Goal: Task Accomplishment & Management: Complete application form

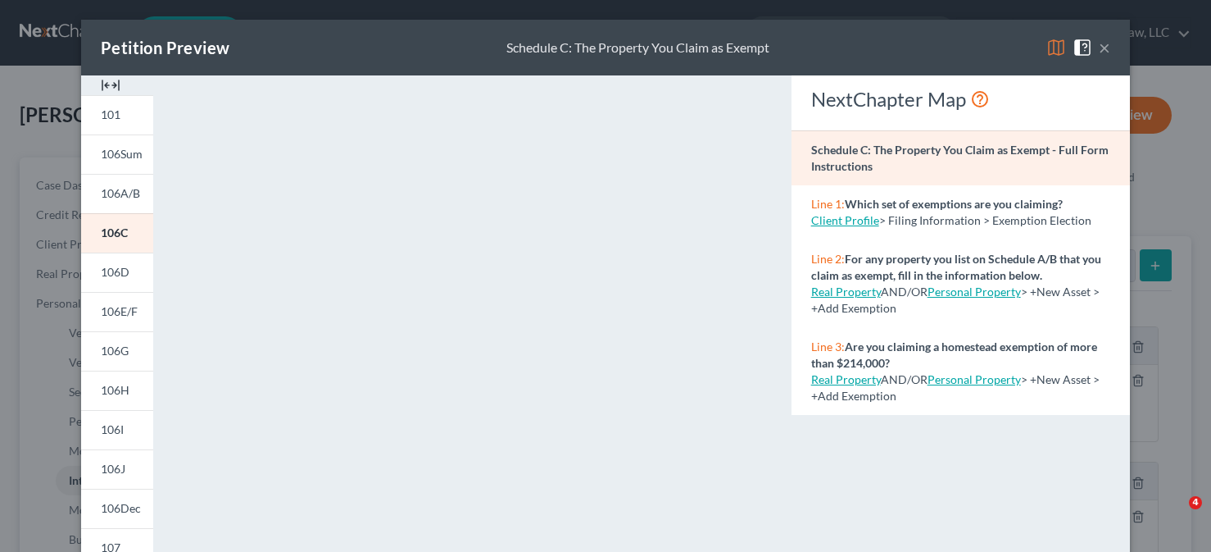
select select "ira"
click at [1101, 48] on button "×" at bounding box center [1104, 48] width 11 height 20
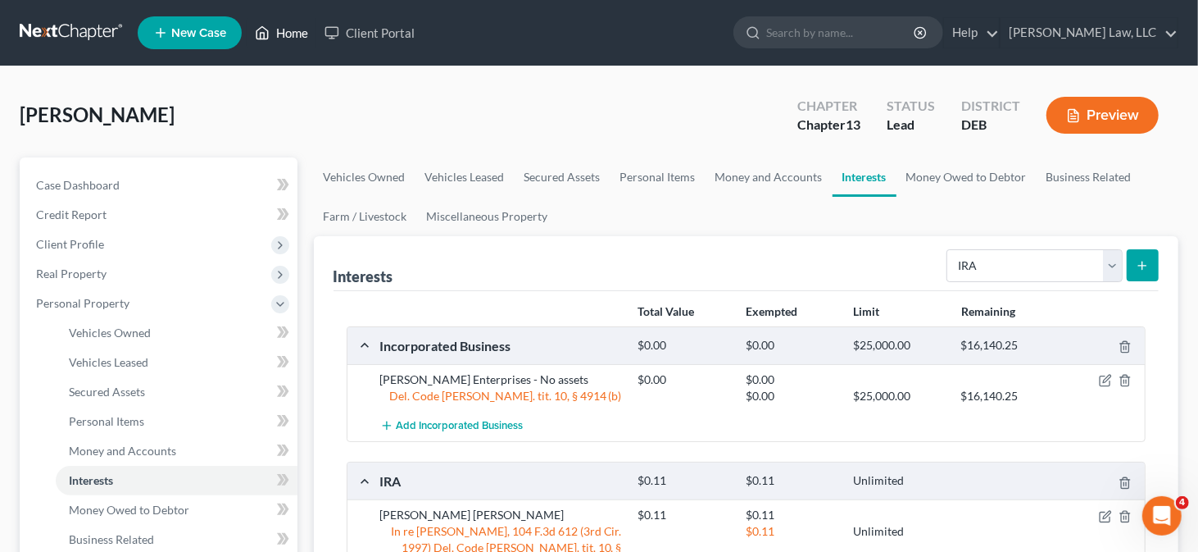
click at [276, 30] on link "Home" at bounding box center [282, 33] width 70 height 30
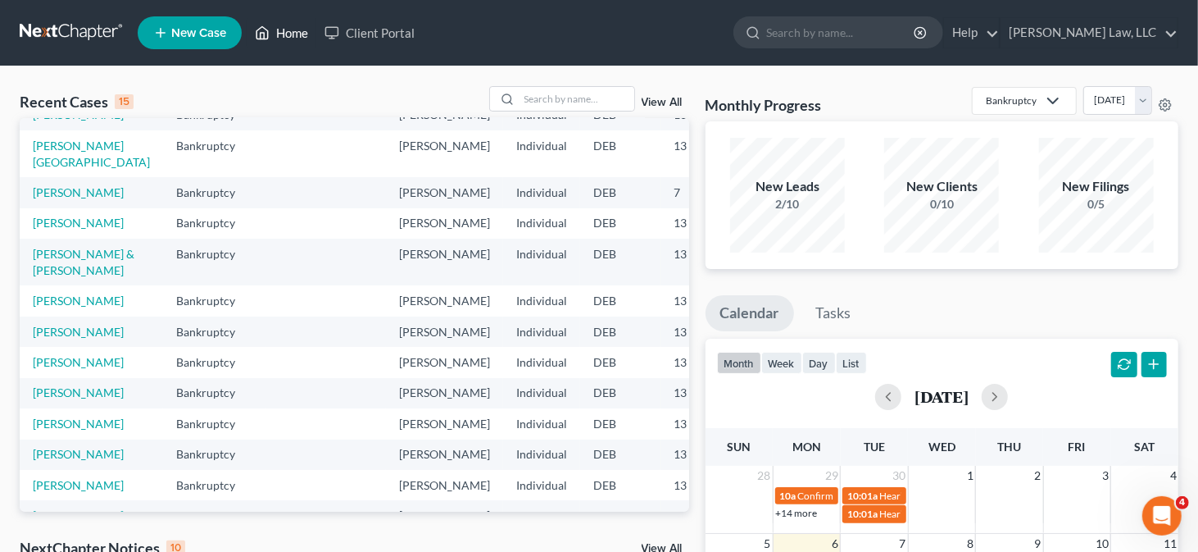
scroll to position [82, 0]
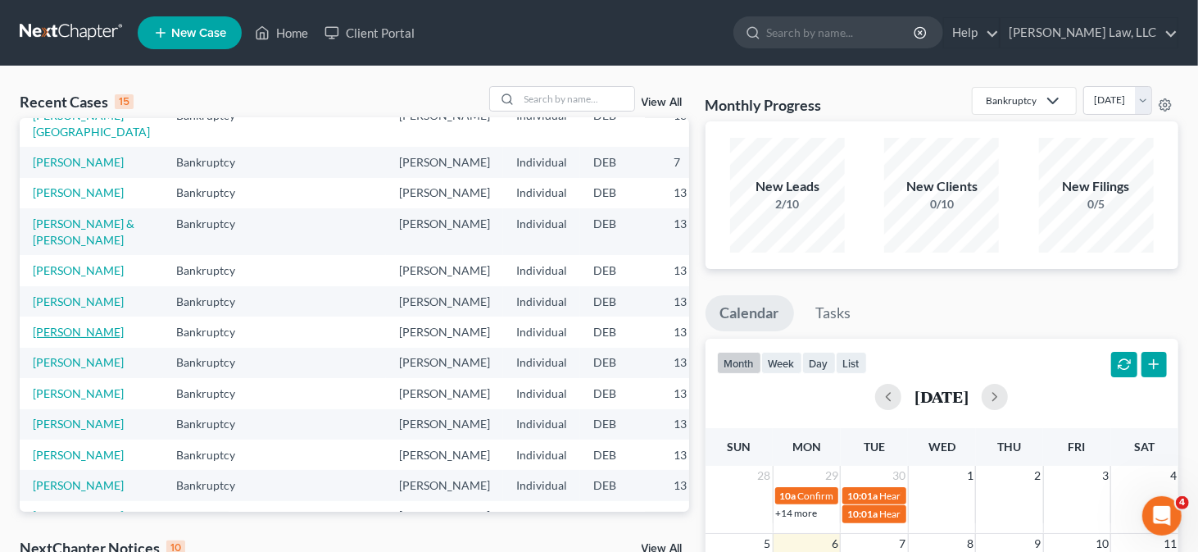
click at [42, 339] on link "[PERSON_NAME]" at bounding box center [78, 332] width 91 height 14
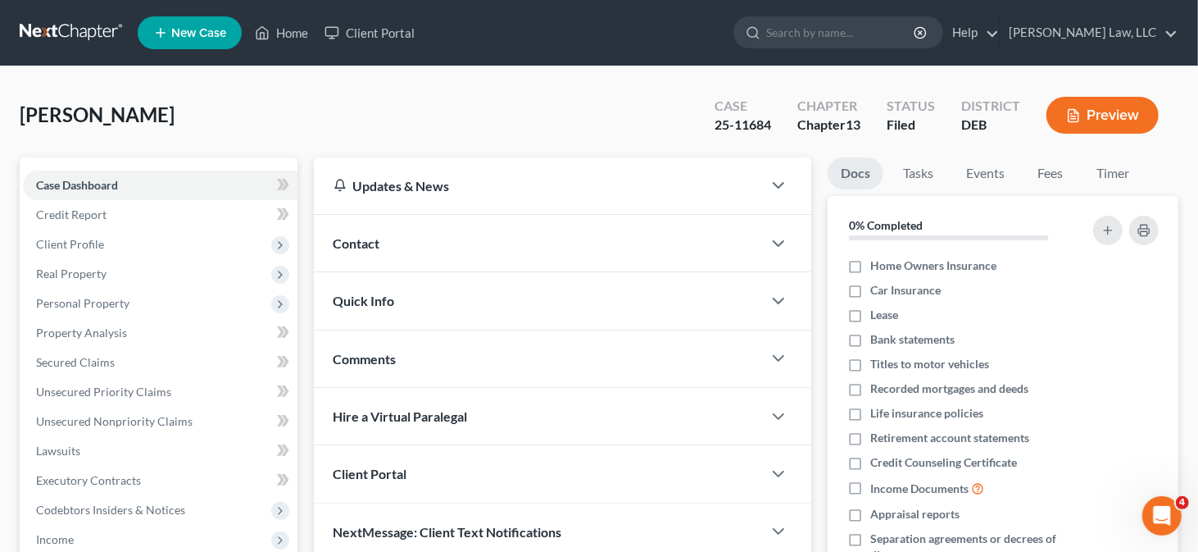
scroll to position [164, 0]
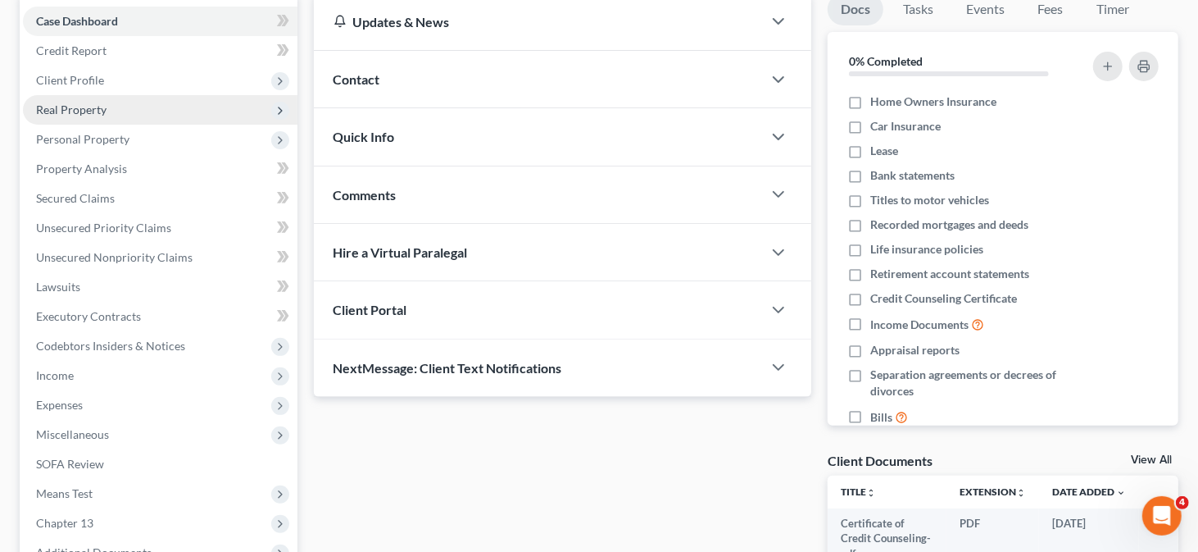
click at [112, 114] on span "Real Property" at bounding box center [160, 110] width 275 height 30
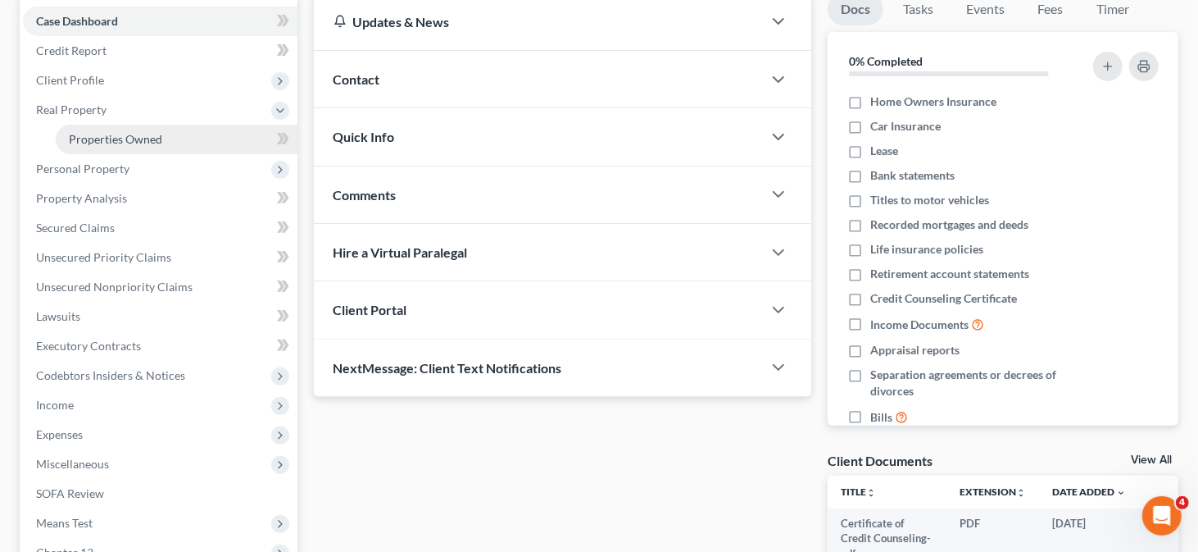
click at [110, 132] on span "Properties Owned" at bounding box center [115, 139] width 93 height 14
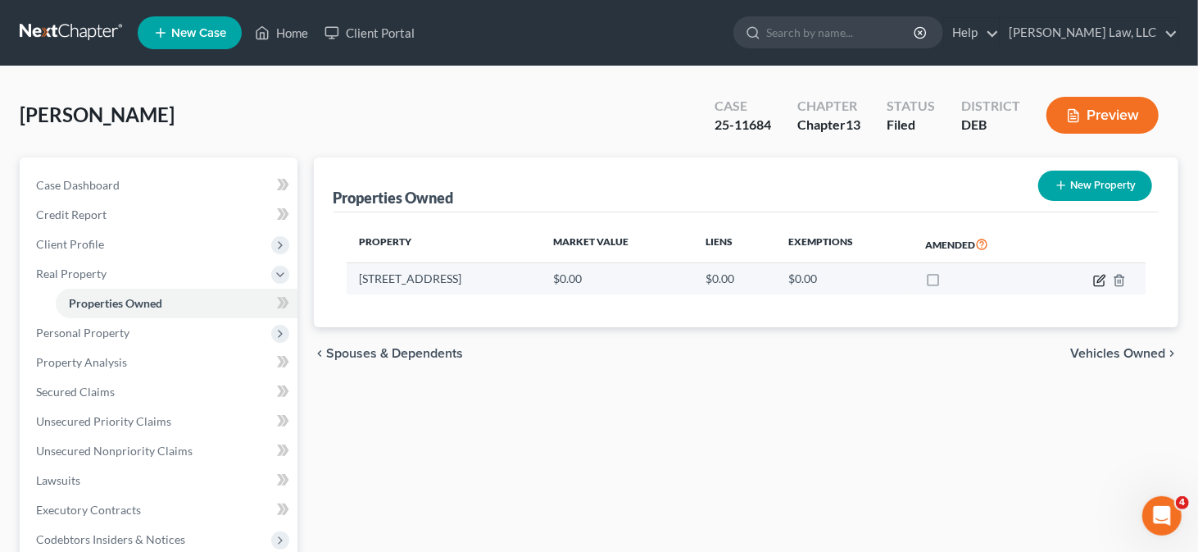
click at [1097, 275] on icon "button" at bounding box center [1099, 280] width 13 height 13
select select "7"
select select "0"
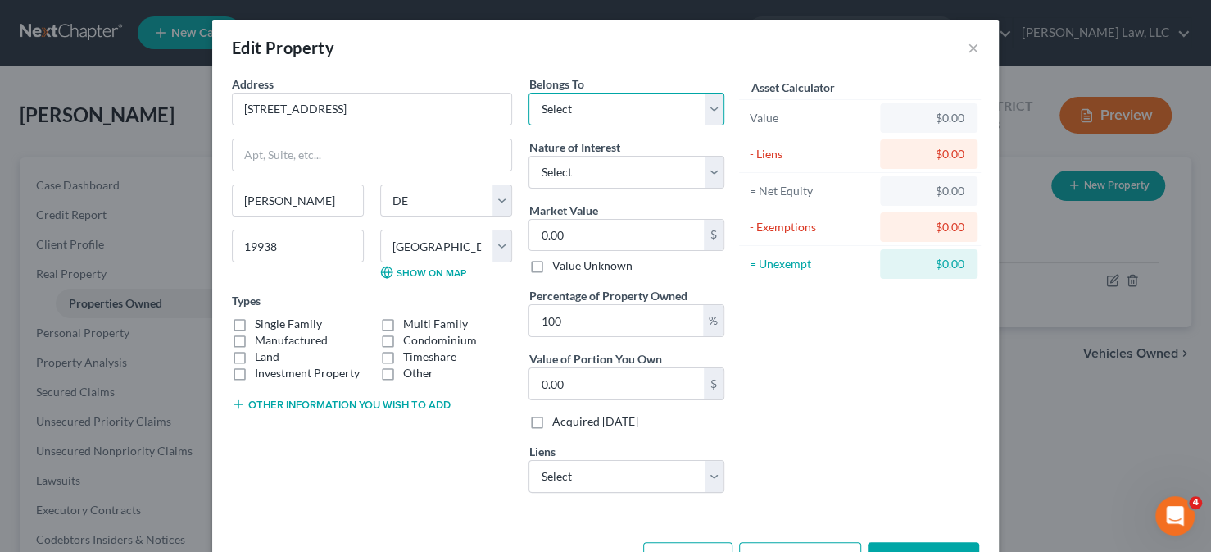
click at [603, 106] on select "Select Debtor 1 Only Debtor 2 Only Debtor 1 And Debtor 2 Only At Least One Of T…" at bounding box center [627, 109] width 196 height 33
select select "0"
click at [529, 93] on select "Select Debtor 1 Only Debtor 2 Only Debtor 1 And Debtor 2 Only At Least One Of T…" at bounding box center [627, 109] width 196 height 33
click at [594, 168] on select "Select Fee Simple Joint Tenant Life Estate Equitable Interest Future Interest T…" at bounding box center [627, 172] width 196 height 33
select select "0"
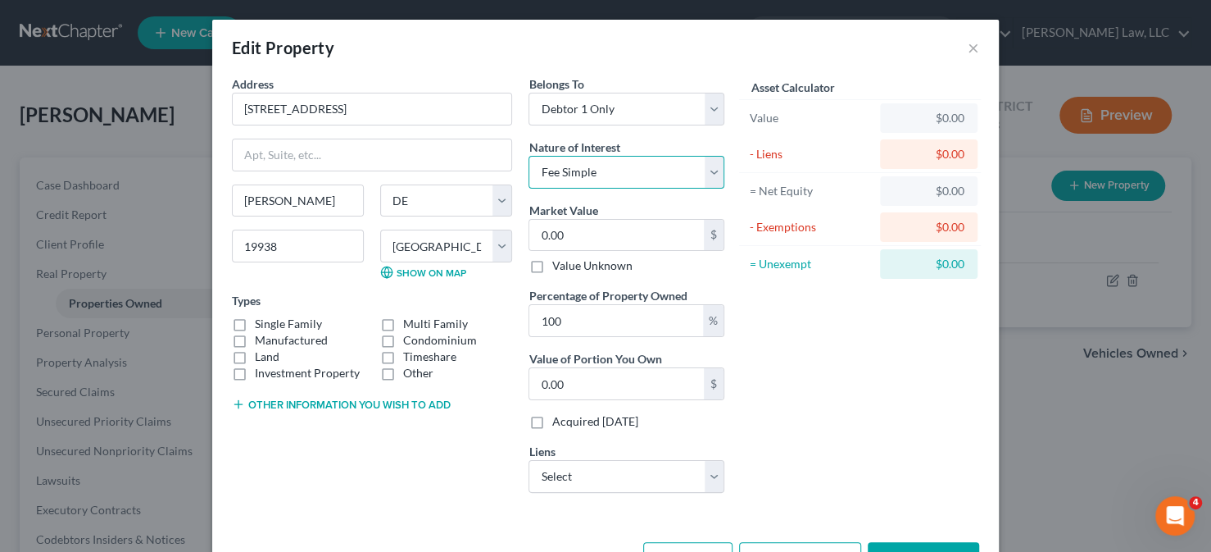
click at [529, 156] on select "Select Fee Simple Joint Tenant Life Estate Equitable Interest Future Interest T…" at bounding box center [627, 172] width 196 height 33
click at [584, 237] on input "0.00" at bounding box center [616, 235] width 175 height 31
type input "5"
type input "5.00"
type input "56"
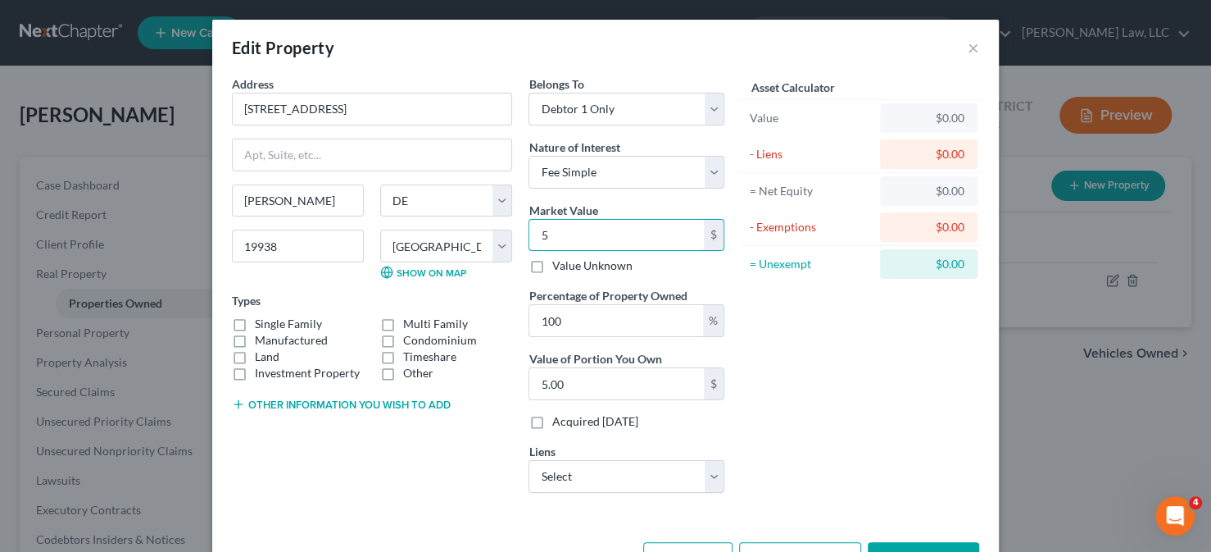
type input "56.00"
type input "563"
type input "563.00"
type input "5636"
type input "5,636.00"
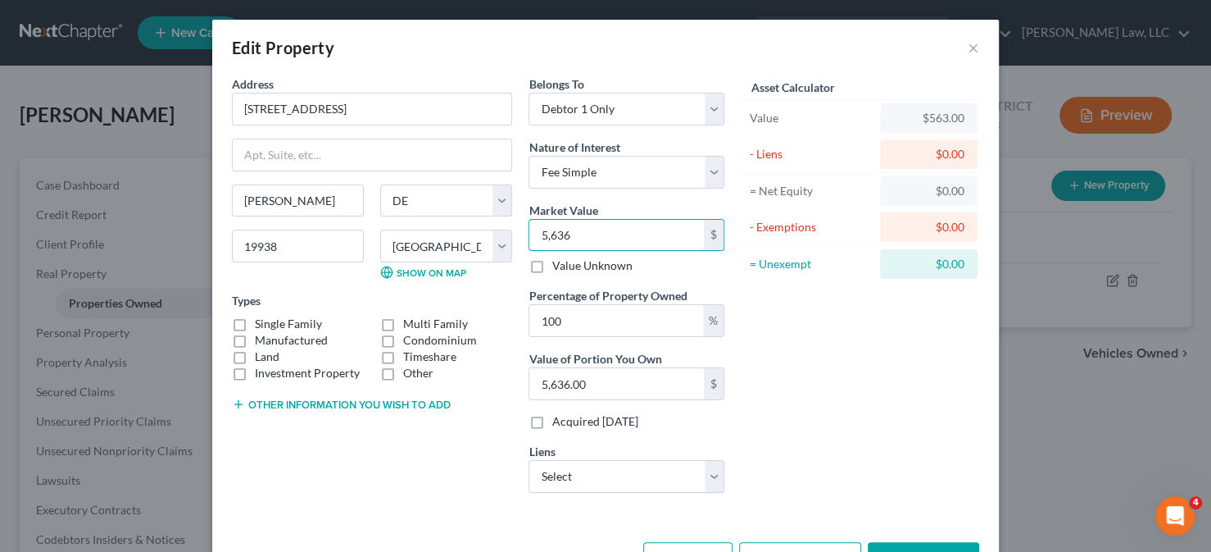
type input "5,6360"
type input "56,360.00"
type input "56,3600"
type input "563,600.00"
type input "563,600"
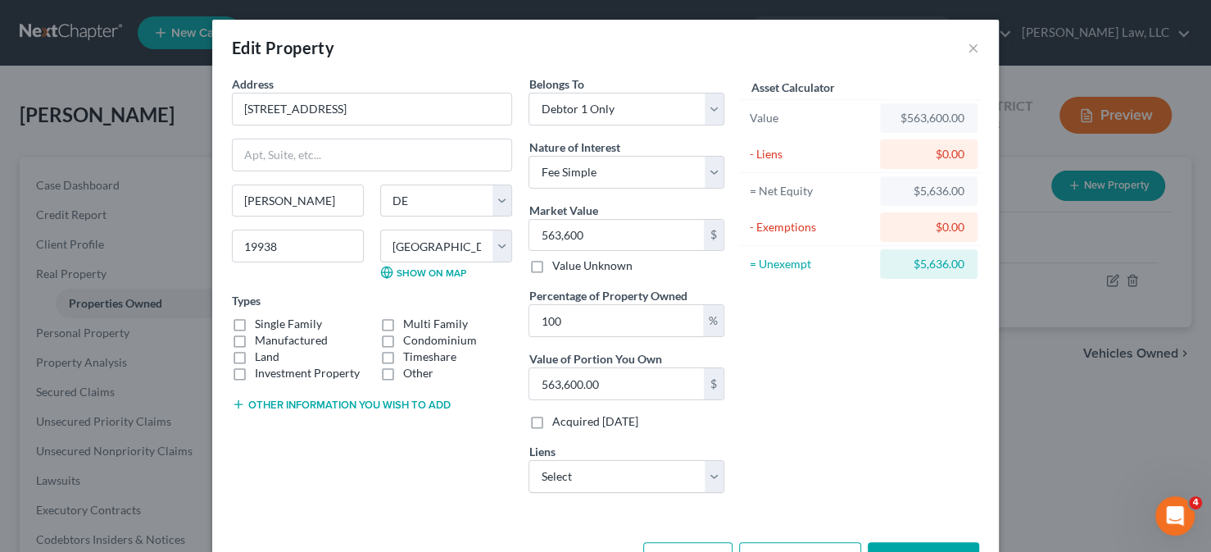
click at [270, 323] on label "Single Family" at bounding box center [288, 324] width 67 height 16
click at [270, 323] on input "Single Family" at bounding box center [266, 321] width 11 height 11
checkbox input "true"
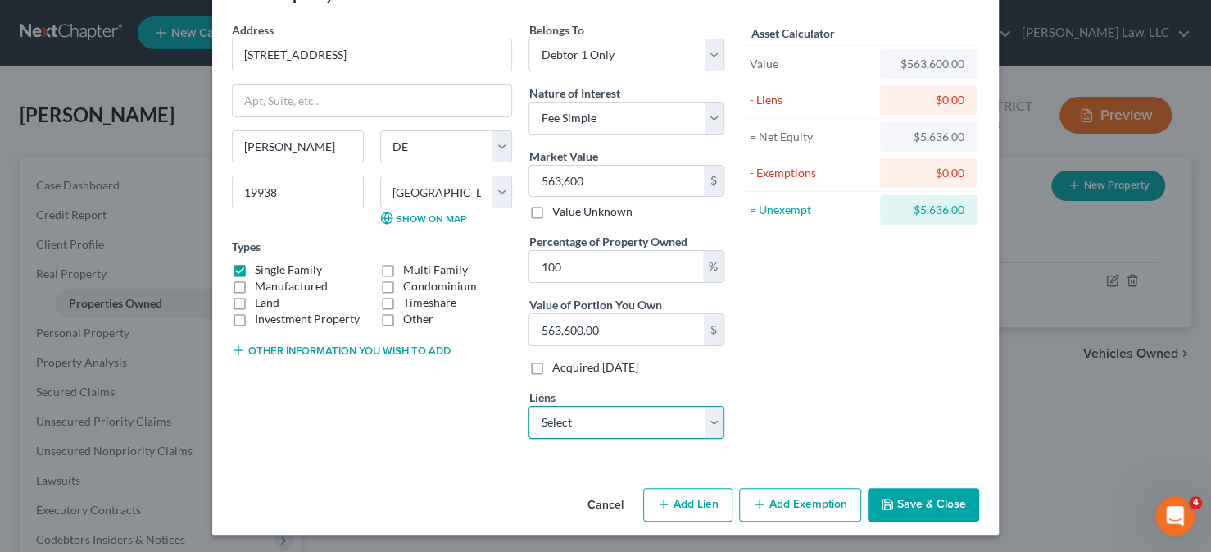
click at [596, 408] on select "Select Nr/Sms/Cal - $467,908.00 Bridgecrest - $33,754.00 Great Eastern Resort C…" at bounding box center [627, 422] width 196 height 33
select select "0"
click at [529, 406] on select "Select Nr/Sms/Cal - $467,908.00 Bridgecrest - $33,754.00 Great Eastern Resort C…" at bounding box center [627, 422] width 196 height 33
select select
select select "39"
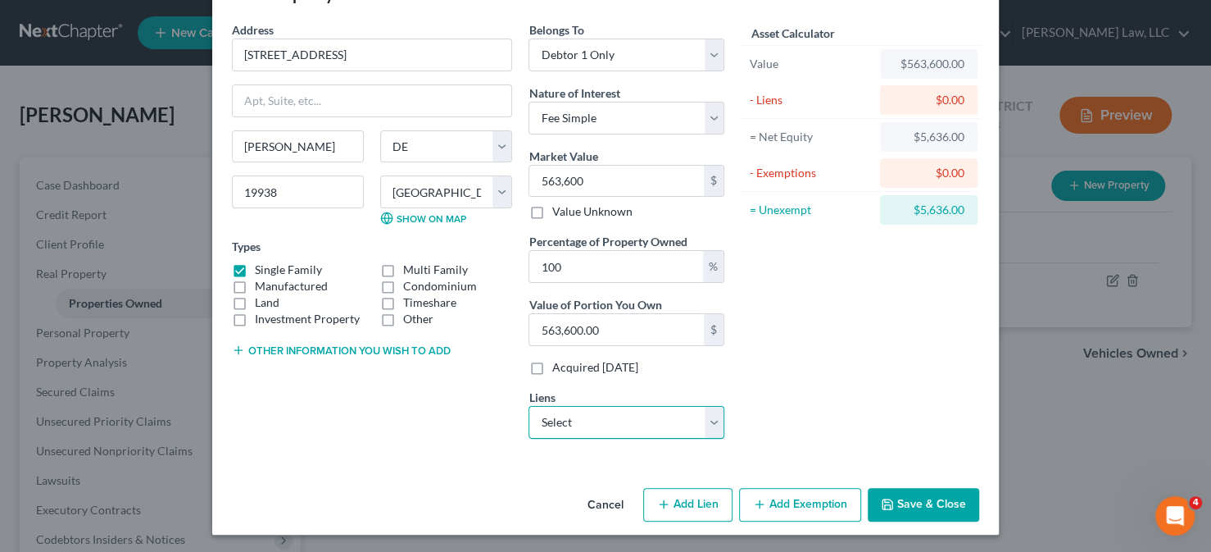
select select "0"
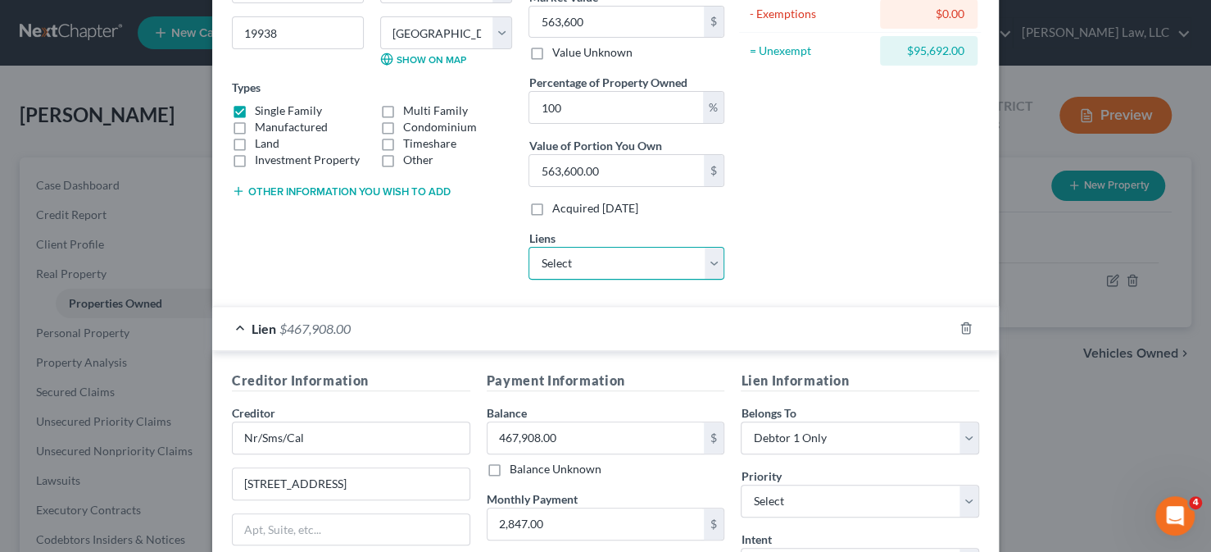
scroll to position [459, 0]
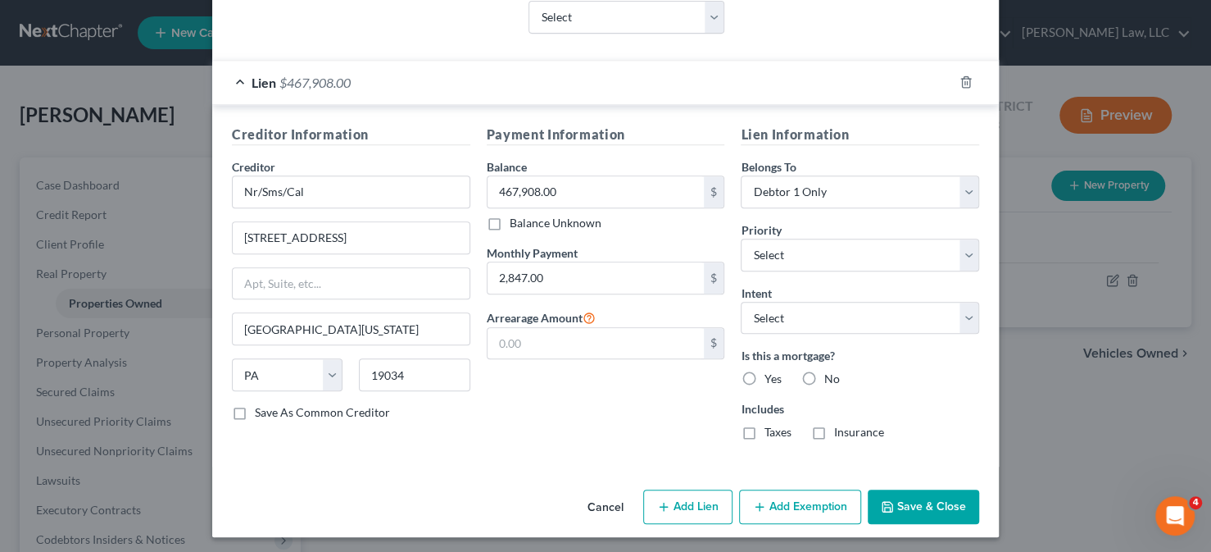
click at [825, 493] on button "Add Exemption" at bounding box center [800, 506] width 122 height 34
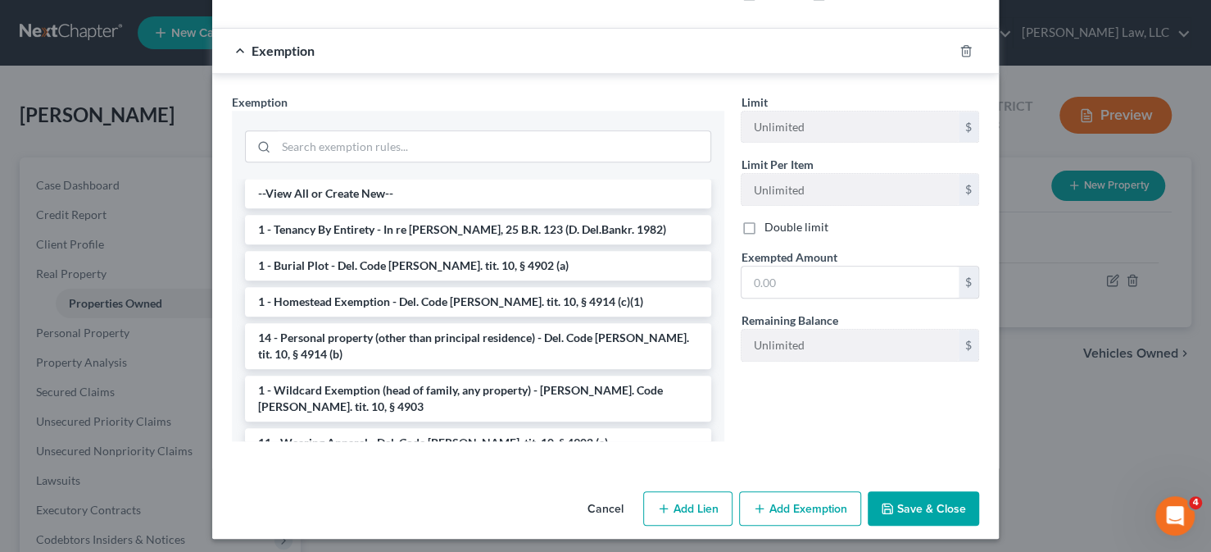
scroll to position [898, 0]
click at [792, 266] on input "text" at bounding box center [850, 281] width 217 height 31
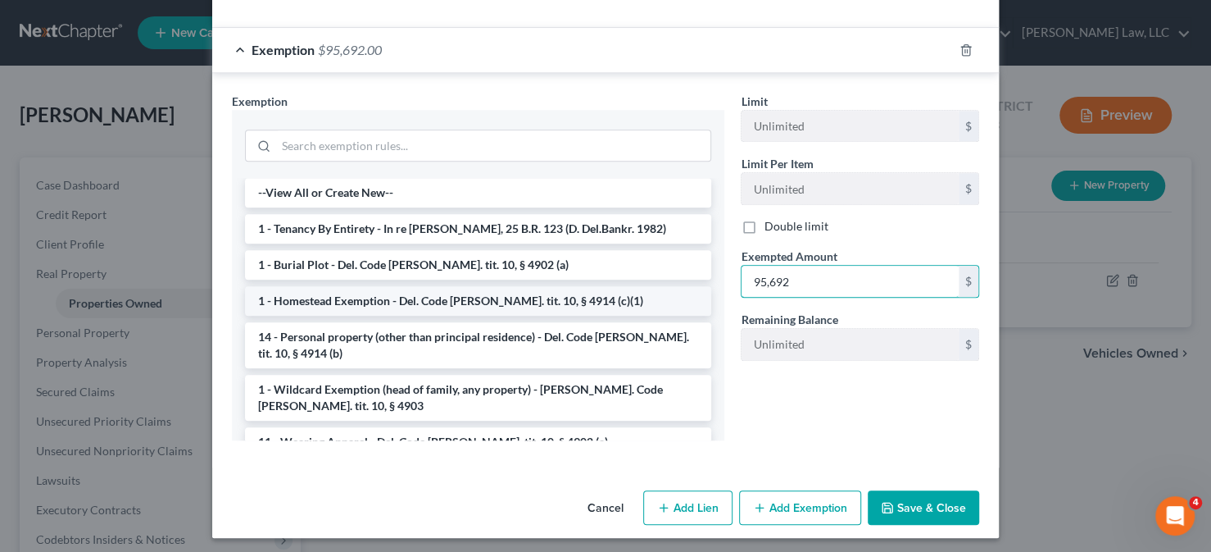
type input "95,692"
click at [314, 296] on li "1 - Homestead Exemption - Del. Code [PERSON_NAME]. tit. 10, § 4914 (c)(1)" at bounding box center [478, 301] width 466 height 30
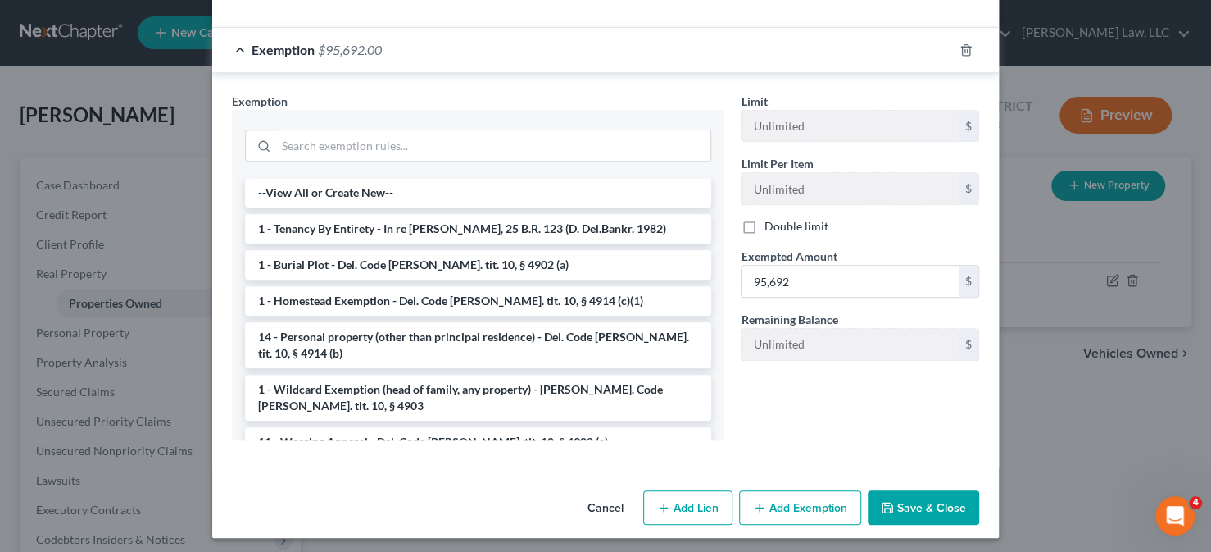
scroll to position [820, 0]
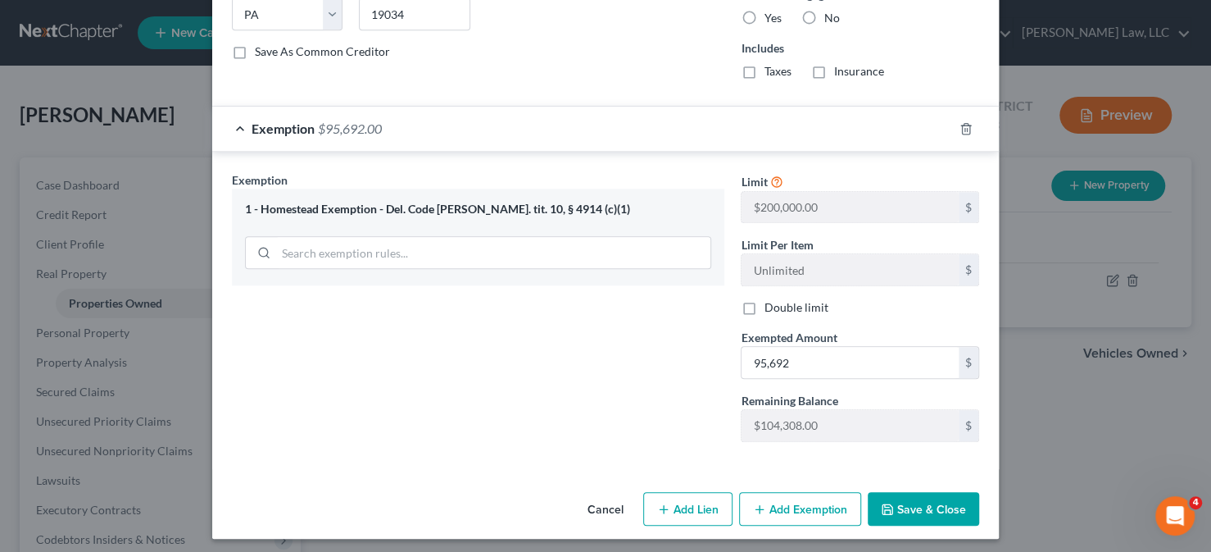
click at [887, 492] on button "Save & Close" at bounding box center [923, 509] width 111 height 34
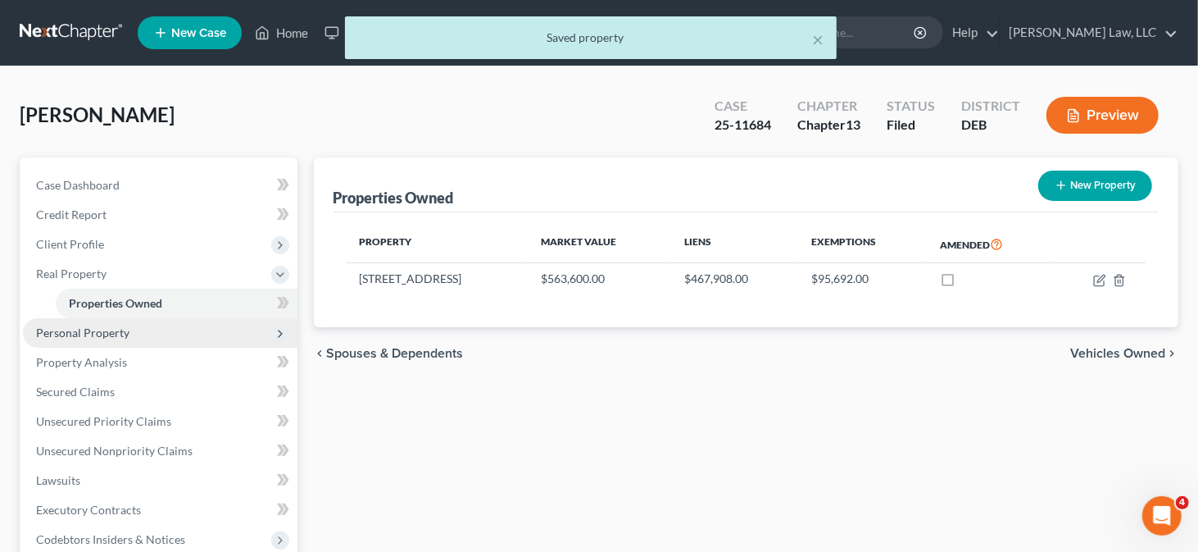
click at [103, 325] on span "Personal Property" at bounding box center [82, 332] width 93 height 14
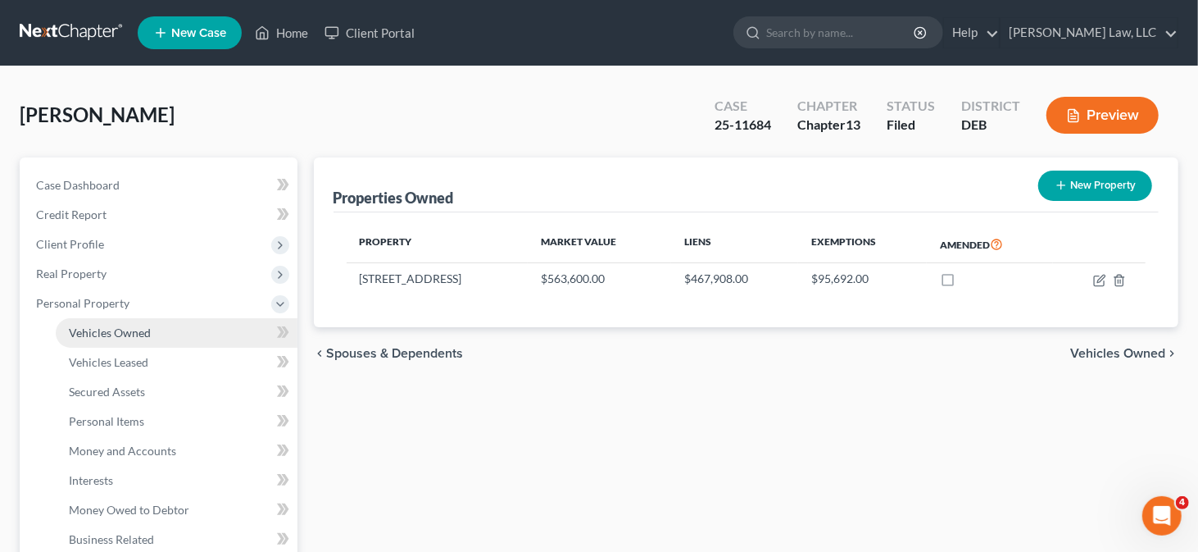
click at [116, 325] on span "Vehicles Owned" at bounding box center [110, 332] width 82 height 14
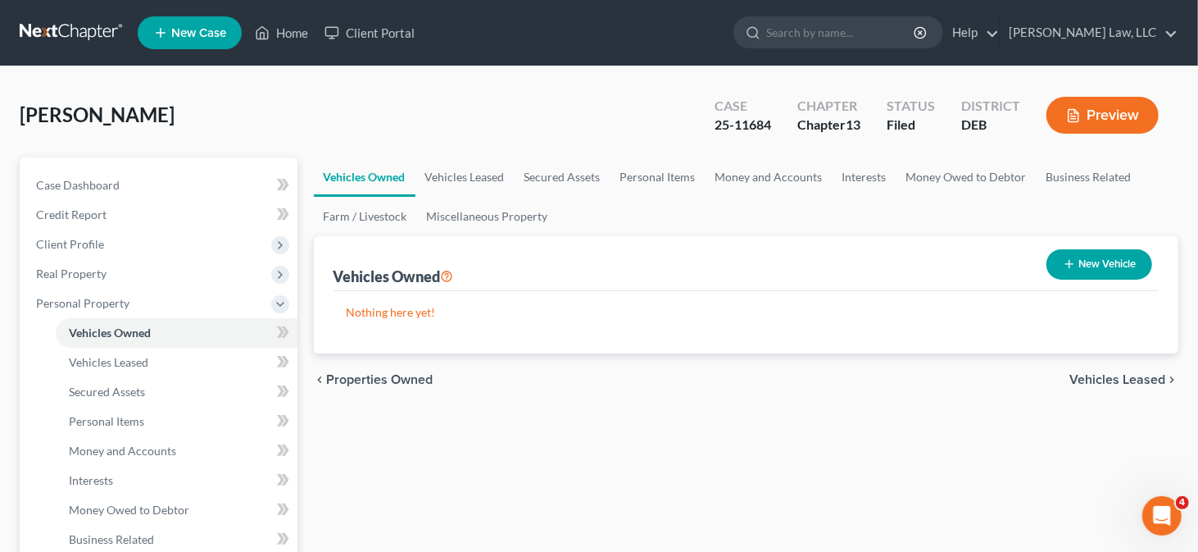
click at [1081, 264] on button "New Vehicle" at bounding box center [1100, 264] width 106 height 30
select select "0"
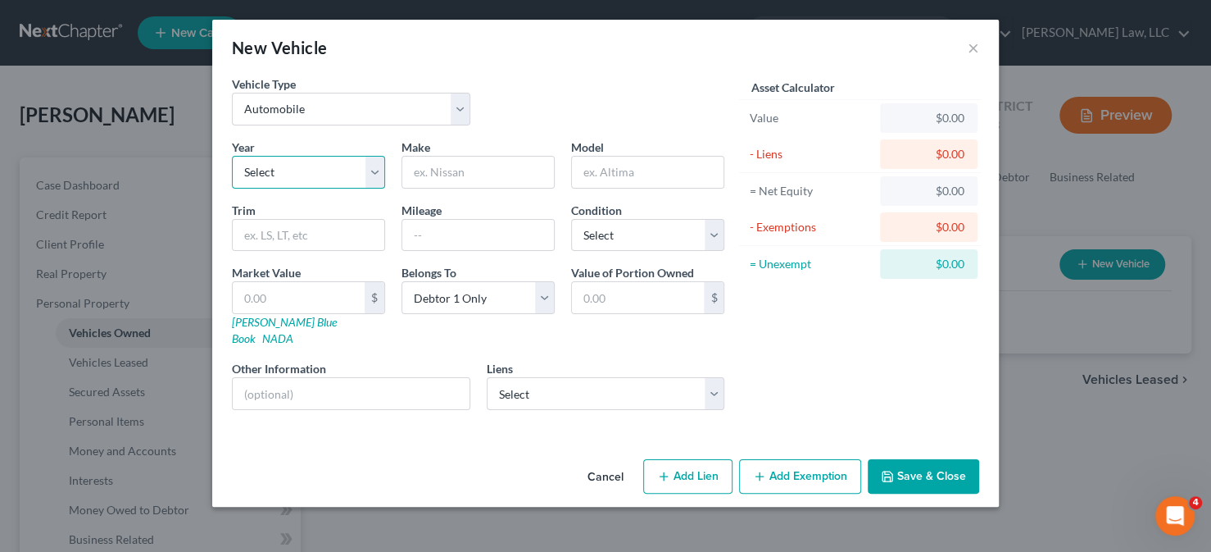
click at [346, 168] on select "Select 2026 2025 2024 2023 2022 2021 2020 2019 2018 2017 2016 2015 2014 2013 20…" at bounding box center [308, 172] width 153 height 33
select select "5"
click at [232, 156] on select "Select 2026 2025 2024 2023 2022 2021 2020 2019 2018 2017 2016 2015 2014 2013 20…" at bounding box center [308, 172] width 153 height 33
click at [423, 171] on input "text" at bounding box center [478, 172] width 152 height 31
type input "Jeep"
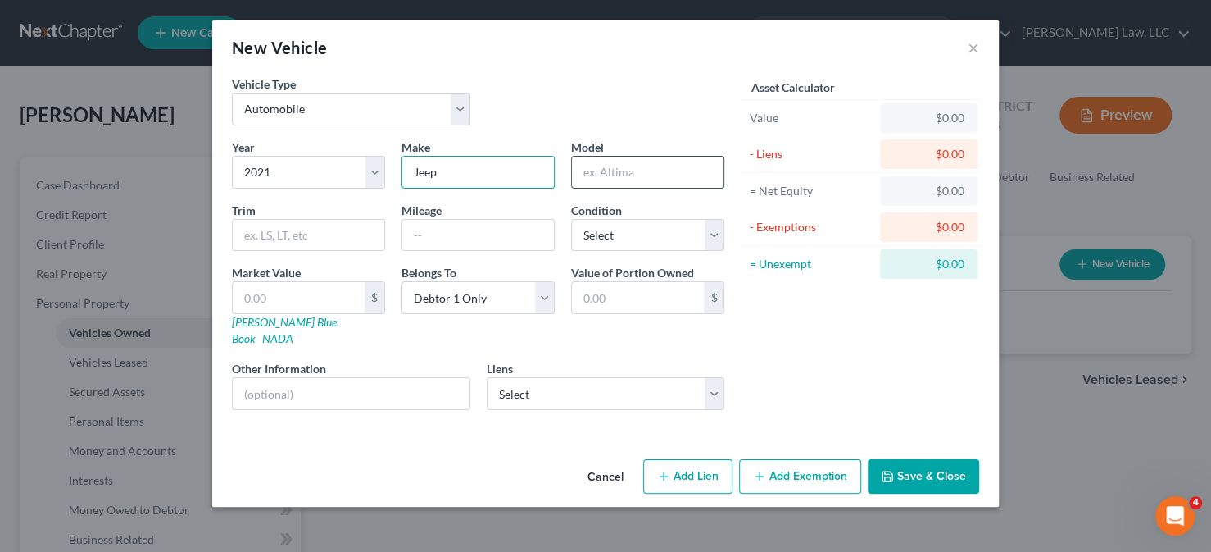
click at [638, 170] on input "text" at bounding box center [648, 172] width 152 height 31
type input "Cherokee"
click at [468, 229] on input "text" at bounding box center [478, 235] width 152 height 31
type input "40000"
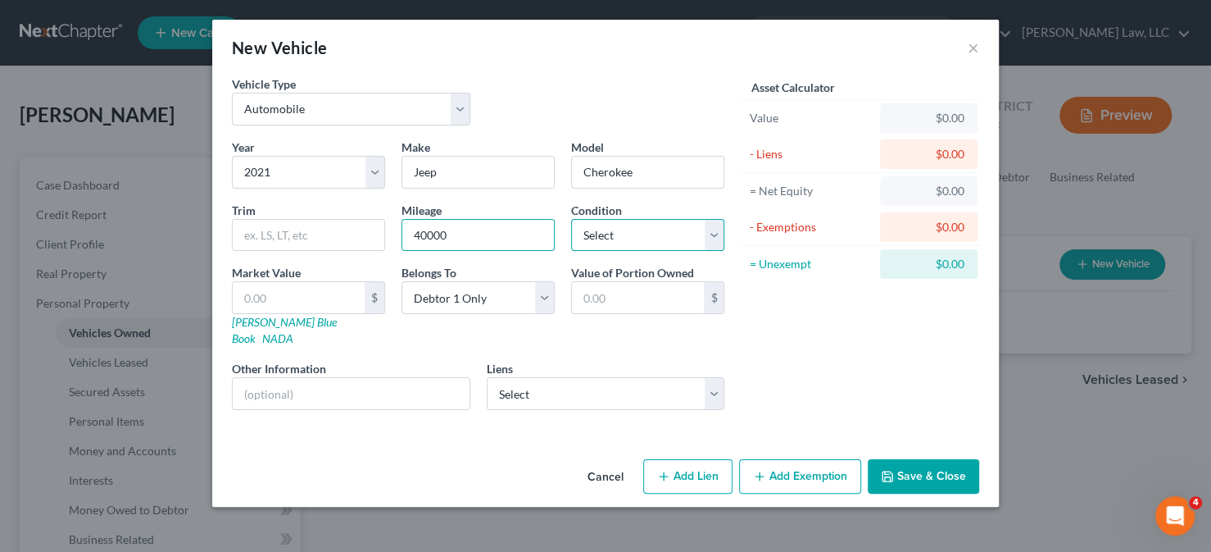
click at [630, 241] on select "Select Excellent Very Good Good Fair Poor" at bounding box center [647, 235] width 153 height 33
select select "2"
click at [571, 219] on select "Select Excellent Very Good Good Fair Poor" at bounding box center [647, 235] width 153 height 33
click at [288, 325] on link "[PERSON_NAME] Blue Book" at bounding box center [284, 330] width 105 height 30
click at [298, 289] on input "text" at bounding box center [299, 297] width 132 height 31
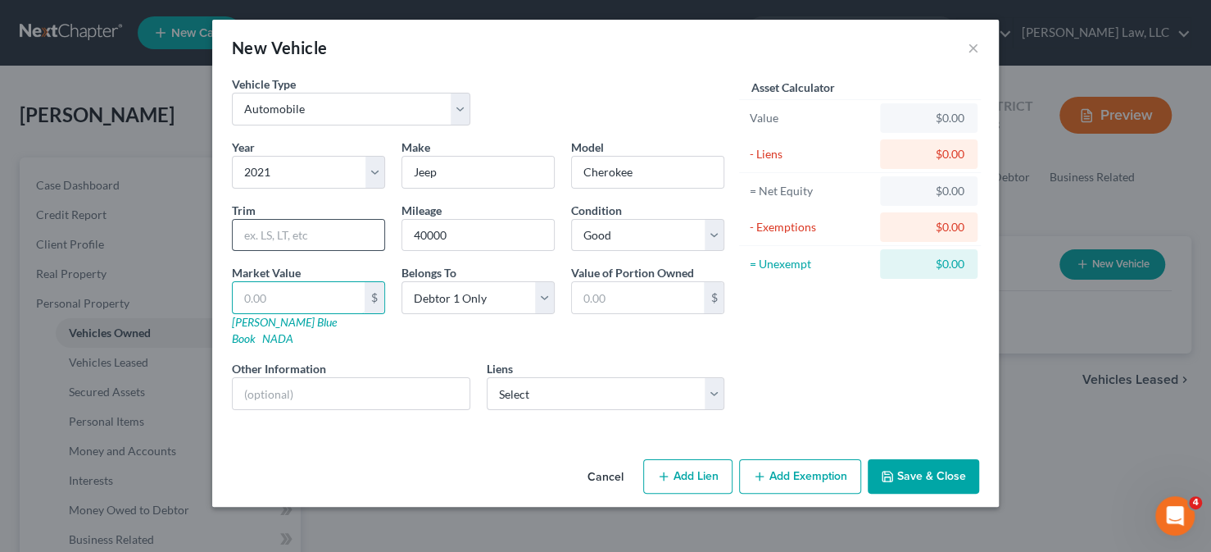
type input "1"
type input "1.00"
type input "16"
type input "16.00"
type input "161"
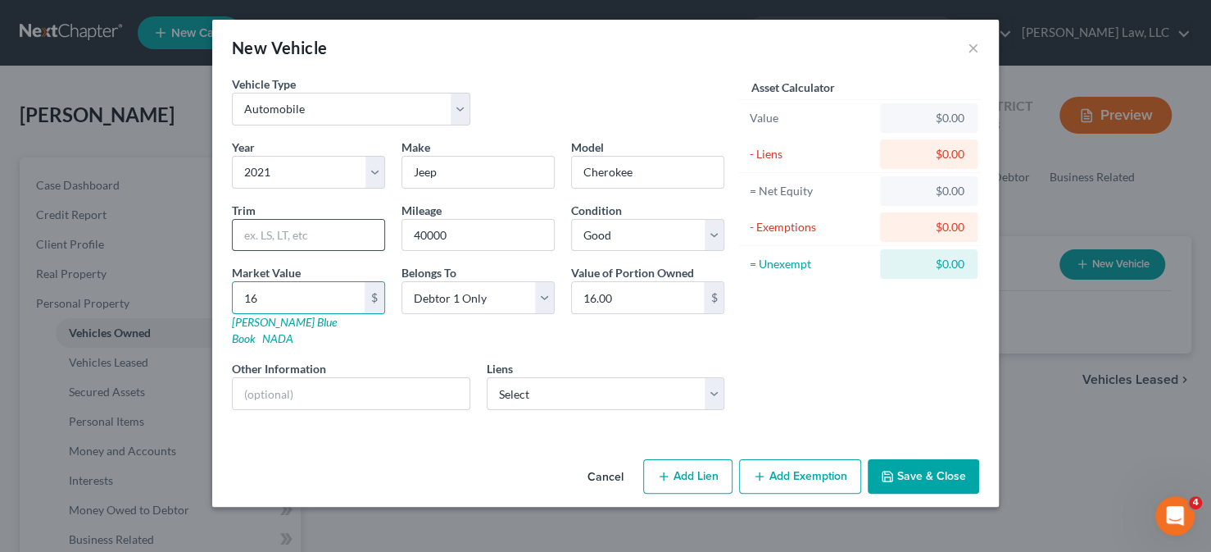
type input "161.00"
type input "1617"
type input "1,617.00"
type input "1,6174"
type input "16,174.00"
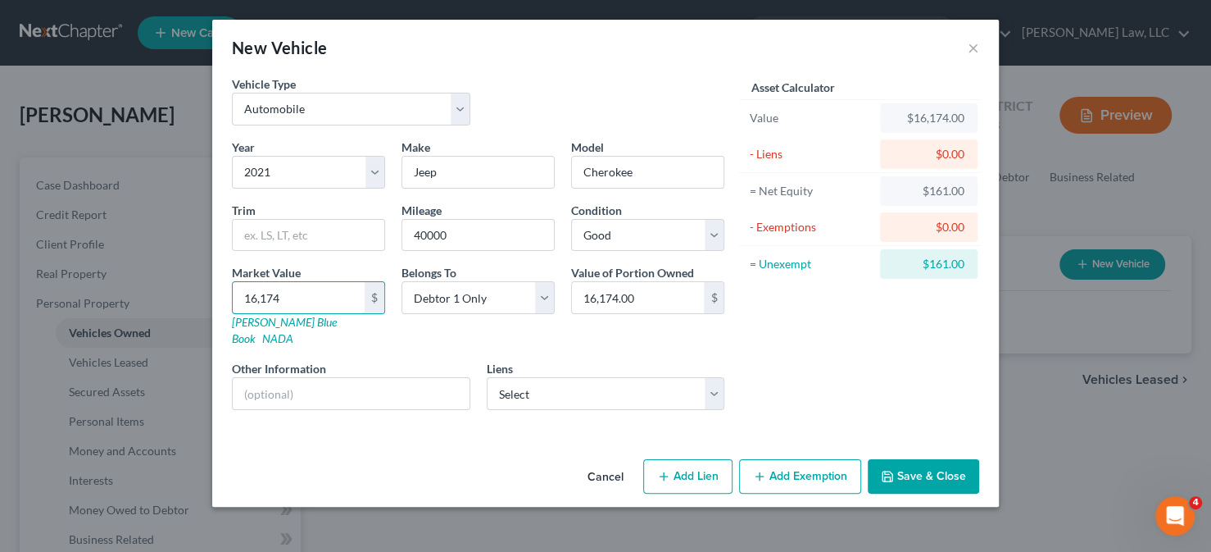
type input "16,174"
click at [693, 459] on button "Add Lien" at bounding box center [687, 476] width 89 height 34
select select "0"
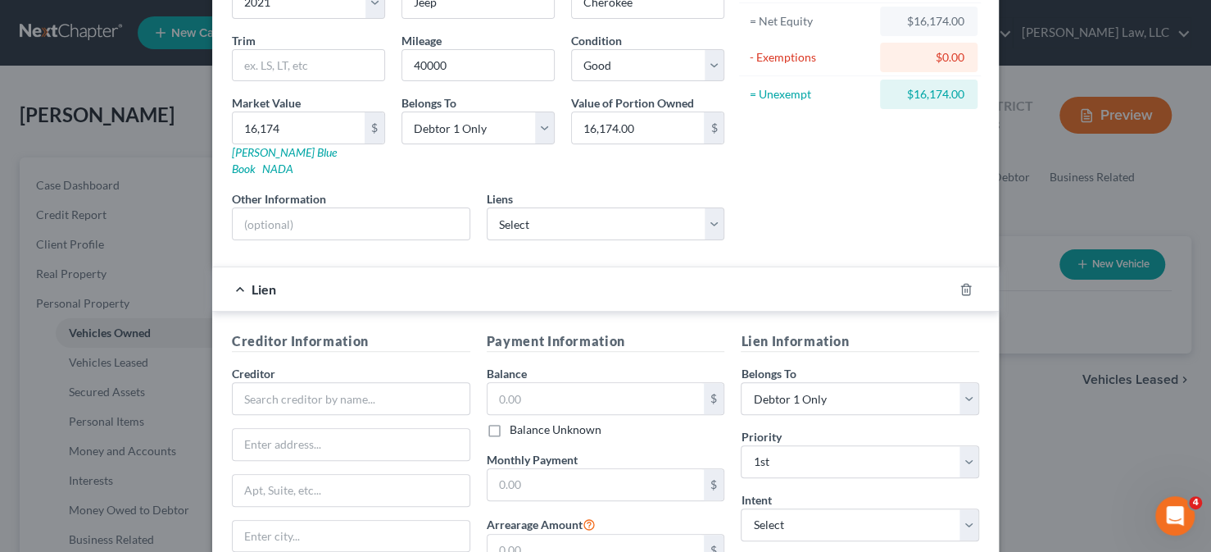
scroll to position [164, 0]
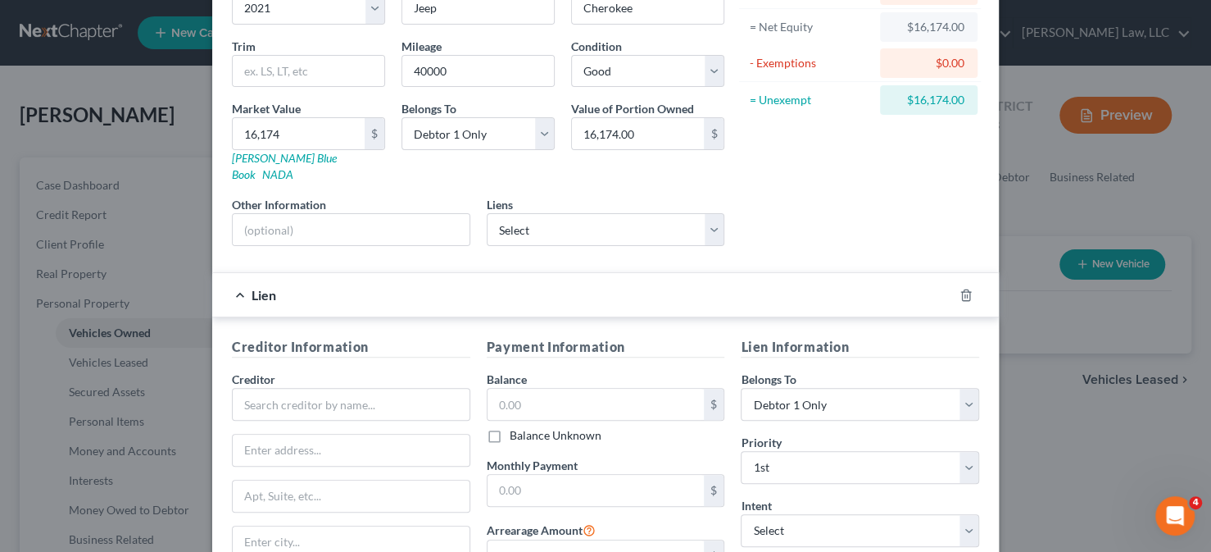
click at [234, 273] on div "Lien" at bounding box center [582, 294] width 741 height 43
click at [964, 289] on icon "button" at bounding box center [966, 295] width 13 height 13
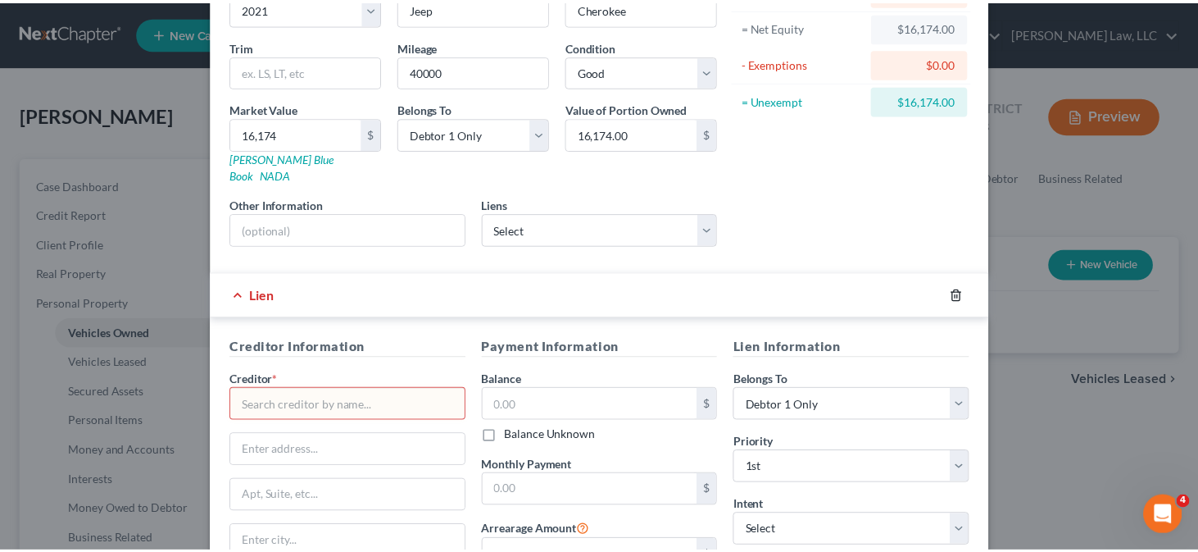
scroll to position [0, 0]
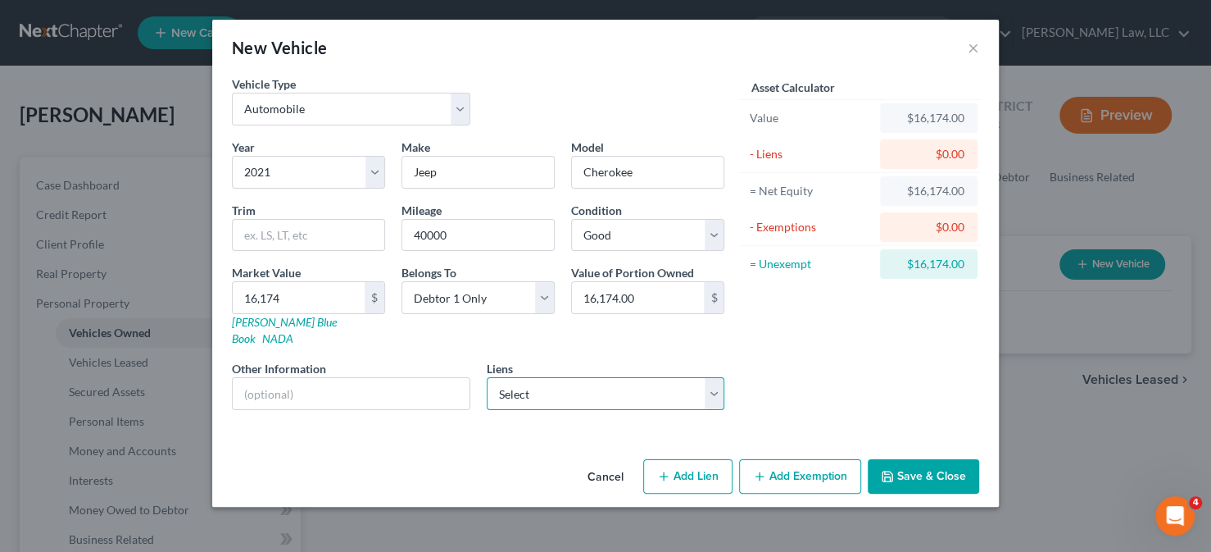
click at [686, 377] on select "Select Bridgecrest - $33,754.00 Great Eastern Resort C - $3,453.00" at bounding box center [606, 393] width 239 height 33
click at [848, 362] on div "Asset Calculator Value $16,174.00 - Liens $0.00 = Net Equity $16,174.00 - Exemp…" at bounding box center [860, 249] width 255 height 348
click at [892, 466] on button "Save & Close" at bounding box center [923, 476] width 111 height 34
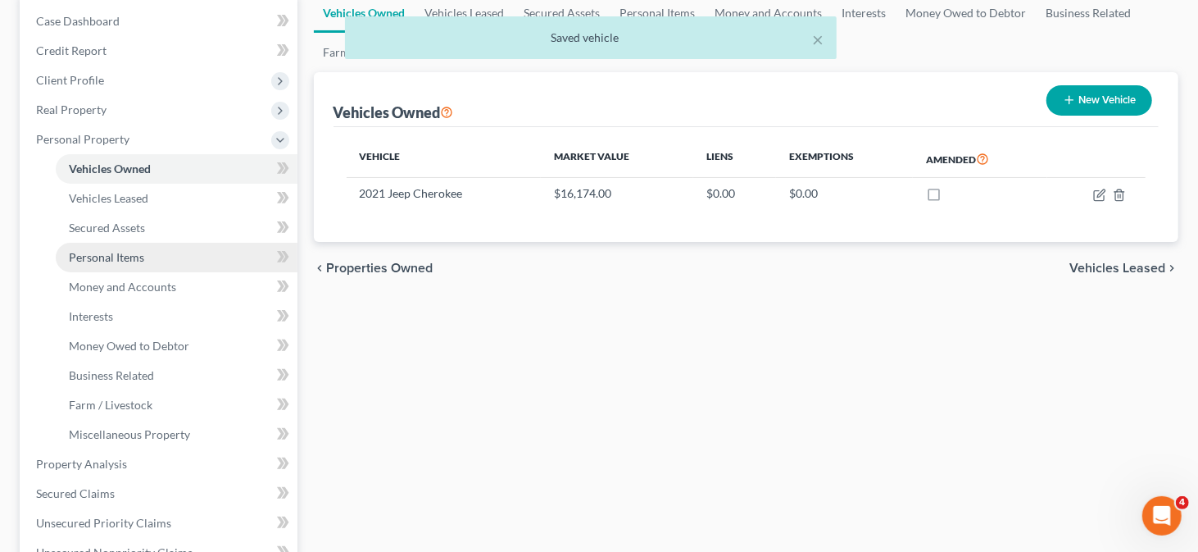
scroll to position [246, 0]
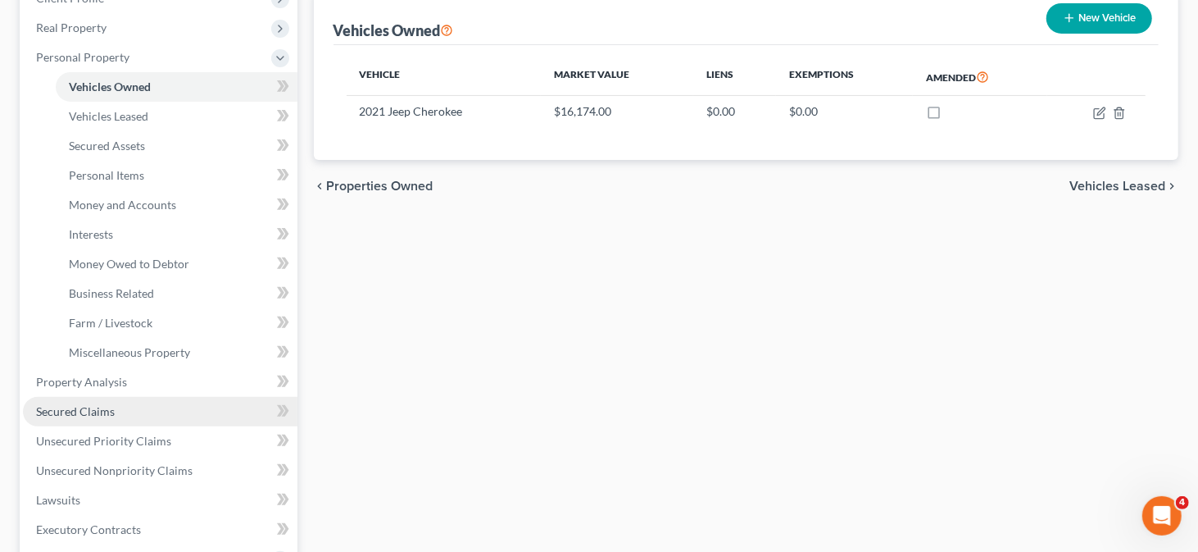
click at [104, 404] on span "Secured Claims" at bounding box center [75, 411] width 79 height 14
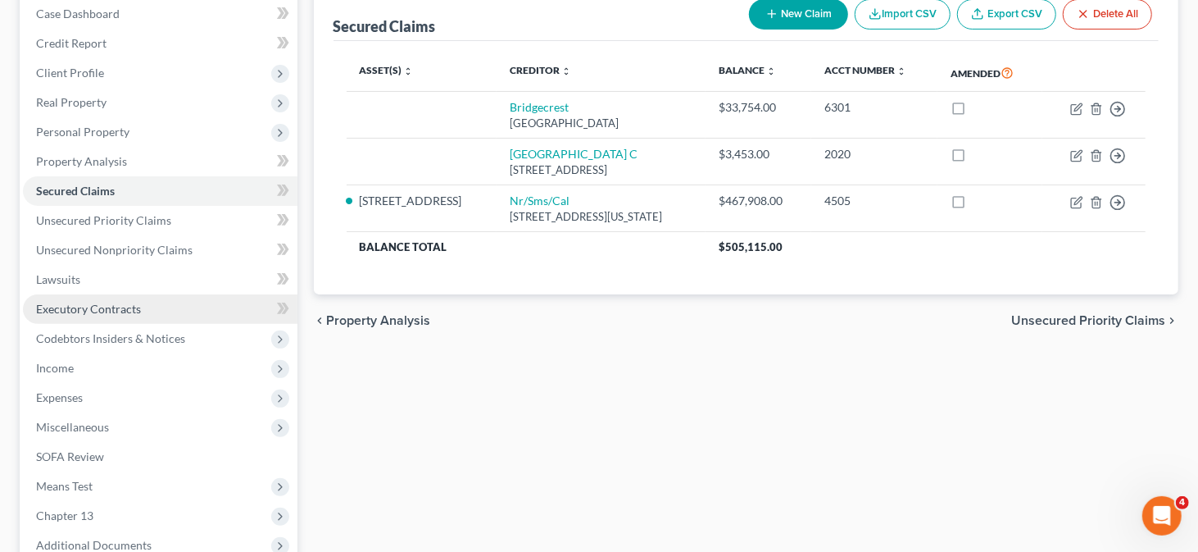
scroll to position [164, 0]
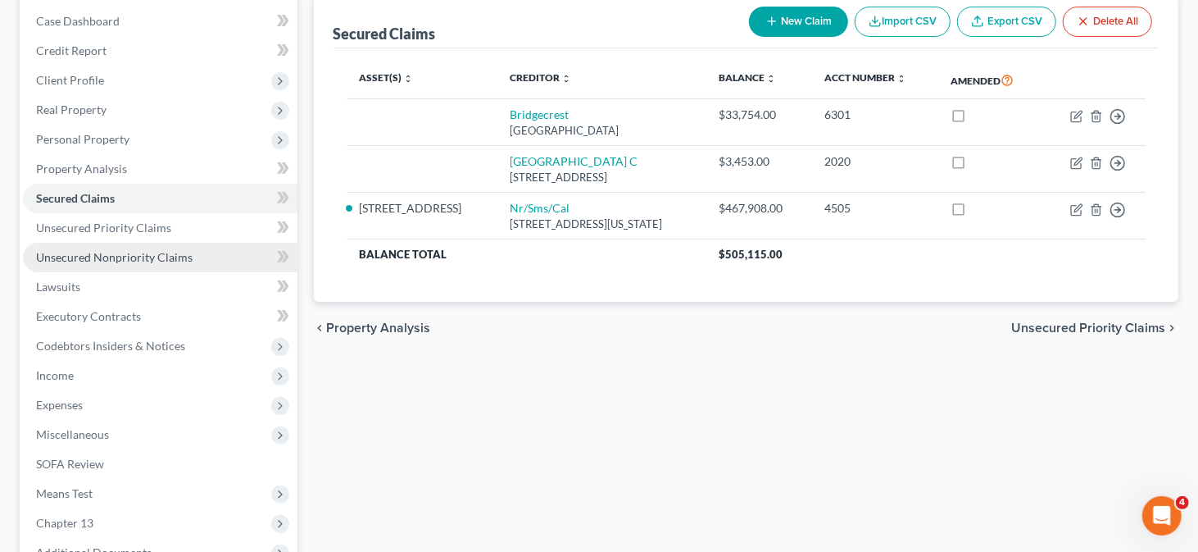
click at [103, 261] on span "Unsecured Nonpriority Claims" at bounding box center [114, 257] width 157 height 14
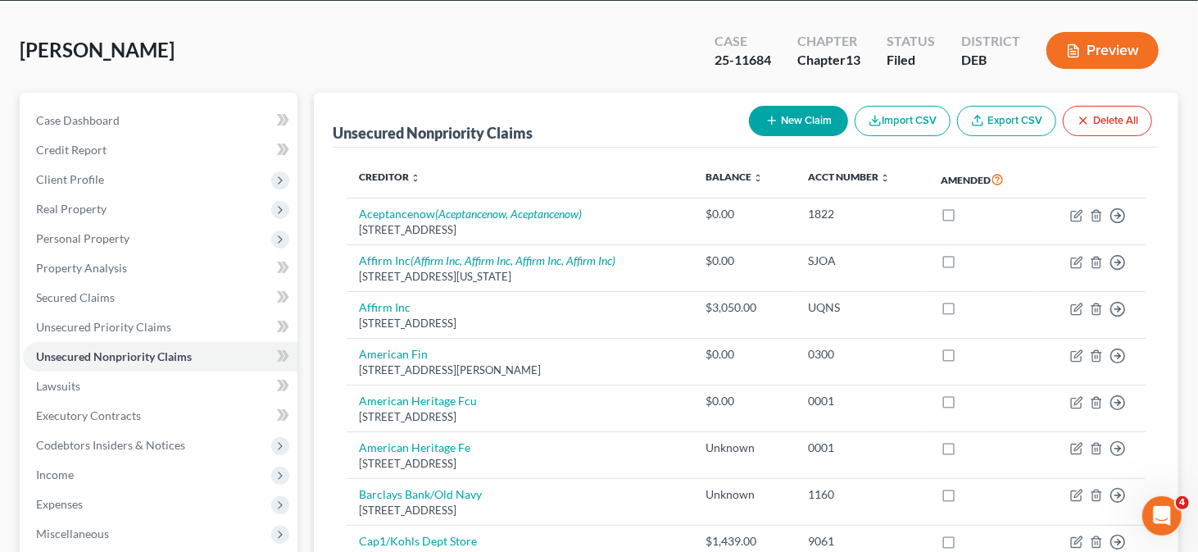
scroll to position [82, 0]
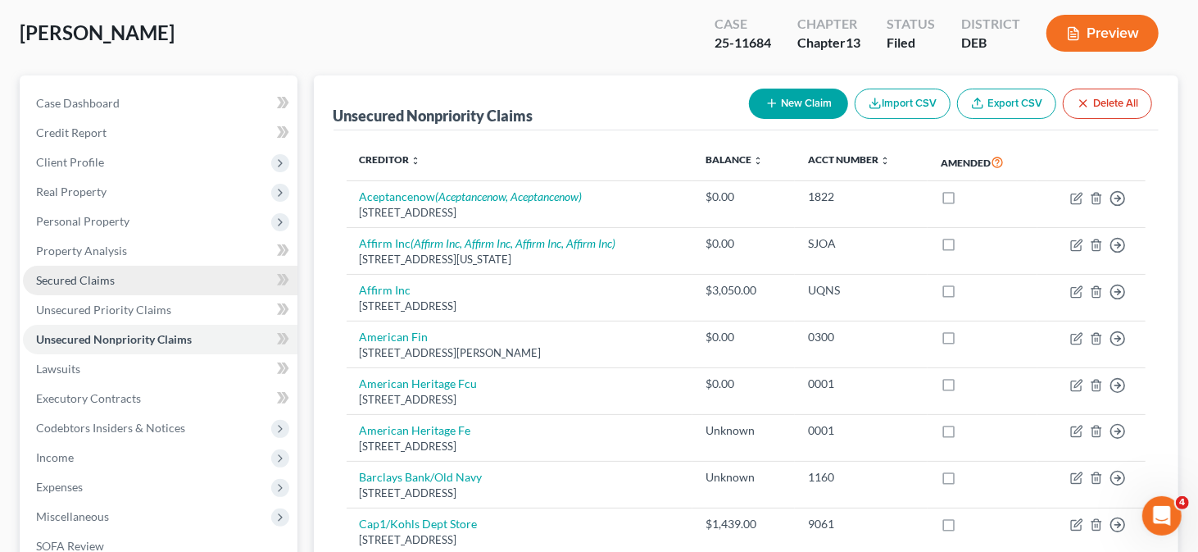
click at [76, 282] on span "Secured Claims" at bounding box center [75, 280] width 79 height 14
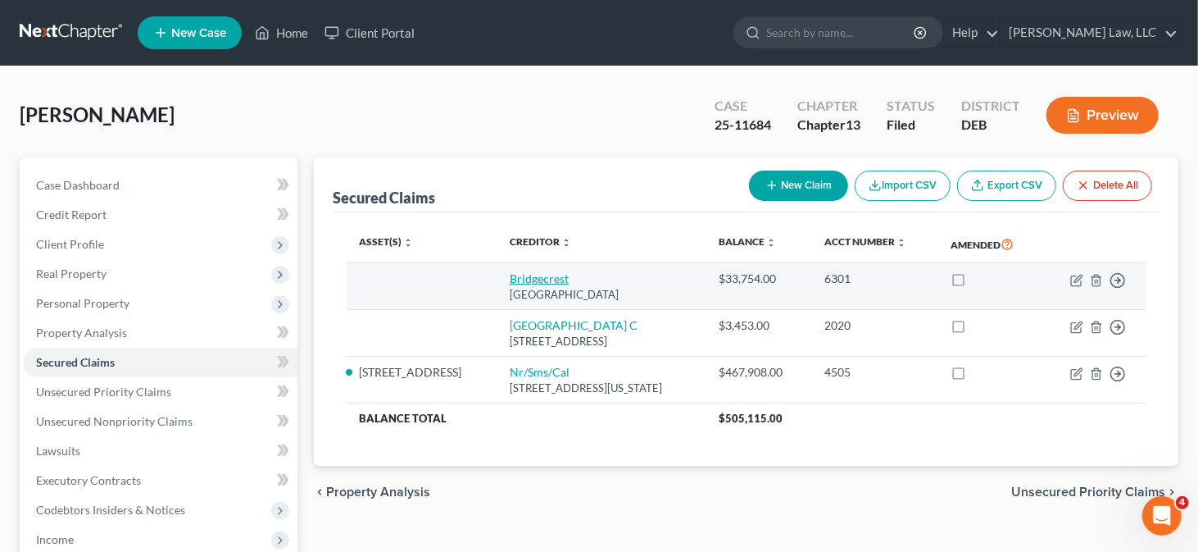
click at [510, 274] on link "Bridgecrest" at bounding box center [539, 278] width 59 height 14
select select "3"
select select "0"
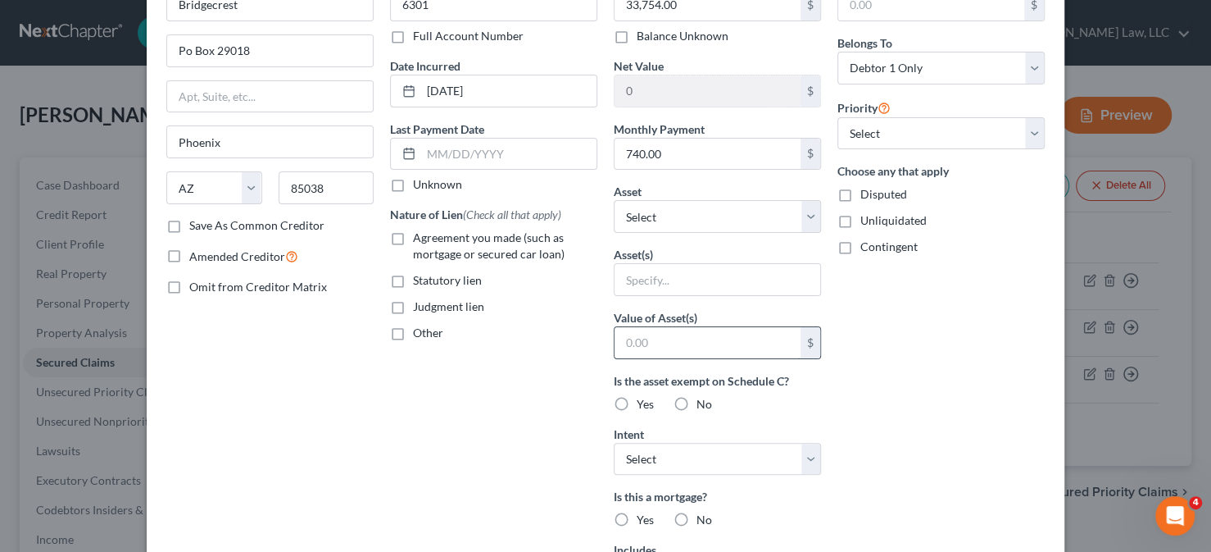
scroll to position [82, 0]
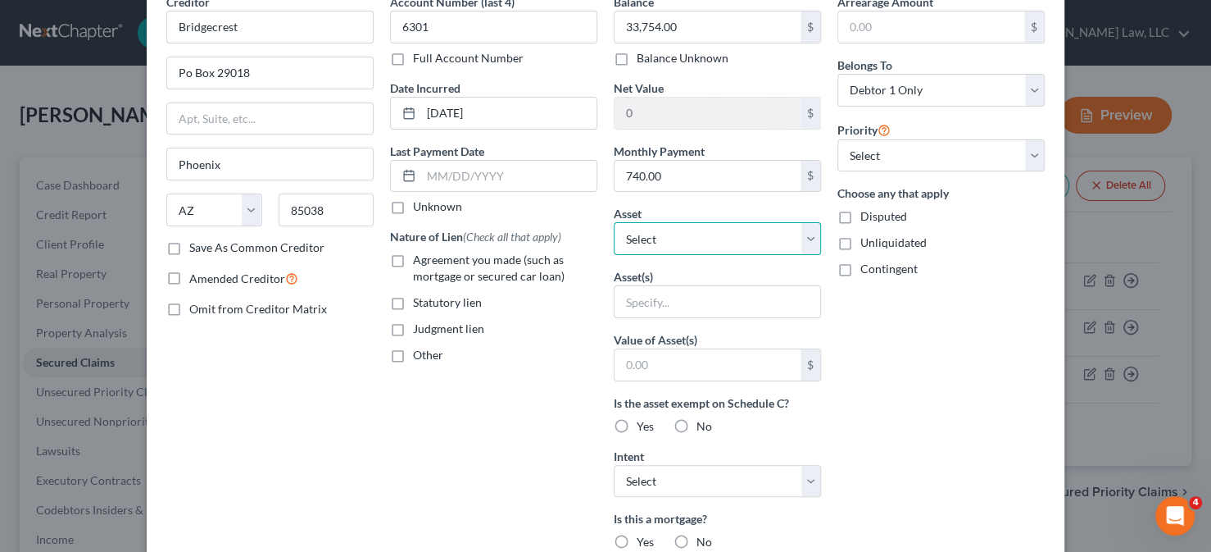
click at [746, 229] on select "Select Other Multiple Assets 201 Lord Circle - $563600.0 2021 Jeep Cherokee - $…" at bounding box center [717, 238] width 207 height 33
select select "3"
click at [614, 222] on select "Select Other Multiple Assets 201 Lord Circle - $563600.0 2021 Jeep Cherokee - $…" at bounding box center [717, 238] width 207 height 33
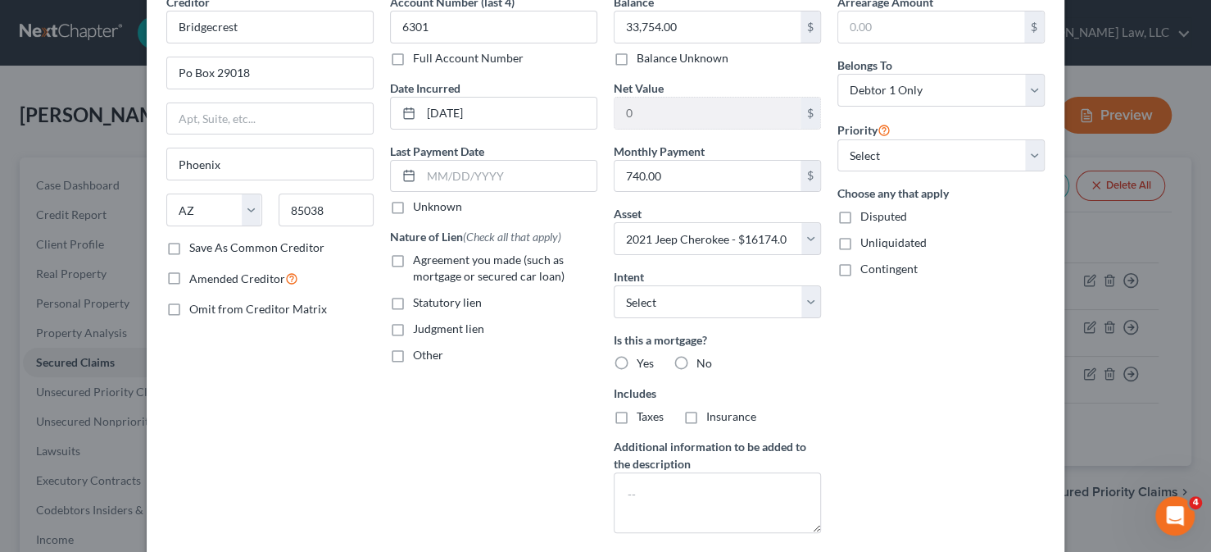
click at [697, 359] on label "No" at bounding box center [705, 363] width 16 height 16
click at [703, 359] on input "No" at bounding box center [708, 360] width 11 height 11
radio input "true"
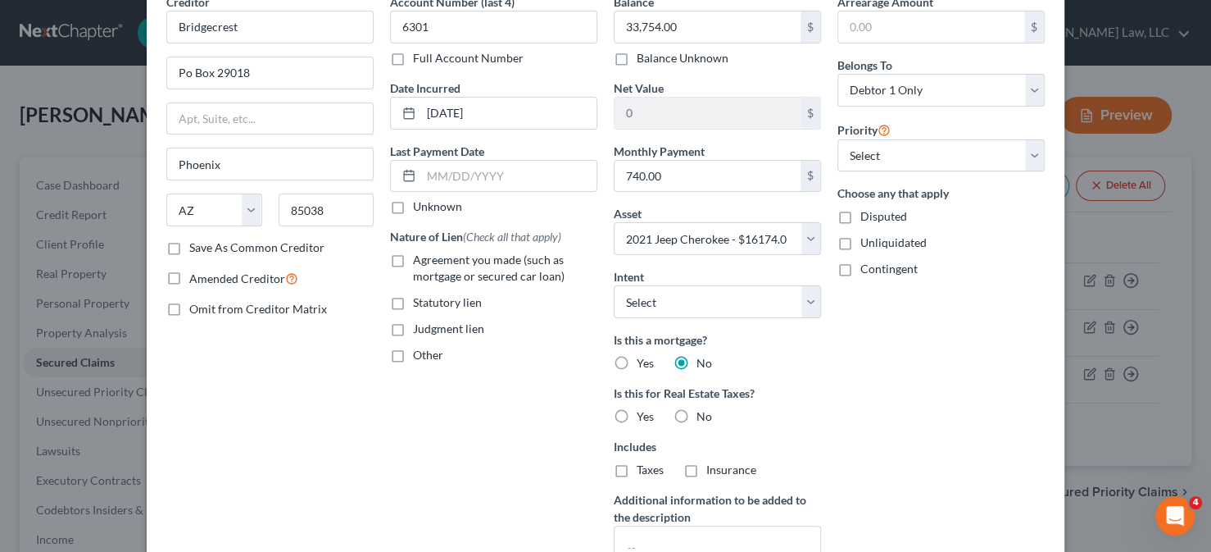
click at [697, 411] on label "No" at bounding box center [705, 416] width 16 height 16
click at [703, 411] on input "No" at bounding box center [708, 413] width 11 height 11
radio input "true"
click at [413, 254] on label "Agreement you made (such as mortgage or secured car loan)" at bounding box center [505, 268] width 184 height 33
click at [420, 254] on input "Agreement you made (such as mortgage or secured car loan)" at bounding box center [425, 257] width 11 height 11
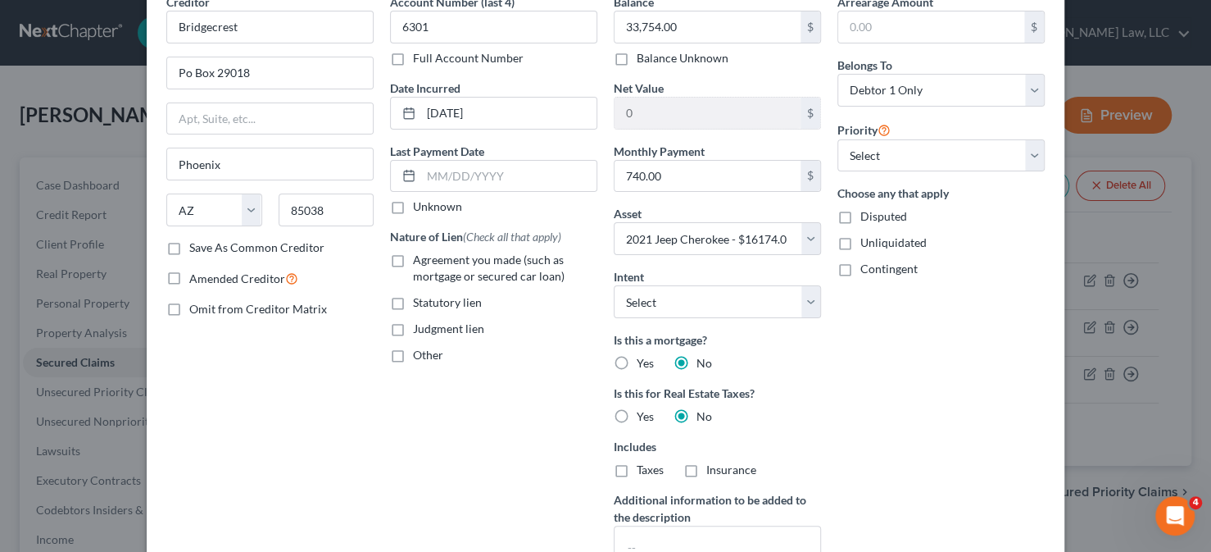
checkbox input "true"
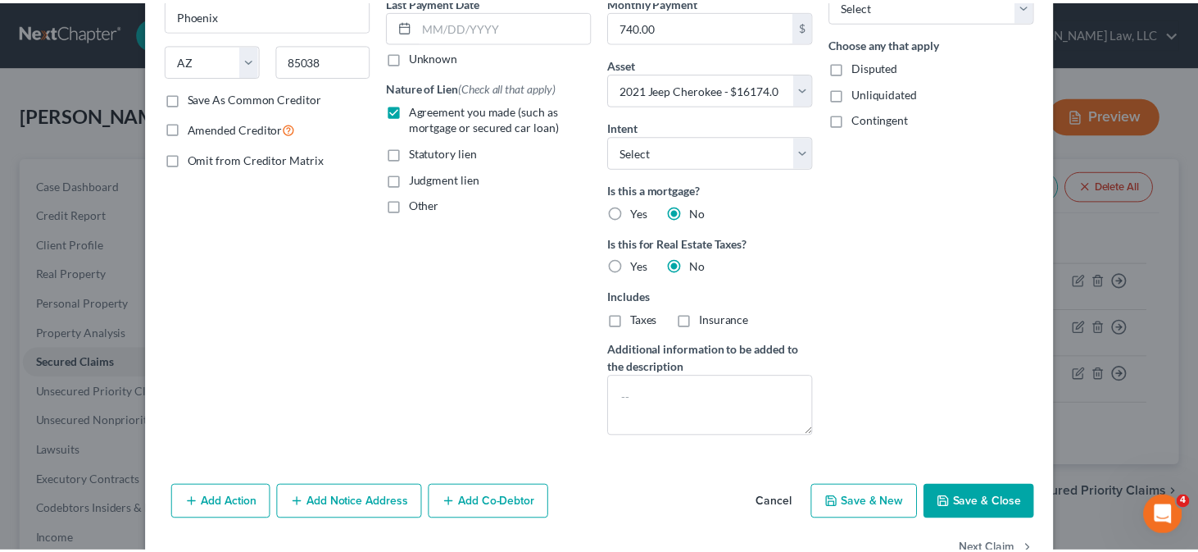
scroll to position [276, 0]
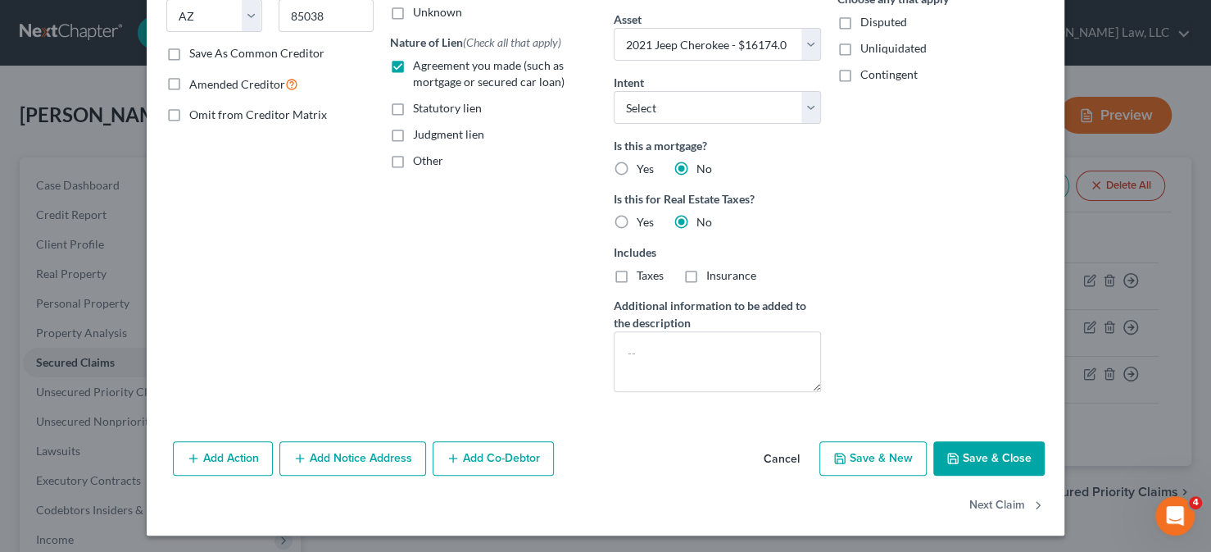
click at [1002, 442] on button "Save & Close" at bounding box center [989, 458] width 111 height 34
select select
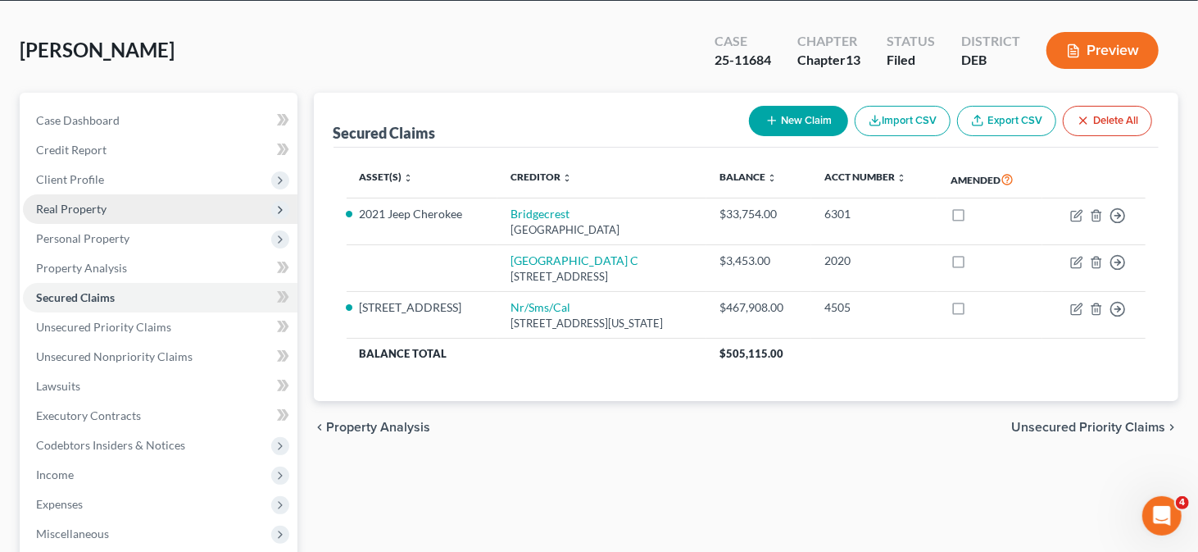
scroll to position [82, 0]
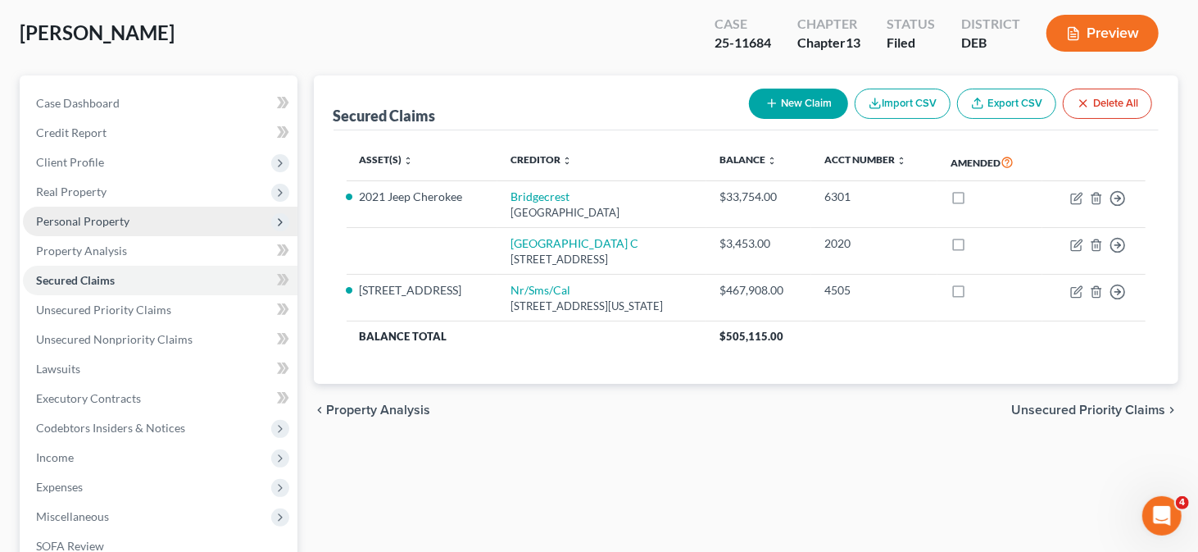
click at [107, 214] on span "Personal Property" at bounding box center [82, 221] width 93 height 14
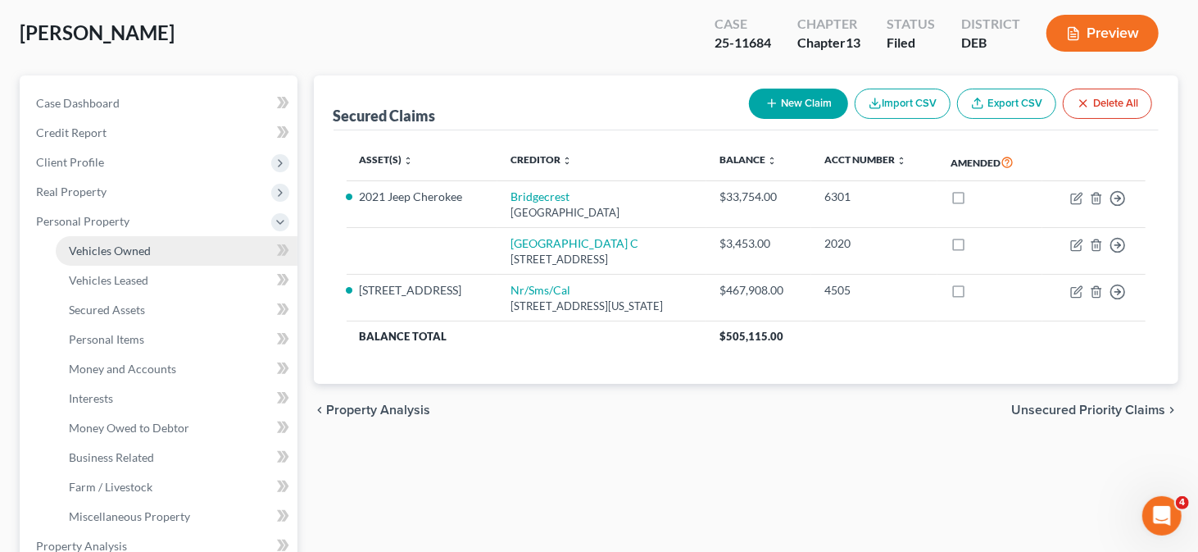
click at [125, 252] on span "Vehicles Owned" at bounding box center [110, 250] width 82 height 14
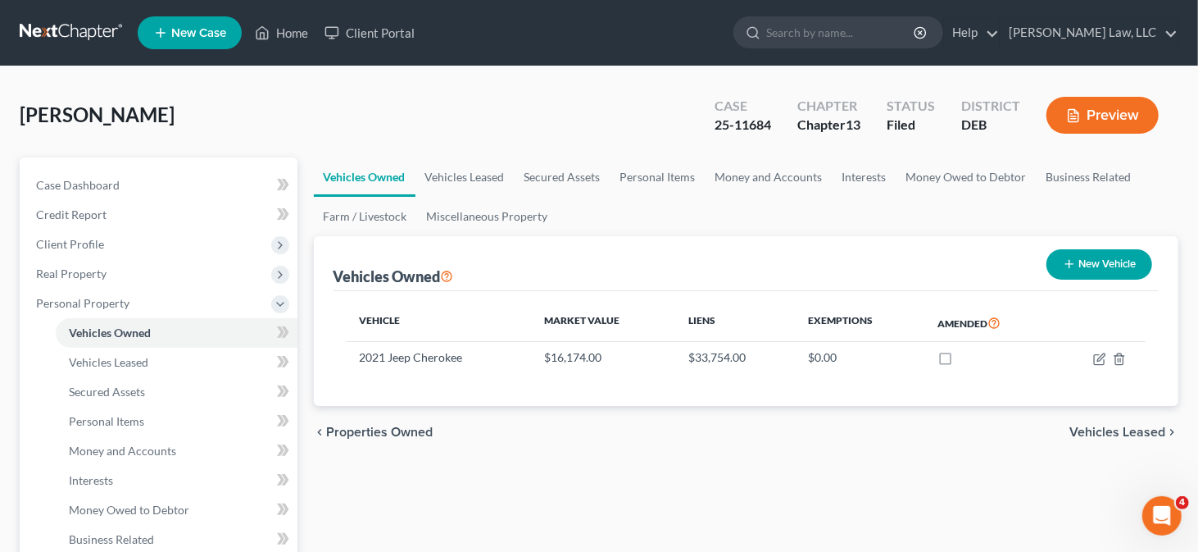
click at [1085, 277] on button "New Vehicle" at bounding box center [1100, 264] width 106 height 30
select select "0"
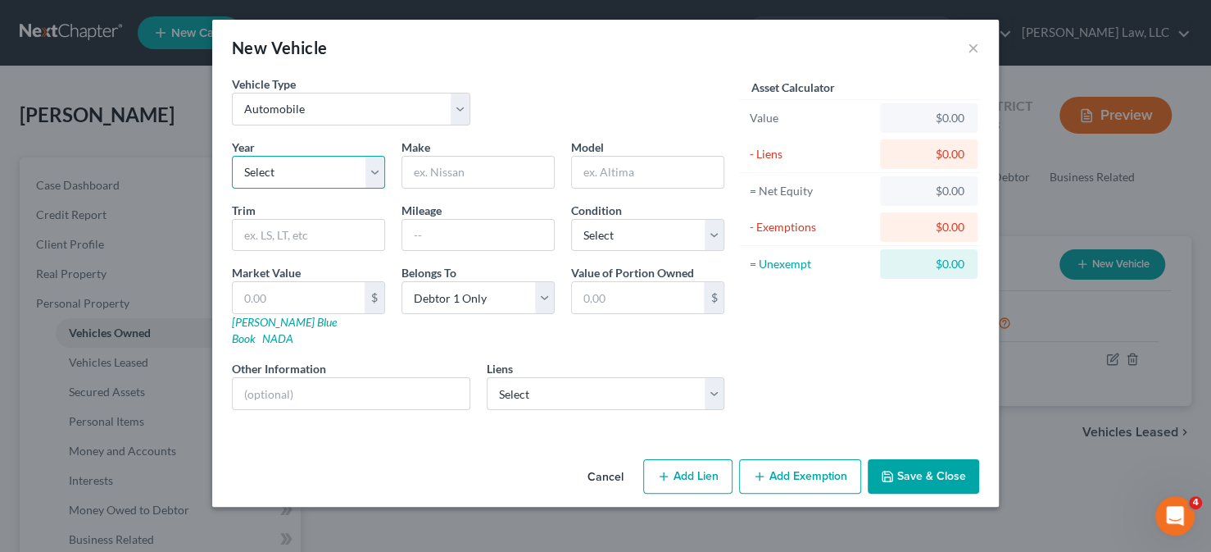
click at [329, 169] on select "Select 2026 2025 2024 2023 2022 2021 2020 2019 2018 2017 2016 2015 2014 2013 20…" at bounding box center [308, 172] width 153 height 33
select select "5"
click at [232, 156] on select "Select 2026 2025 2024 2023 2022 2021 2020 2019 2018 2017 2016 2015 2014 2013 20…" at bounding box center [308, 172] width 153 height 33
click at [448, 175] on input "text" at bounding box center [478, 172] width 152 height 31
type input "Dodge"
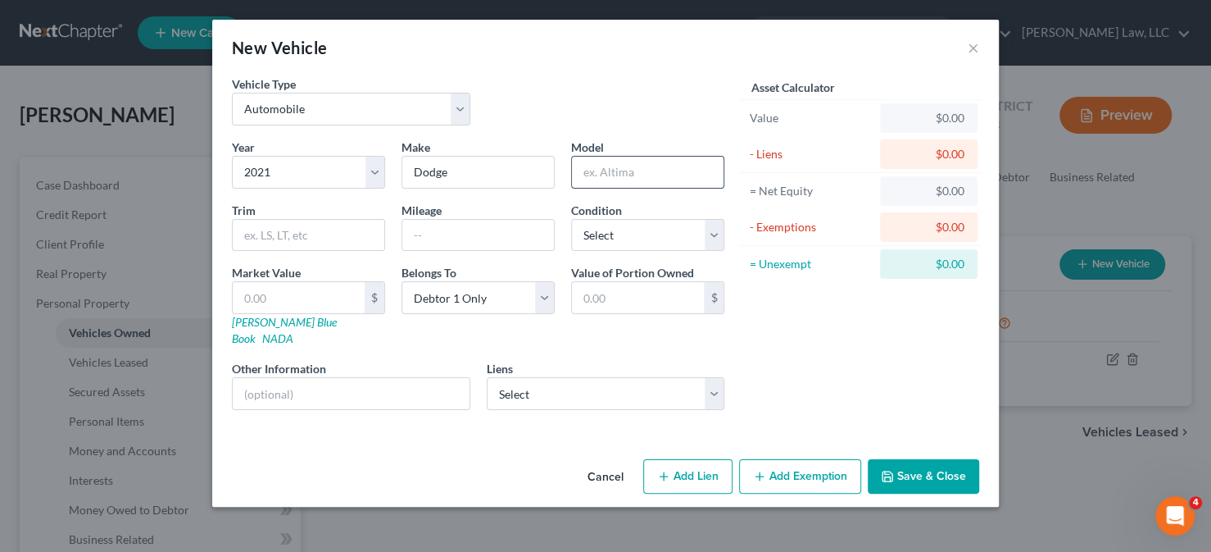
click at [638, 162] on input "text" at bounding box center [648, 172] width 152 height 31
type input "Charger"
click at [407, 237] on input "text" at bounding box center [478, 235] width 152 height 31
type input "98000"
click at [649, 248] on select "Select Excellent Very Good Good Fair Poor" at bounding box center [647, 235] width 153 height 33
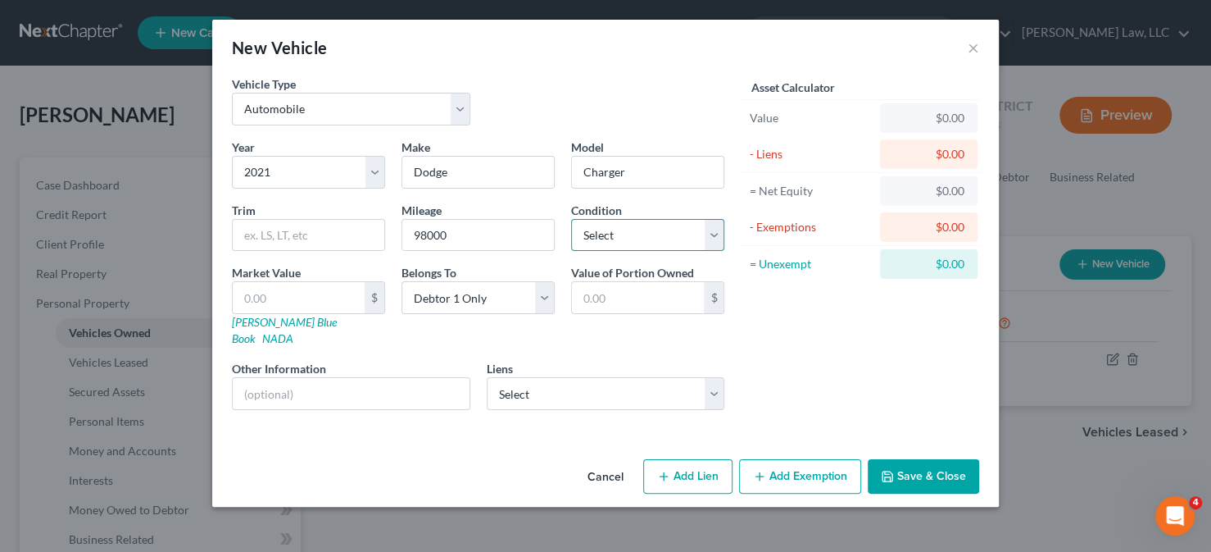
select select "2"
click at [571, 219] on select "Select Excellent Very Good Good Fair Poor" at bounding box center [647, 235] width 153 height 33
click at [260, 291] on input "text" at bounding box center [299, 297] width 132 height 31
click at [899, 332] on div "Asset Calculator Value $0.00 - Liens $0.00 = Net Equity $0.00 - Exemptions $0.0…" at bounding box center [860, 249] width 255 height 348
click at [284, 325] on link "[PERSON_NAME] Blue Book" at bounding box center [284, 330] width 105 height 30
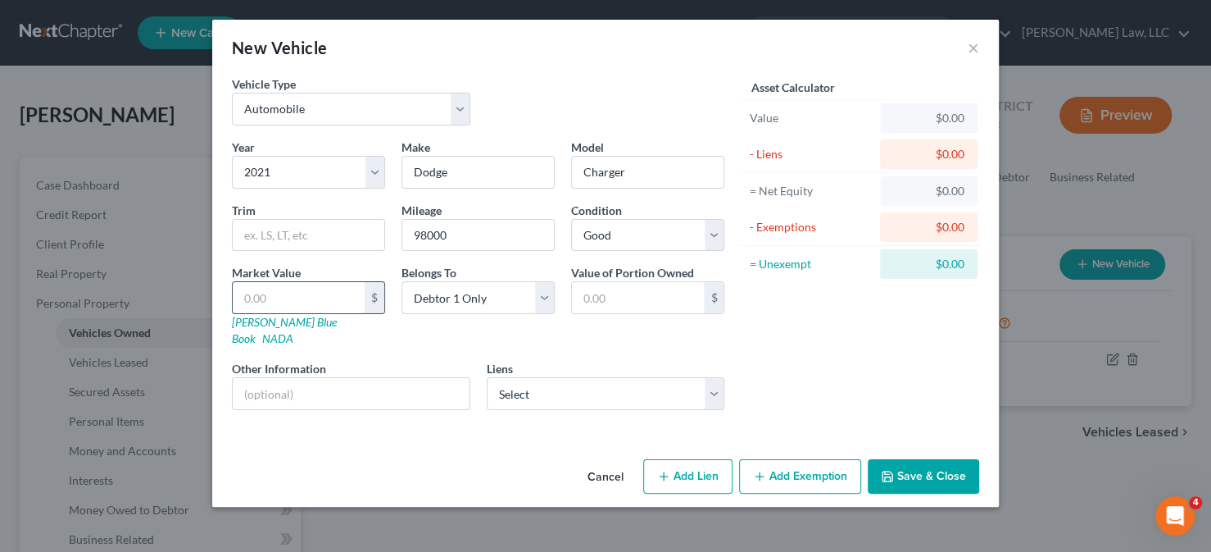
click at [306, 298] on input "text" at bounding box center [299, 297] width 132 height 31
type input "1"
type input "1.00"
type input "15"
type input "15.00"
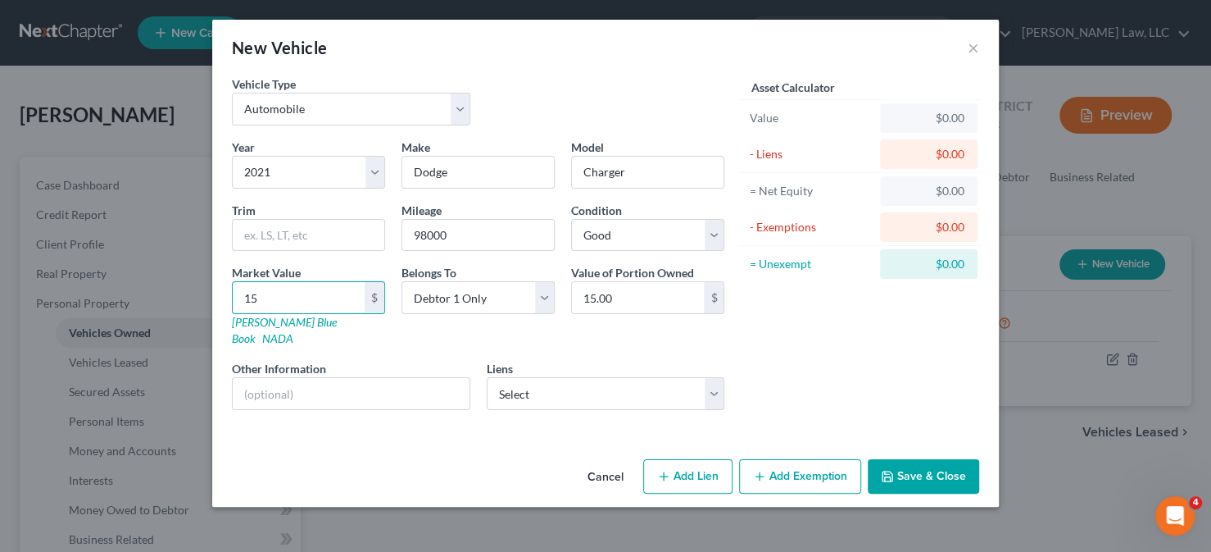
type input "152"
type input "152.00"
type input "1528"
type input "1,528.00"
type input "1,5285"
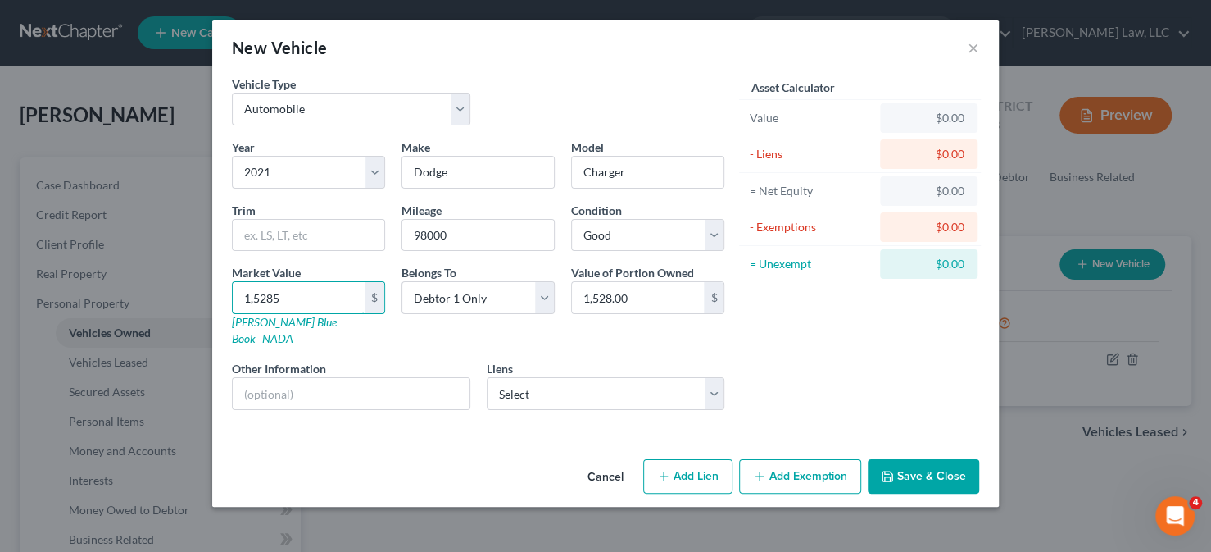
type input "15,285.00"
type input "15,285"
click at [916, 459] on button "Save & Close" at bounding box center [923, 476] width 111 height 34
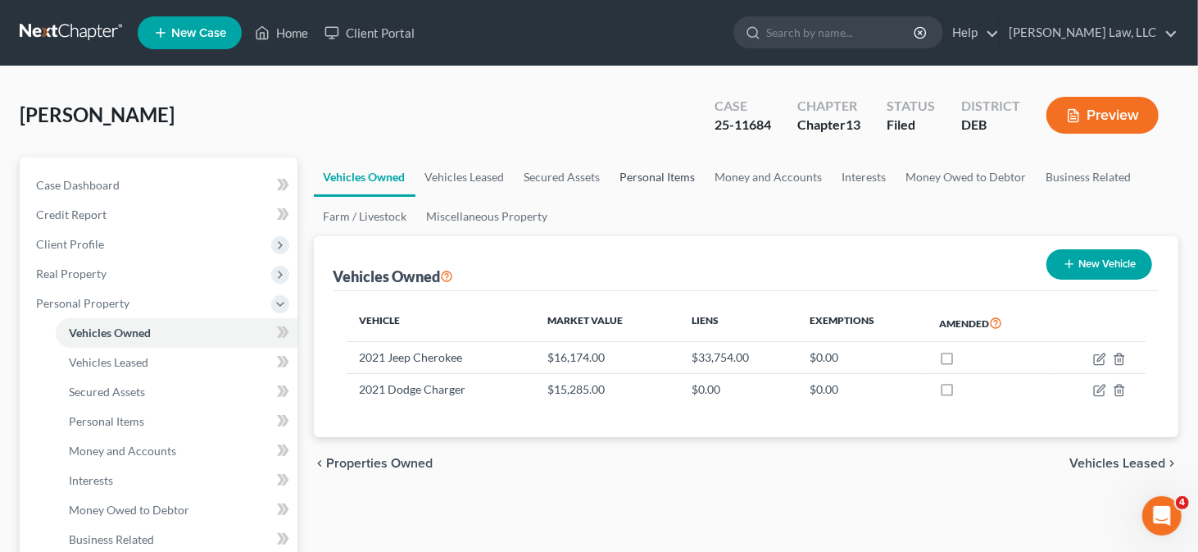
click at [642, 180] on link "Personal Items" at bounding box center [658, 176] width 95 height 39
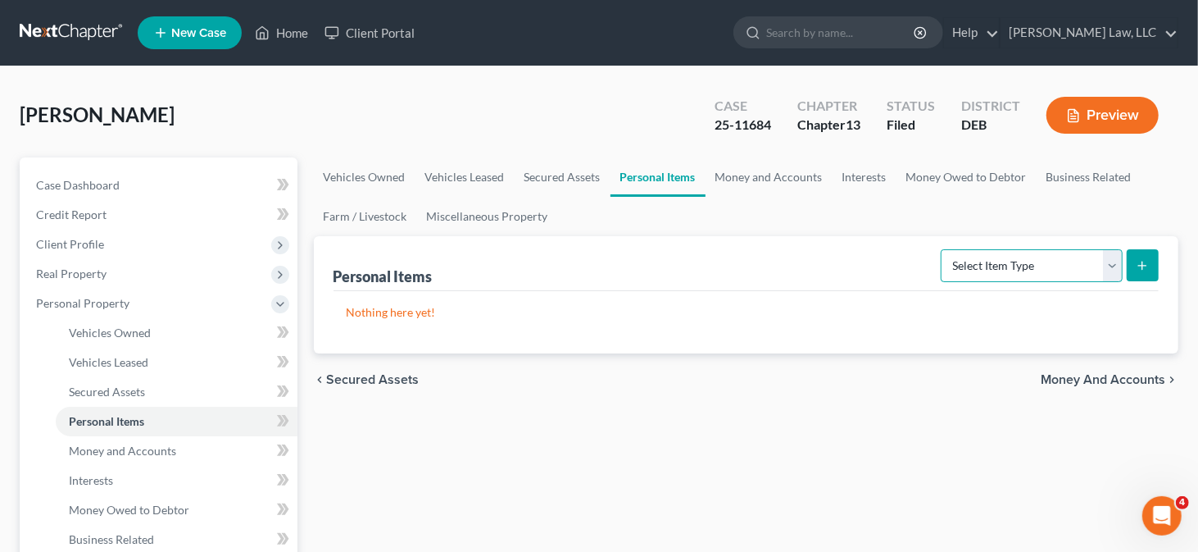
click at [1020, 275] on select "Select Item Type Clothing Collectibles Of Value Electronics Firearms Household …" at bounding box center [1032, 265] width 182 height 33
click at [757, 173] on link "Money and Accounts" at bounding box center [769, 176] width 127 height 39
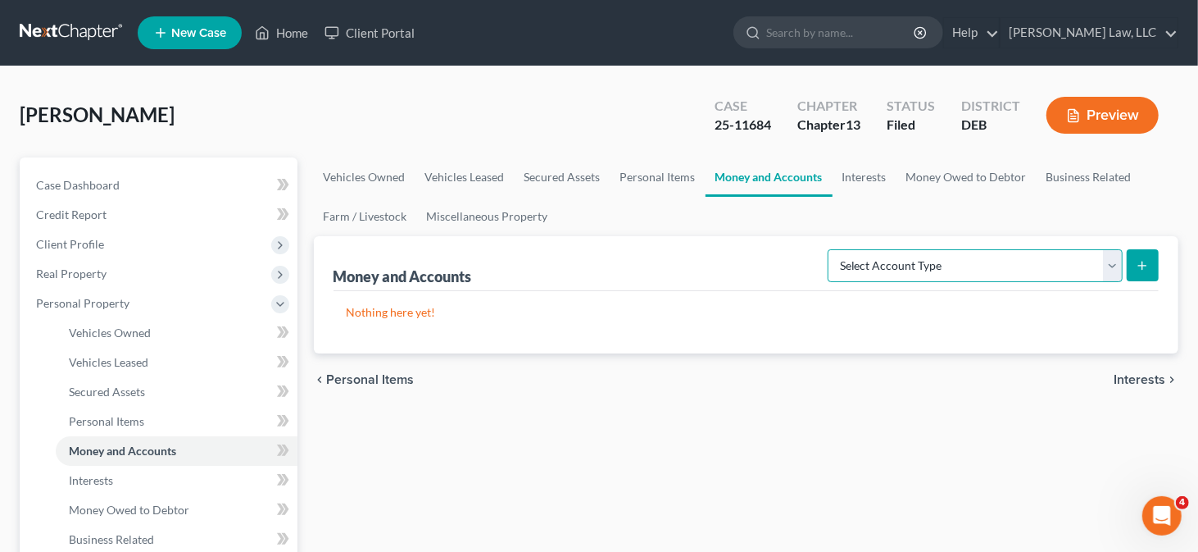
click at [1005, 257] on select "Select Account Type Brokerage Cash on Hand Certificates of Deposit Checking Acc…" at bounding box center [975, 265] width 295 height 33
select select "checking"
click at [832, 249] on select "Select Account Type Brokerage Cash on Hand Certificates of Deposit Checking Acc…" at bounding box center [975, 265] width 295 height 33
click at [1155, 264] on button "submit" at bounding box center [1143, 265] width 32 height 32
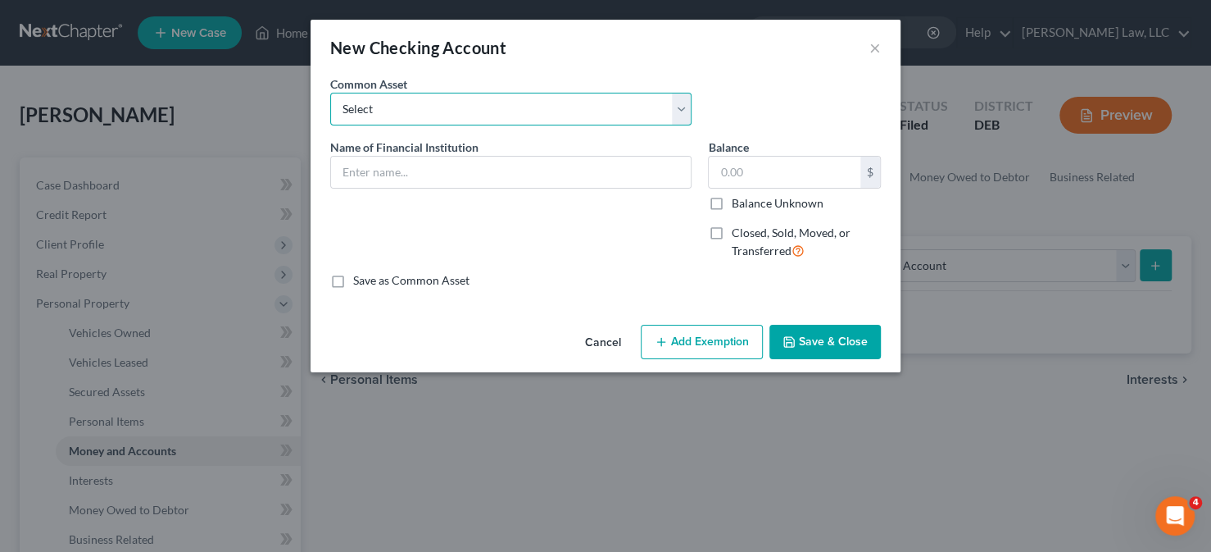
click at [568, 102] on select "Select Police & Fire FCU Checking Acct Dexsta FCU Checking Acct Sun East FCU Ch…" at bounding box center [510, 109] width 361 height 33
select select "17"
click at [330, 93] on select "Select Police & Fire FCU Checking Acct Dexsta FCU Checking Acct Sun East FCU Ch…" at bounding box center [510, 109] width 361 height 33
type input "Chase Bank Checking Acct"
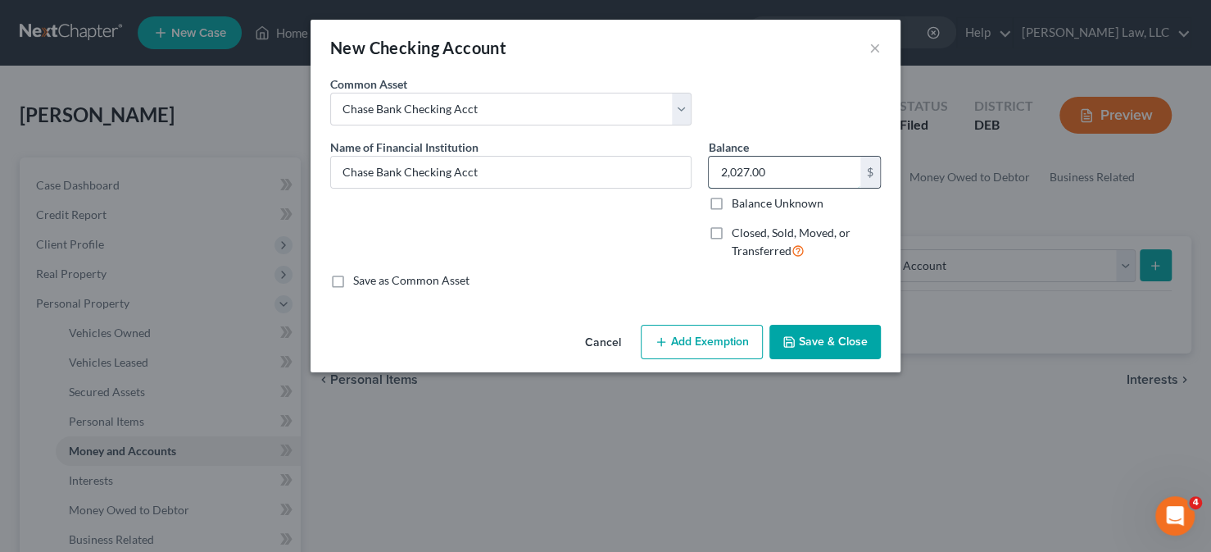
click at [770, 170] on input "2,027.00" at bounding box center [785, 172] width 152 height 31
type input "435"
click at [693, 339] on button "Add Exemption" at bounding box center [702, 342] width 122 height 34
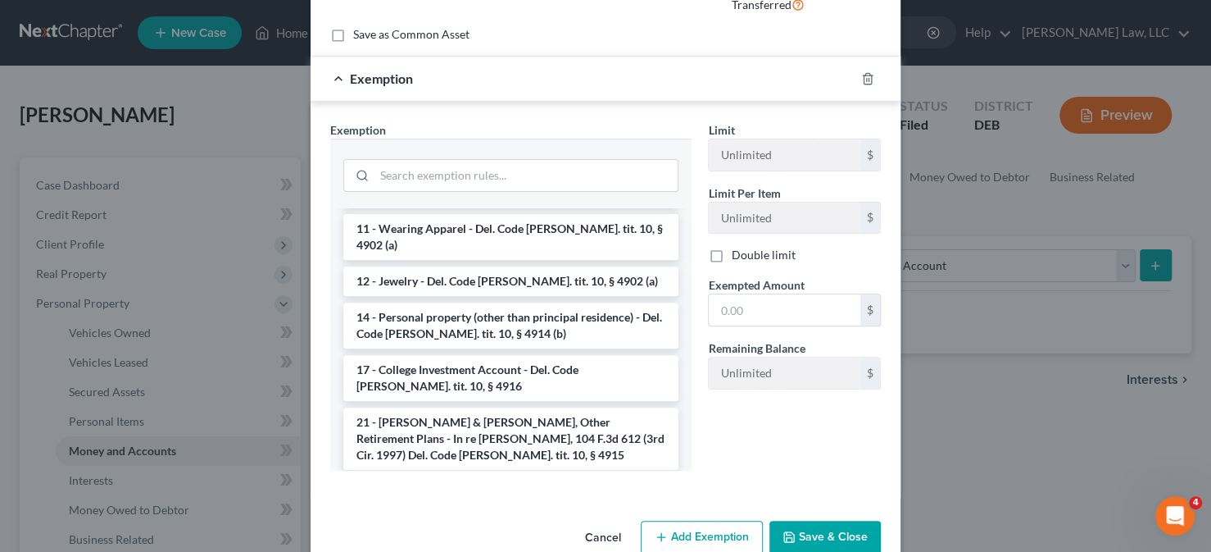
scroll to position [246, 0]
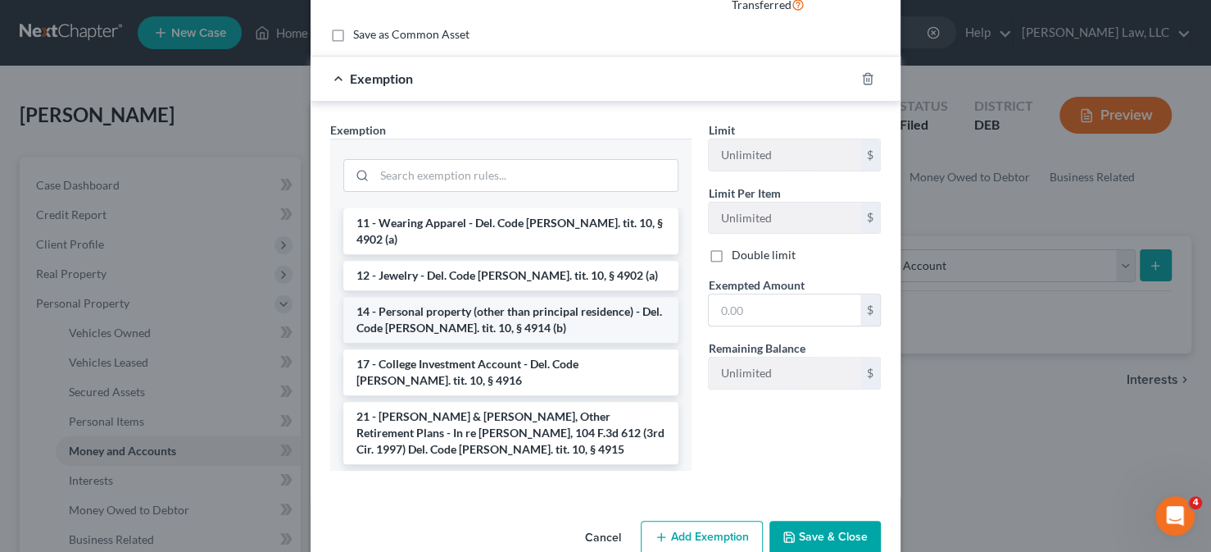
click at [470, 297] on li "14 - Personal property (other than principal residence) - Del. Code [PERSON_NAM…" at bounding box center [510, 320] width 335 height 46
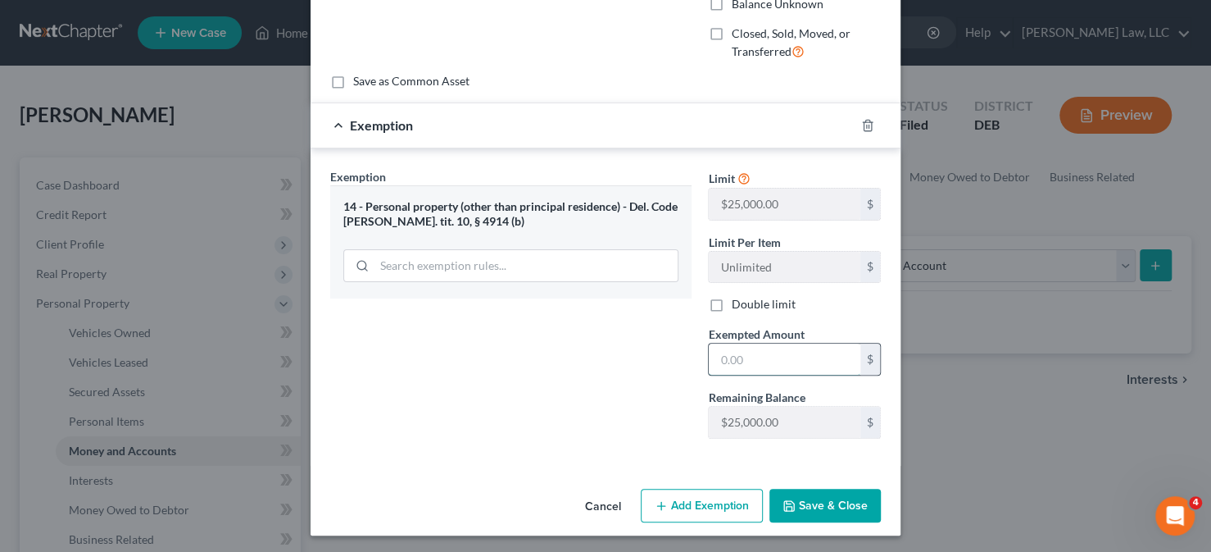
click at [794, 357] on input "text" at bounding box center [785, 358] width 152 height 31
click at [751, 358] on input "text" at bounding box center [785, 358] width 152 height 31
type input "435"
click at [835, 498] on button "Save & Close" at bounding box center [825, 505] width 111 height 34
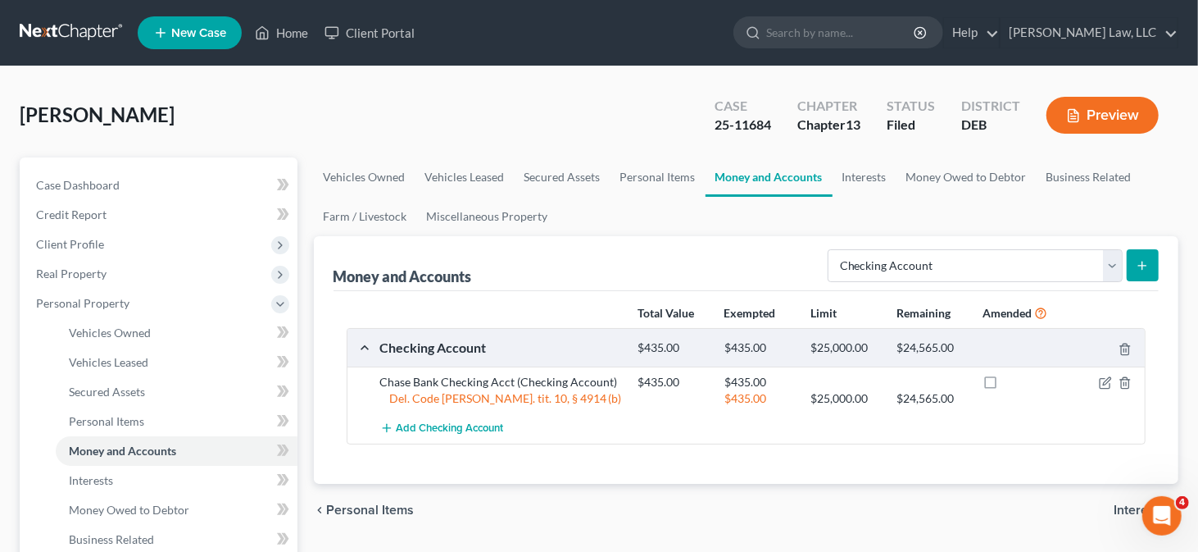
click at [1142, 261] on icon "submit" at bounding box center [1142, 265] width 13 height 13
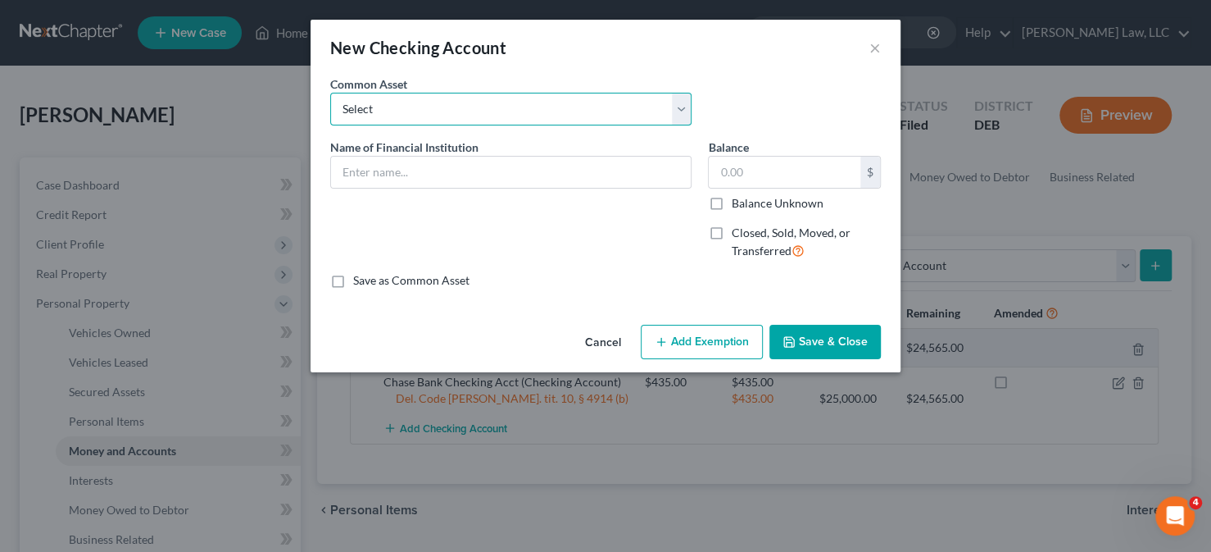
click at [657, 108] on select "Select Police & Fire FCU Checking Acct Dexsta FCU Checking Acct Sun East FCU Ch…" at bounding box center [510, 109] width 361 height 33
click at [724, 107] on div "Common Asset Select Police & Fire FCU Checking Acct Dexsta FCU Checking Acct Su…" at bounding box center [605, 106] width 567 height 63
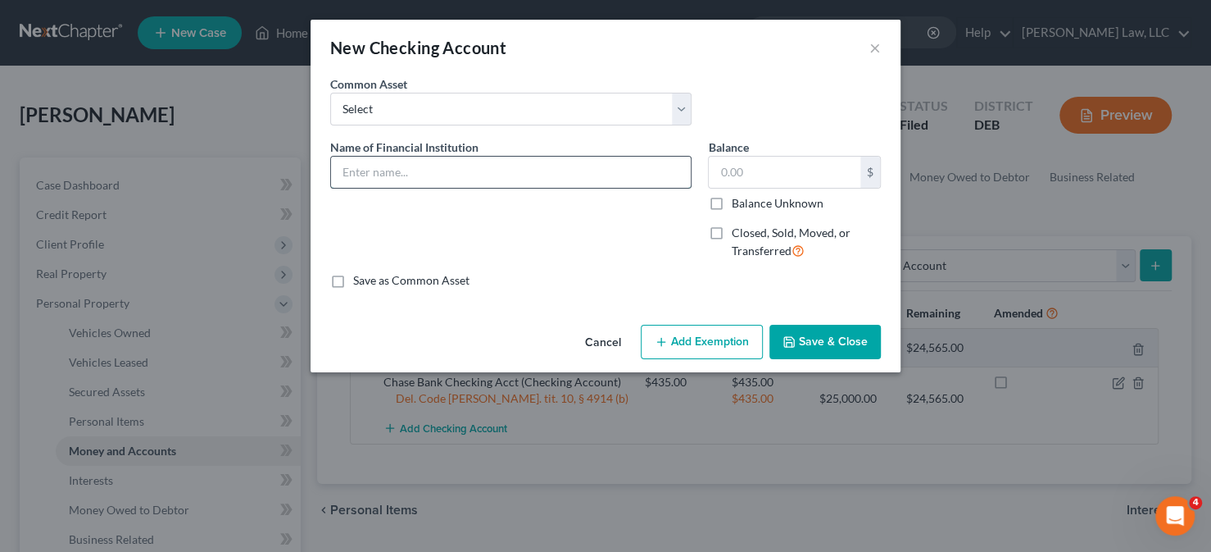
click at [516, 180] on input "text" at bounding box center [511, 172] width 360 height 31
click at [632, 175] on input "M&T Bank Checking Acct" at bounding box center [511, 172] width 360 height 31
type input "M&T Bank Checking Acct - Negative Balance"
click at [761, 166] on input "text" at bounding box center [785, 172] width 152 height 31
type input "0"
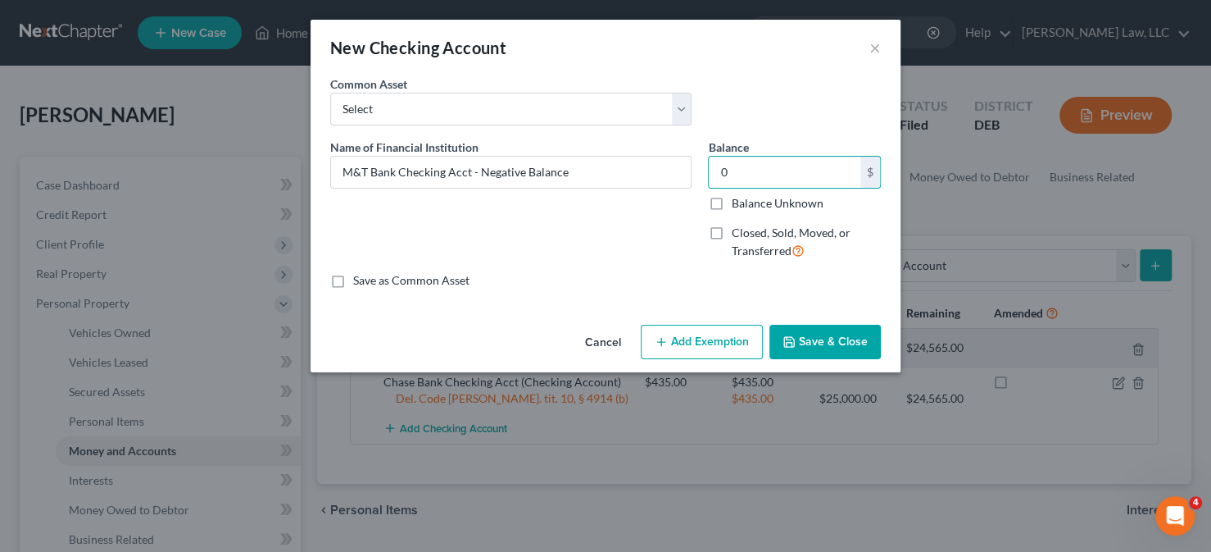
click at [670, 350] on button "Add Exemption" at bounding box center [702, 342] width 122 height 34
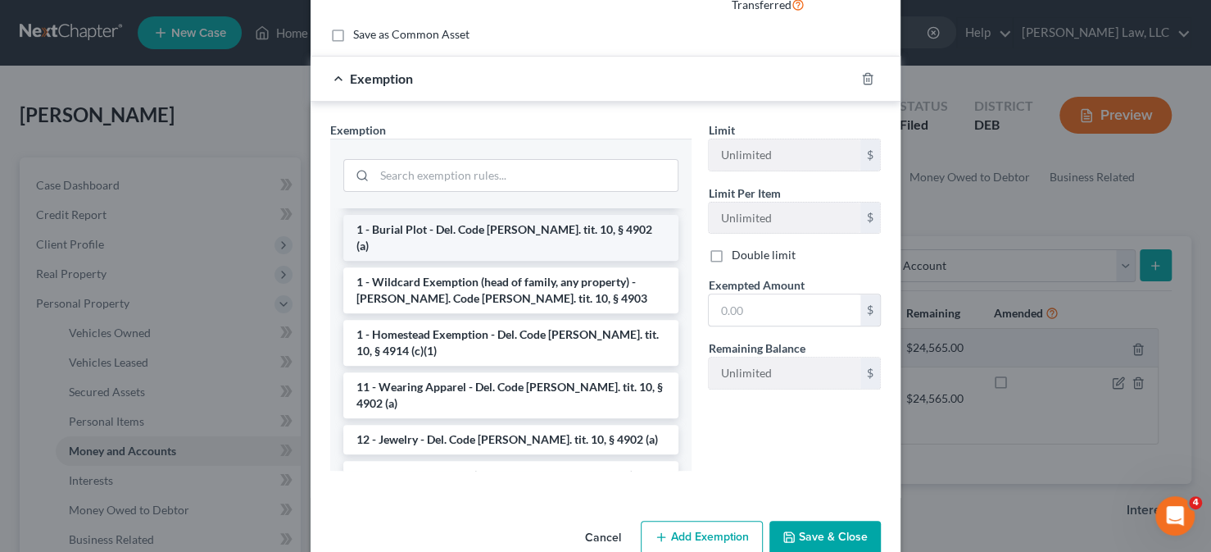
scroll to position [164, 0]
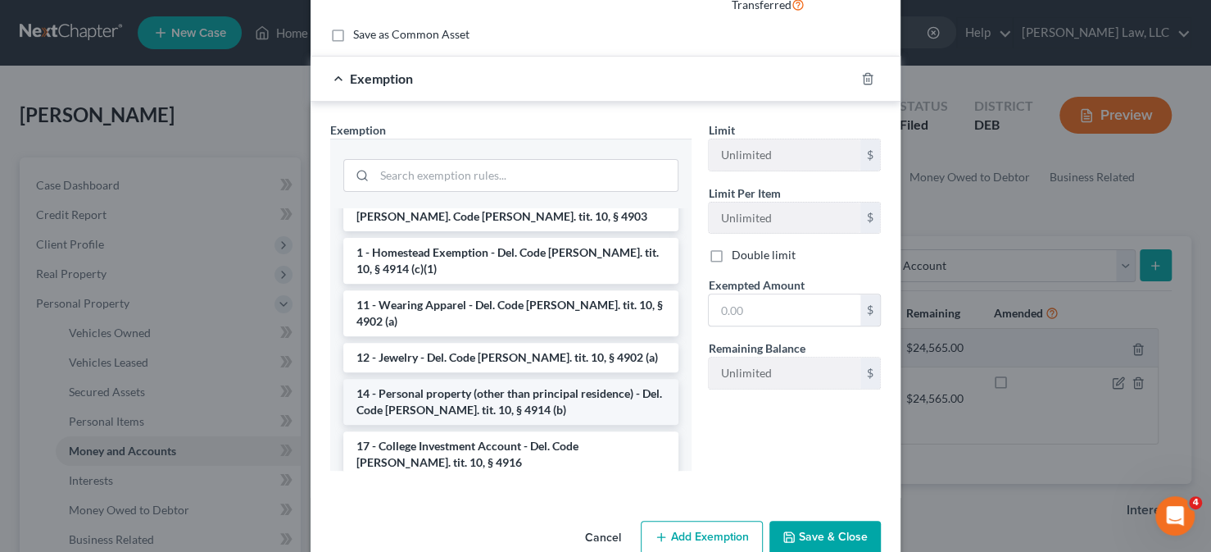
click at [470, 379] on li "14 - Personal property (other than principal residence) - Del. Code [PERSON_NAM…" at bounding box center [510, 402] width 335 height 46
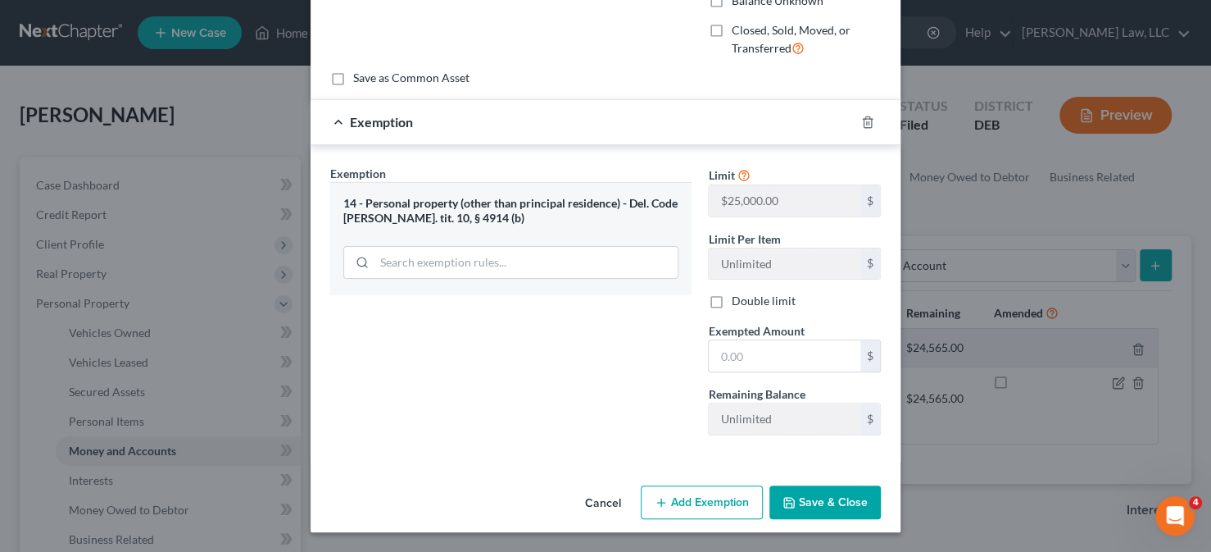
scroll to position [199, 0]
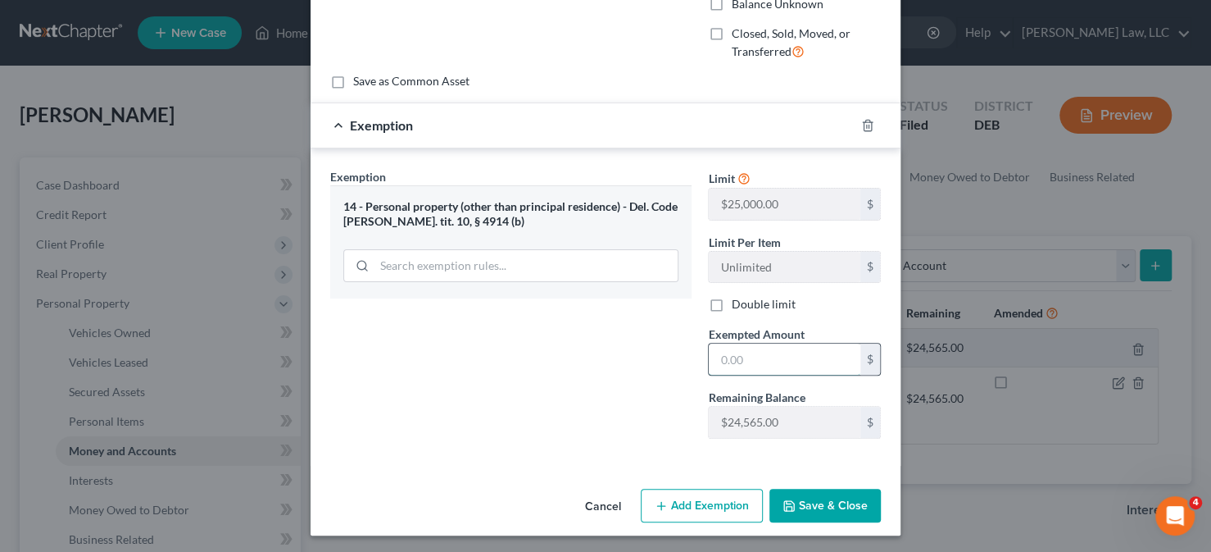
click at [721, 357] on input "text" at bounding box center [785, 358] width 152 height 31
type input "0"
click at [562, 379] on div "Exemption Set must be selected for CA. Exemption * 14 - Personal property (othe…" at bounding box center [511, 310] width 378 height 284
click at [801, 502] on button "Save & Close" at bounding box center [825, 505] width 111 height 34
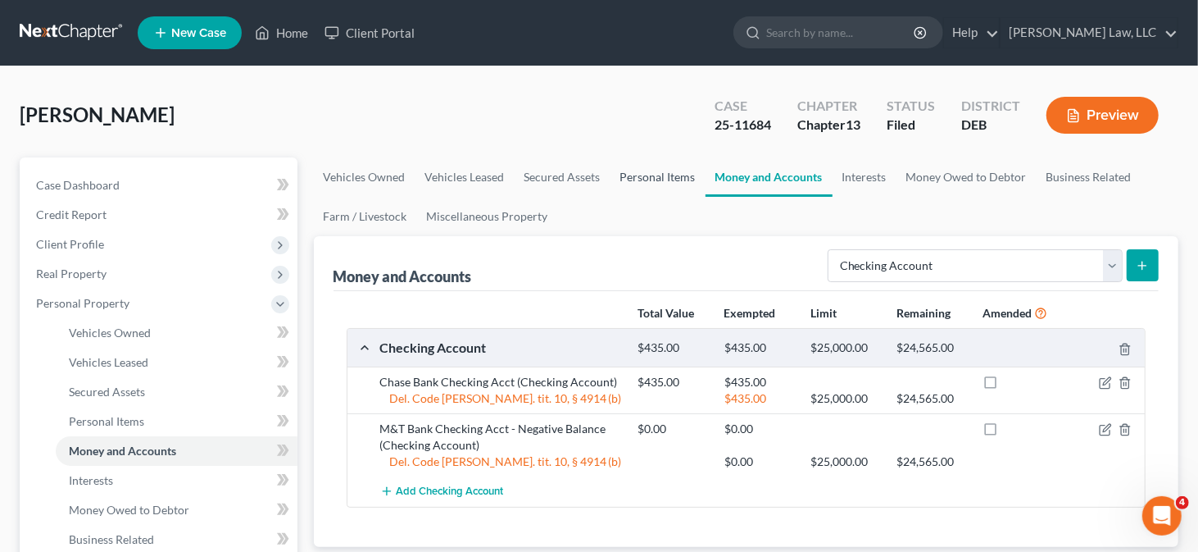
click at [635, 168] on link "Personal Items" at bounding box center [658, 176] width 95 height 39
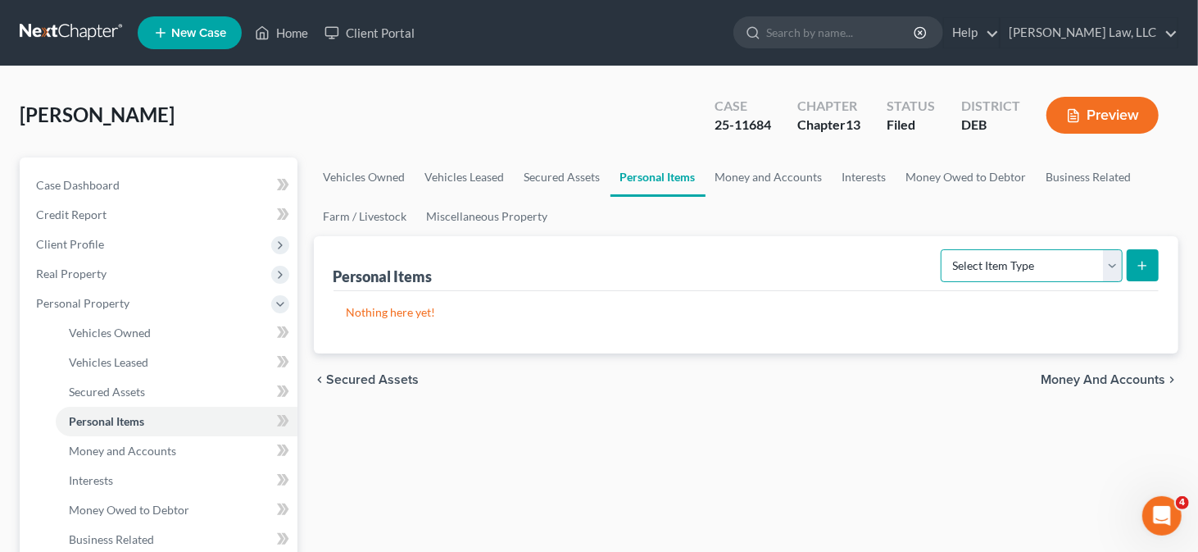
click at [1009, 260] on select "Select Item Type Clothing Collectibles Of Value Electronics Firearms Household …" at bounding box center [1032, 265] width 182 height 33
select select "household_goods"
click at [943, 249] on select "Select Item Type Clothing Collectibles Of Value Electronics Firearms Household …" at bounding box center [1032, 265] width 182 height 33
click at [1136, 275] on button "submit" at bounding box center [1143, 265] width 32 height 32
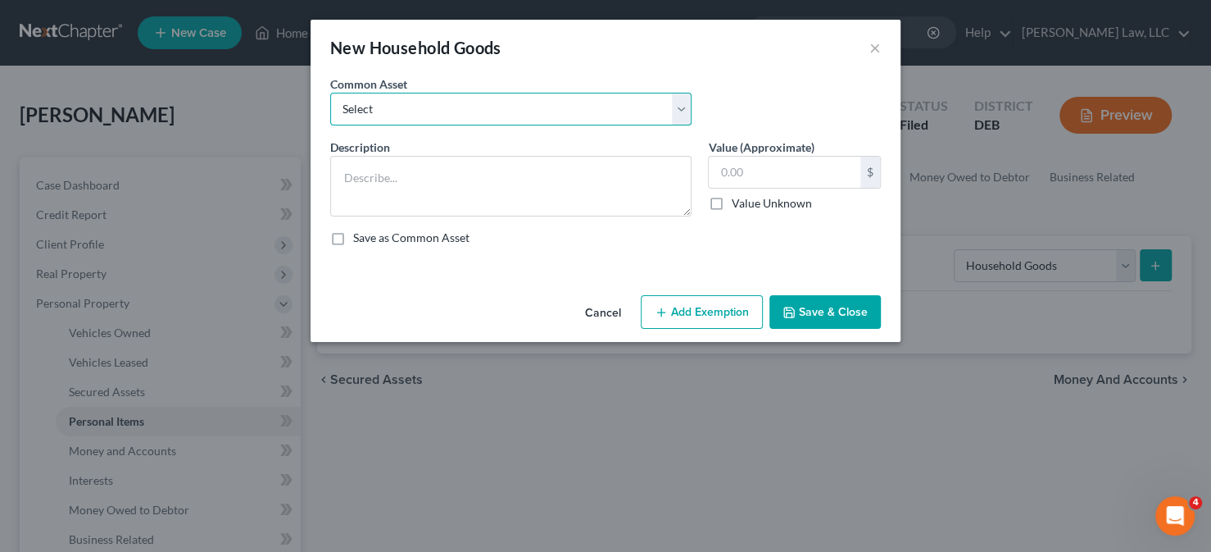
click at [500, 110] on select "Select Miscellaneous household goods and furnishings at yard sale value" at bounding box center [510, 109] width 361 height 33
select select "0"
click at [330, 93] on select "Select Miscellaneous household goods and furnishings at yard sale value" at bounding box center [510, 109] width 361 height 33
type textarea "Miscellaneous household goods and furnishings at yard sale value"
type input "1,500.00"
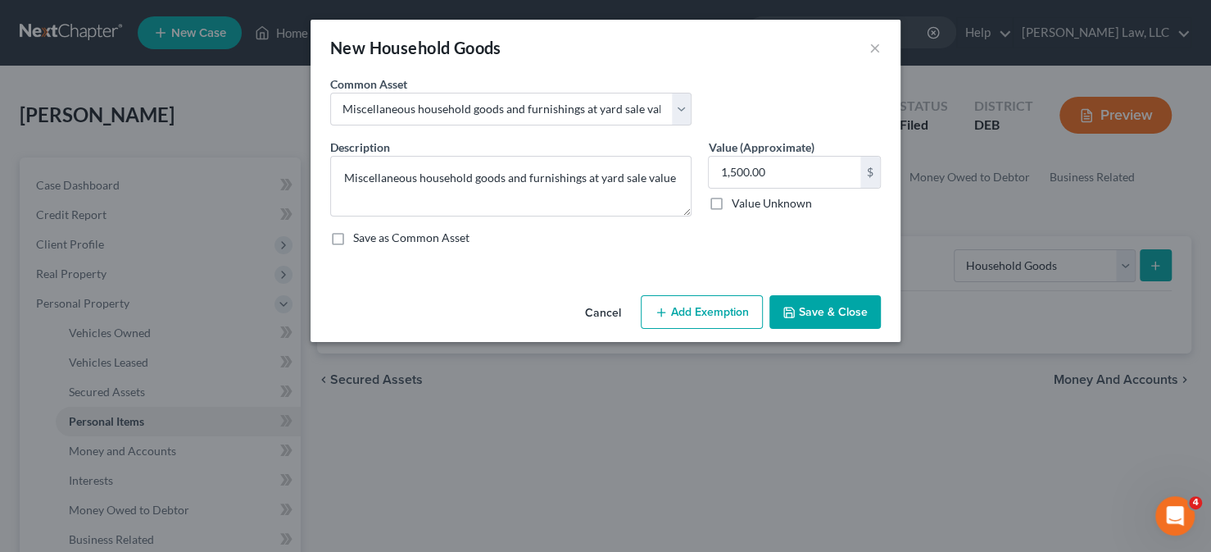
click at [702, 298] on button "Add Exemption" at bounding box center [702, 312] width 122 height 34
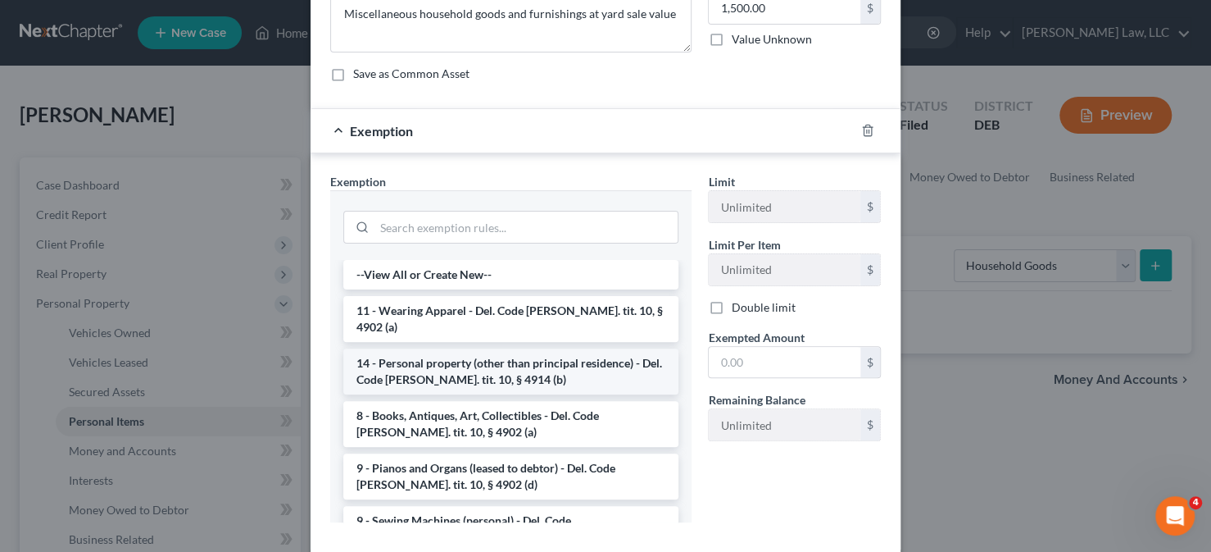
click at [433, 348] on li "14 - Personal property (other than principal residence) - Del. Code [PERSON_NAM…" at bounding box center [510, 371] width 335 height 46
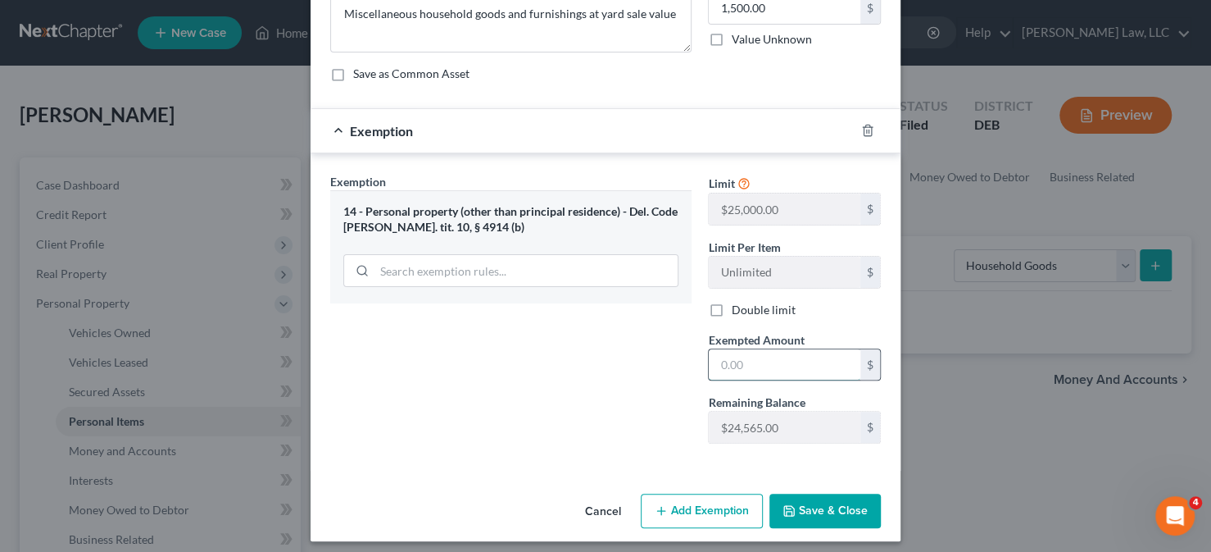
click at [793, 370] on input "text" at bounding box center [785, 364] width 152 height 31
type input "1,500"
click at [810, 502] on button "Save & Close" at bounding box center [825, 510] width 111 height 34
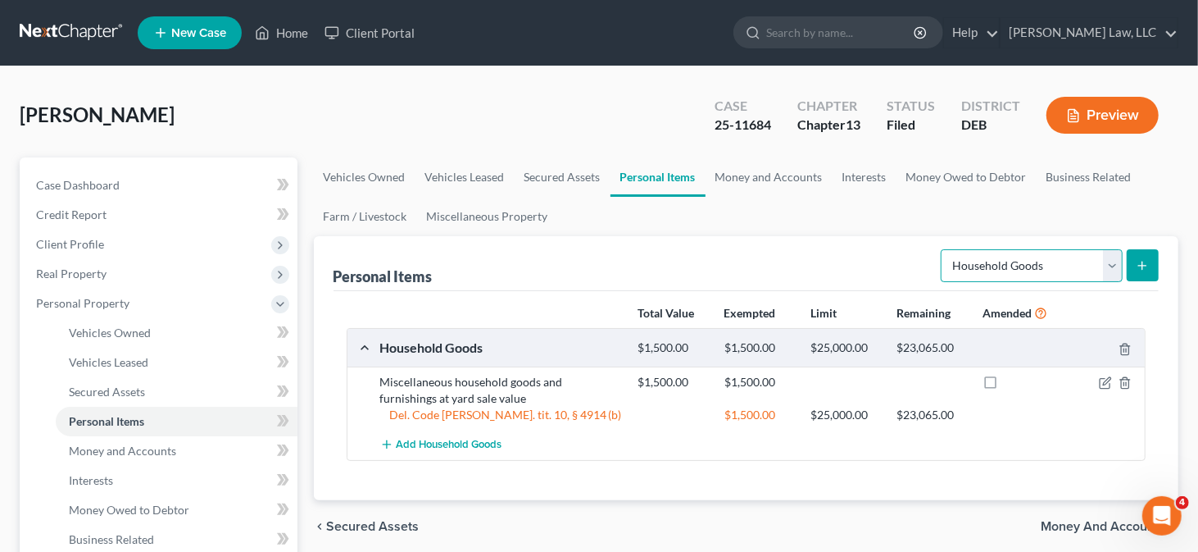
click at [1043, 263] on select "Select Item Type Clothing Collectibles Of Value Electronics Firearms Household …" at bounding box center [1032, 265] width 182 height 33
select select "clothing"
click at [943, 249] on select "Select Item Type Clothing Collectibles Of Value Electronics Firearms Household …" at bounding box center [1032, 265] width 182 height 33
click at [1130, 256] on button "submit" at bounding box center [1143, 265] width 32 height 32
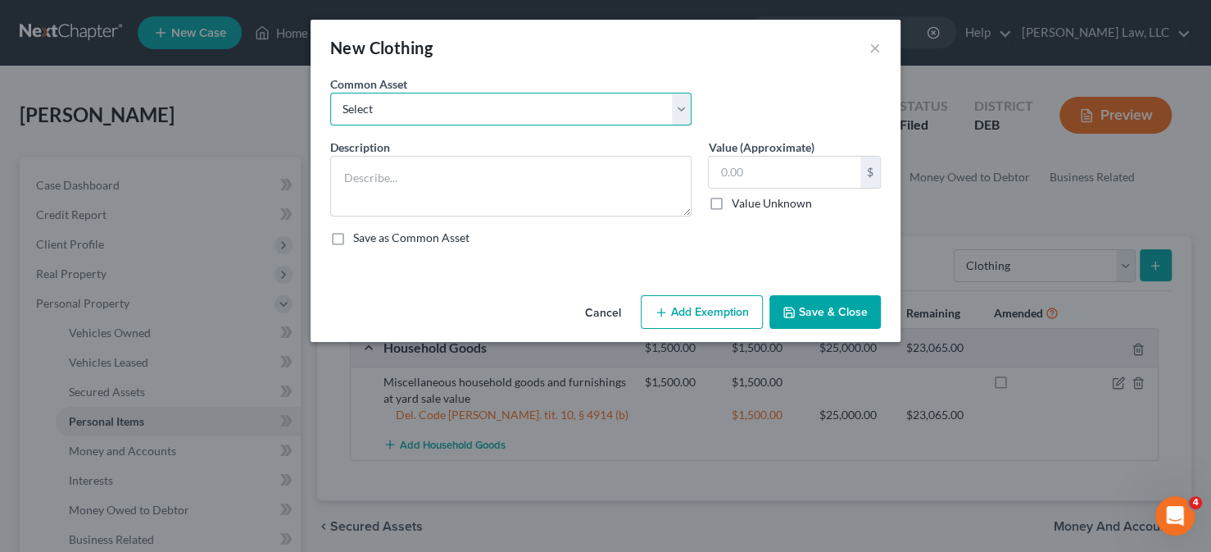
click at [550, 105] on select "Select Used clothing at yard sale value Used clothing at yard sale value" at bounding box center [510, 109] width 361 height 33
select select "1"
click at [330, 93] on select "Select Used clothing at yard sale value Used clothing at yard sale value" at bounding box center [510, 109] width 361 height 33
type textarea "Used clothing at yard sale value"
type input "200.00"
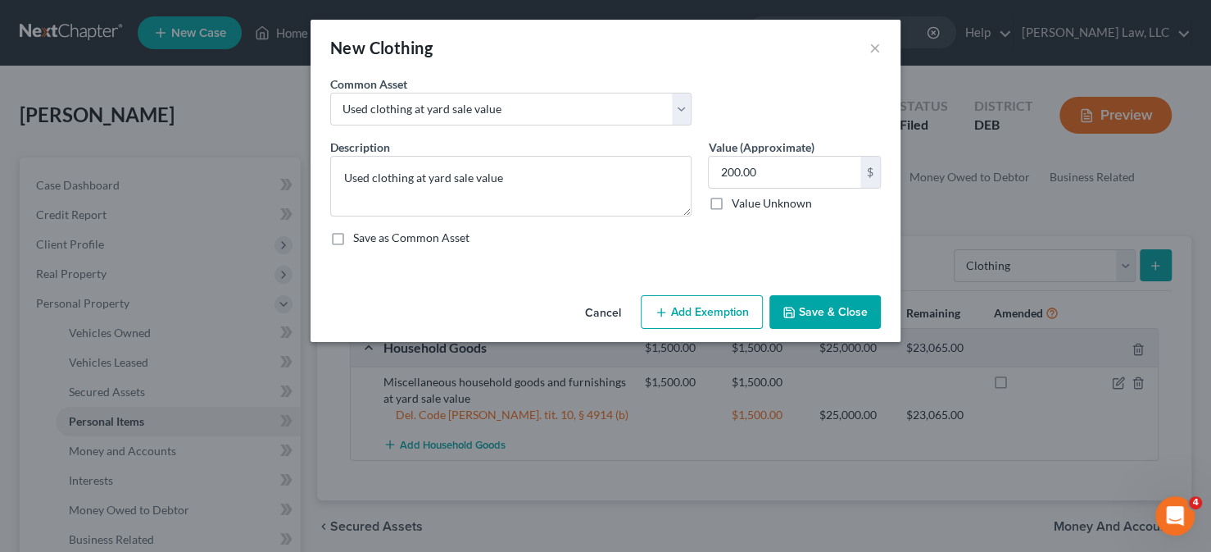
click at [694, 312] on button "Add Exemption" at bounding box center [702, 312] width 122 height 34
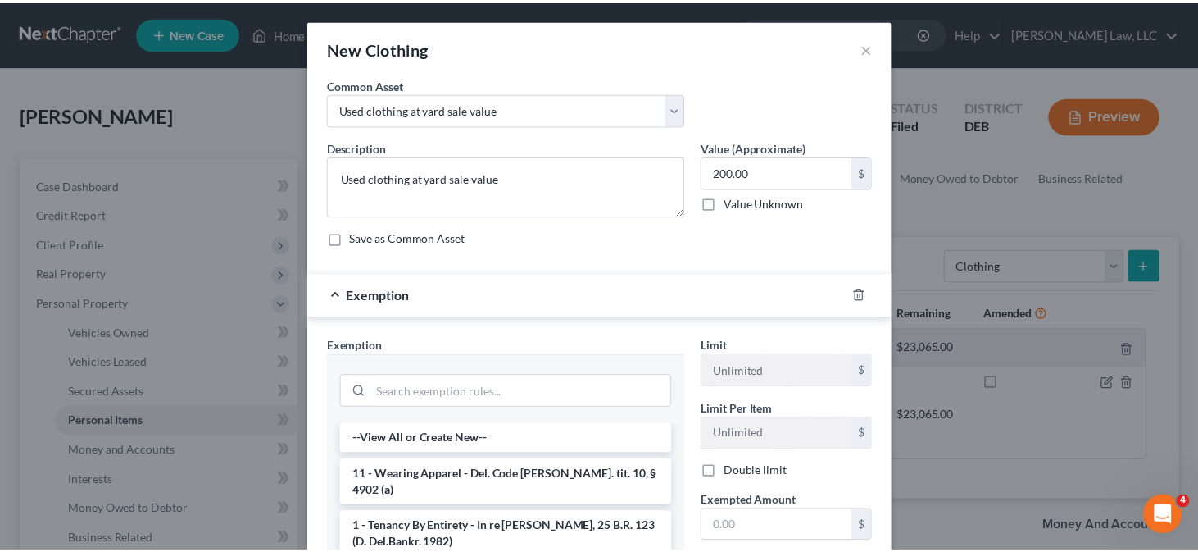
scroll to position [164, 0]
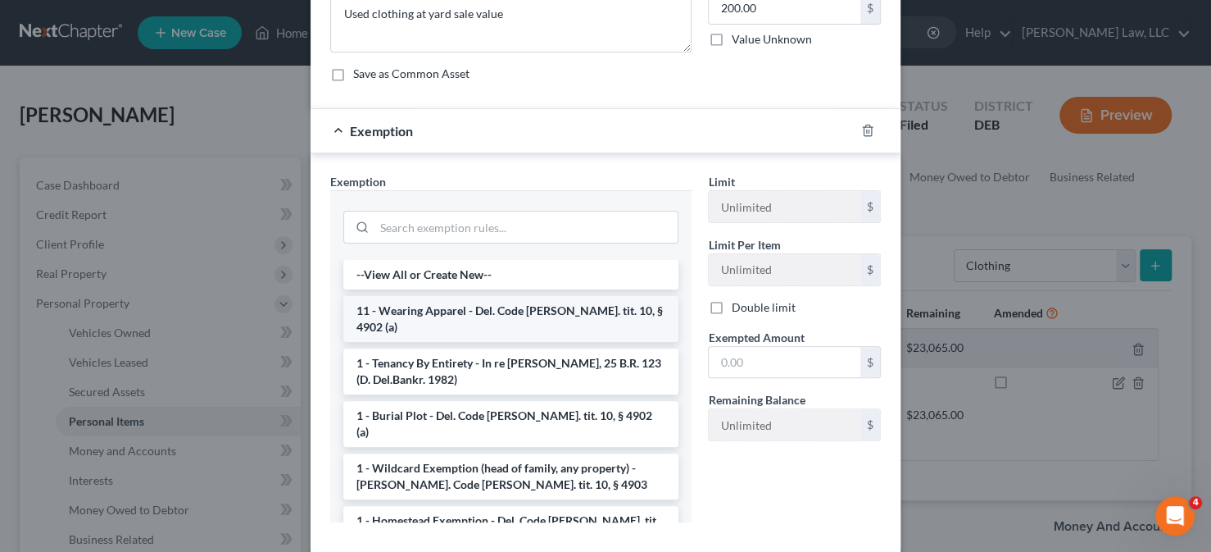
click at [488, 311] on li "11 - Wearing Apparel - Del. Code [PERSON_NAME]. tit. 10, § 4902 (a)" at bounding box center [510, 319] width 335 height 46
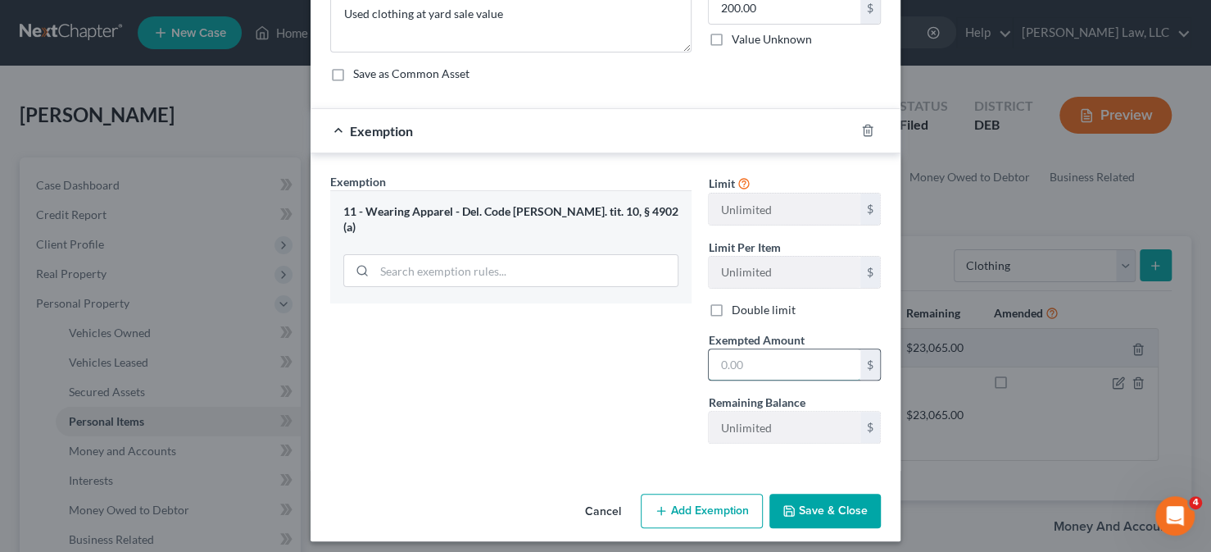
click at [738, 366] on input "text" at bounding box center [785, 364] width 152 height 31
type input "200"
click at [787, 505] on icon "button" at bounding box center [789, 510] width 13 height 13
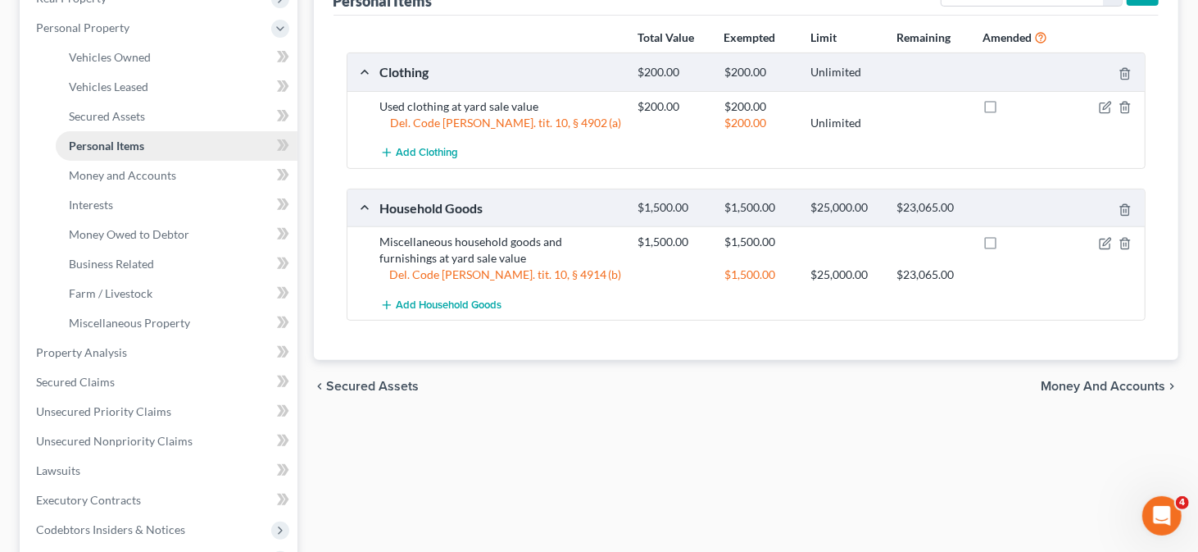
scroll to position [328, 0]
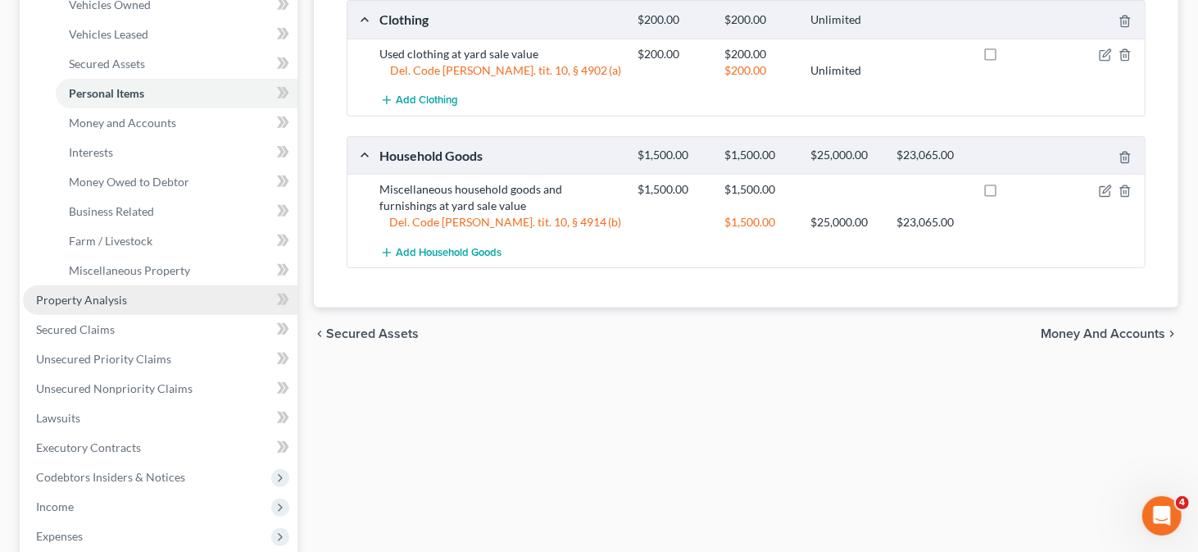
click at [121, 289] on link "Property Analysis" at bounding box center [160, 300] width 275 height 30
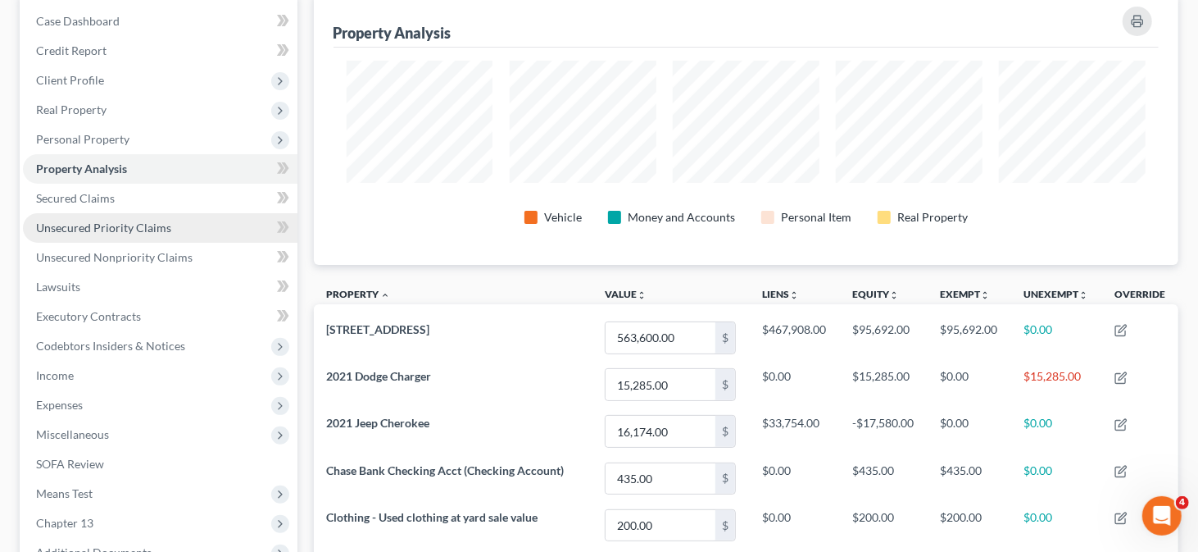
scroll to position [246, 0]
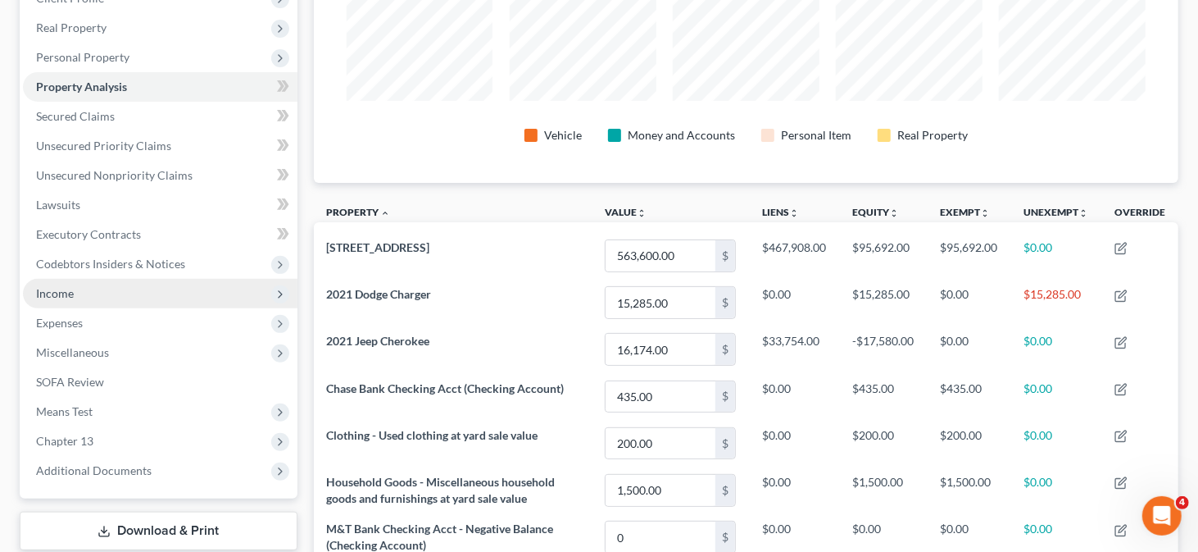
click at [172, 291] on span "Income" at bounding box center [160, 294] width 275 height 30
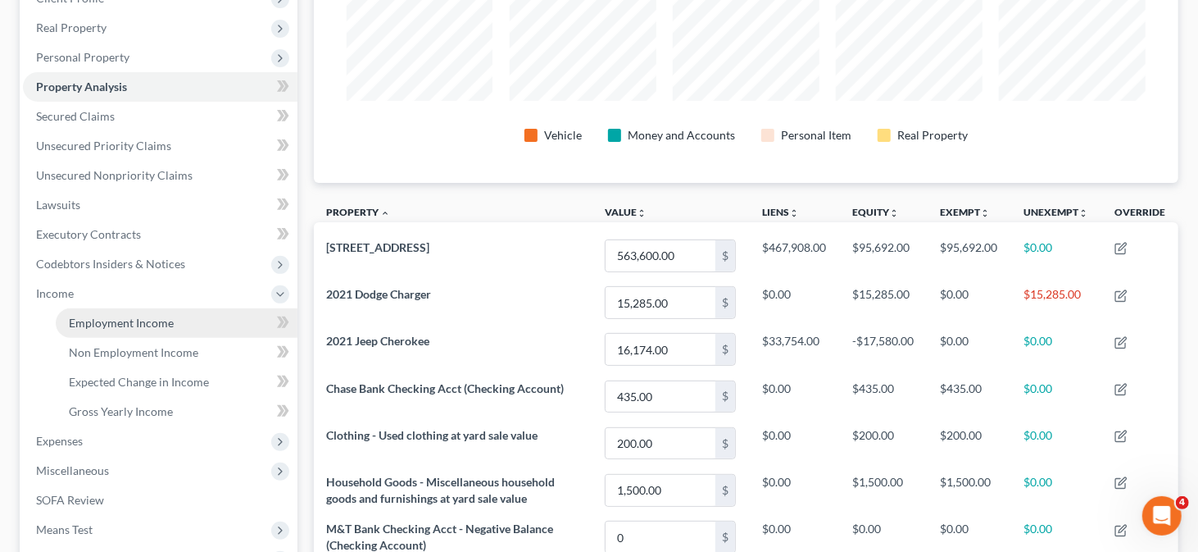
click at [181, 322] on link "Employment Income" at bounding box center [177, 323] width 242 height 30
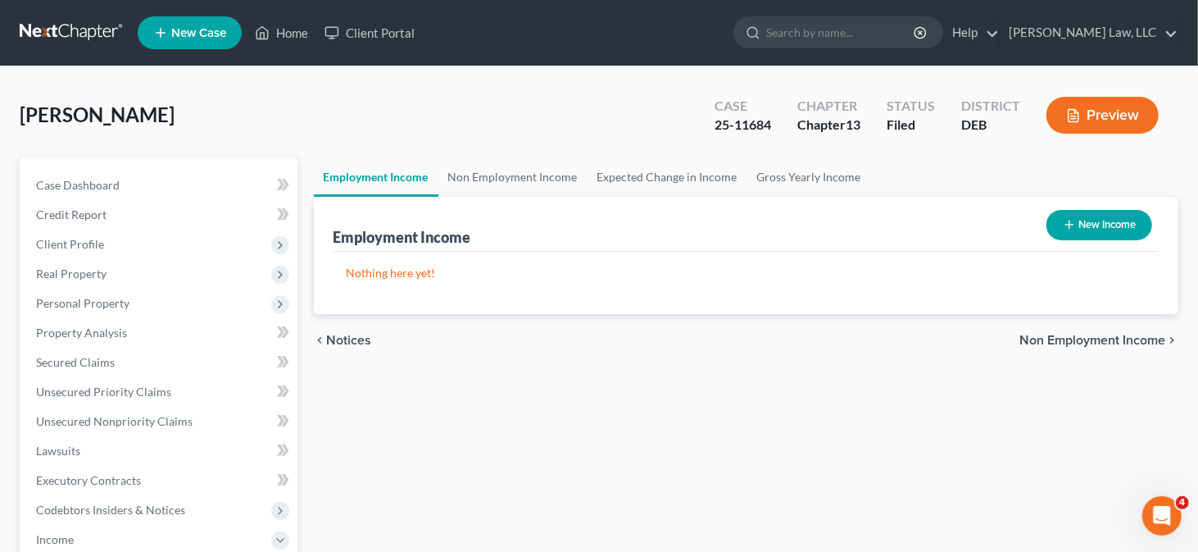
click at [1062, 231] on button "New Income" at bounding box center [1100, 225] width 106 height 30
select select "0"
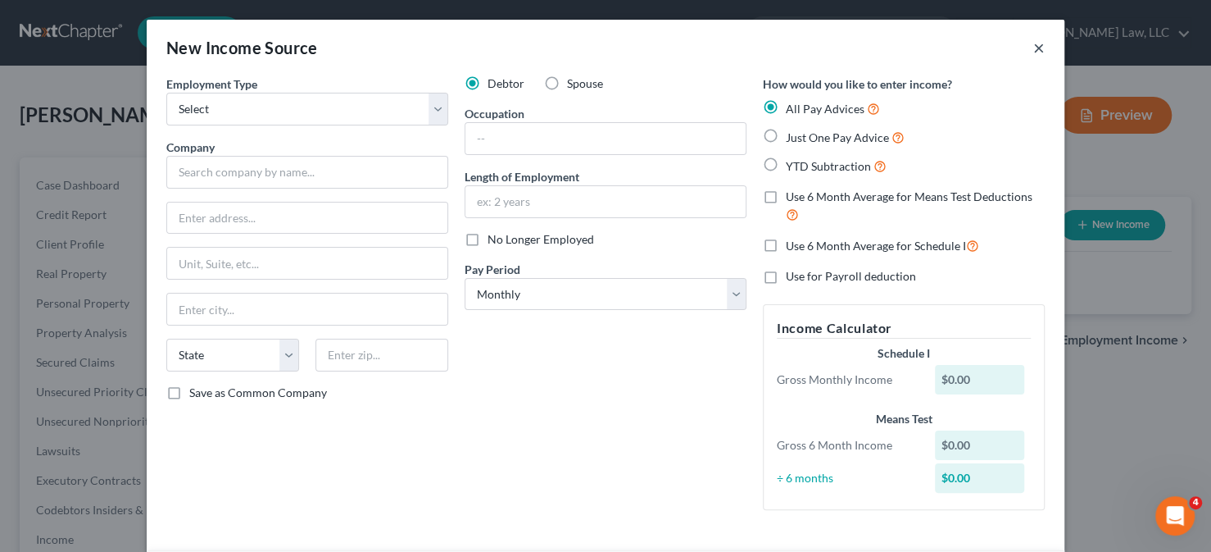
click at [1034, 49] on button "×" at bounding box center [1039, 48] width 11 height 20
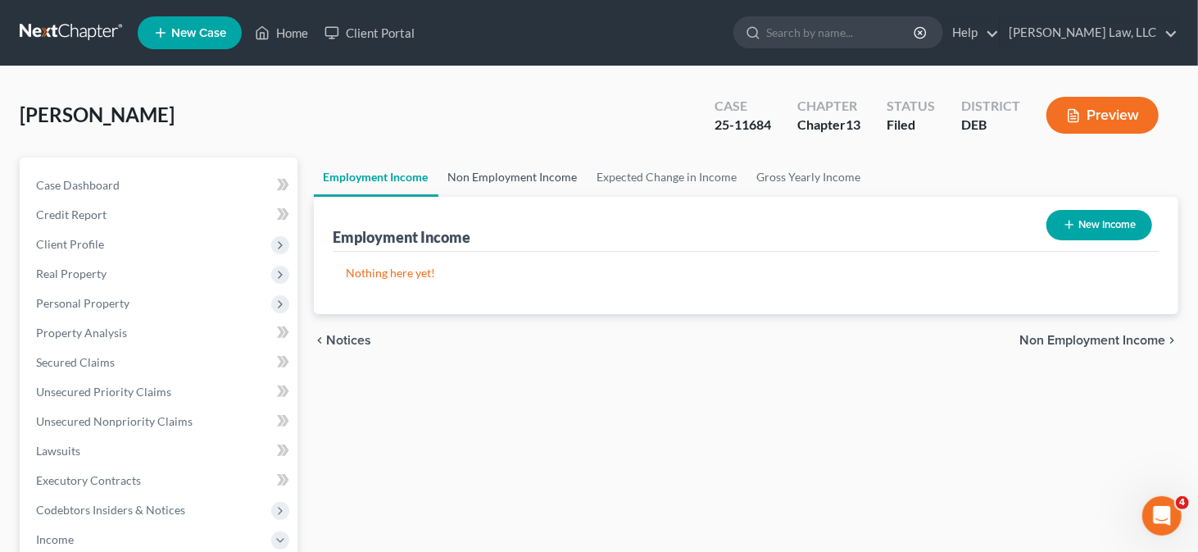
click at [568, 168] on link "Non Employment Income" at bounding box center [513, 176] width 149 height 39
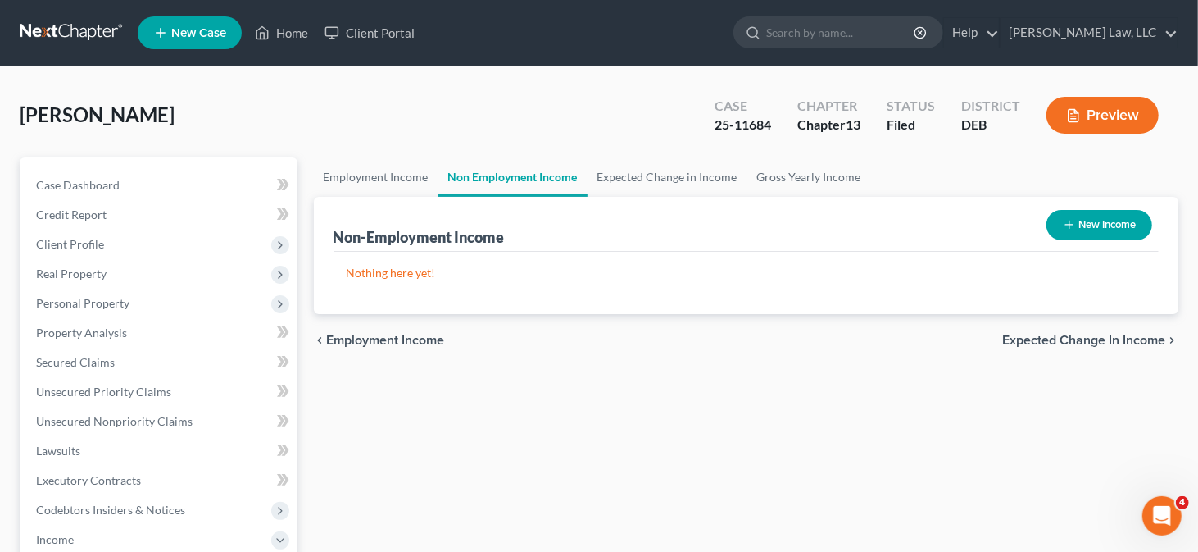
click at [1064, 211] on button "New Income" at bounding box center [1100, 225] width 106 height 30
select select "0"
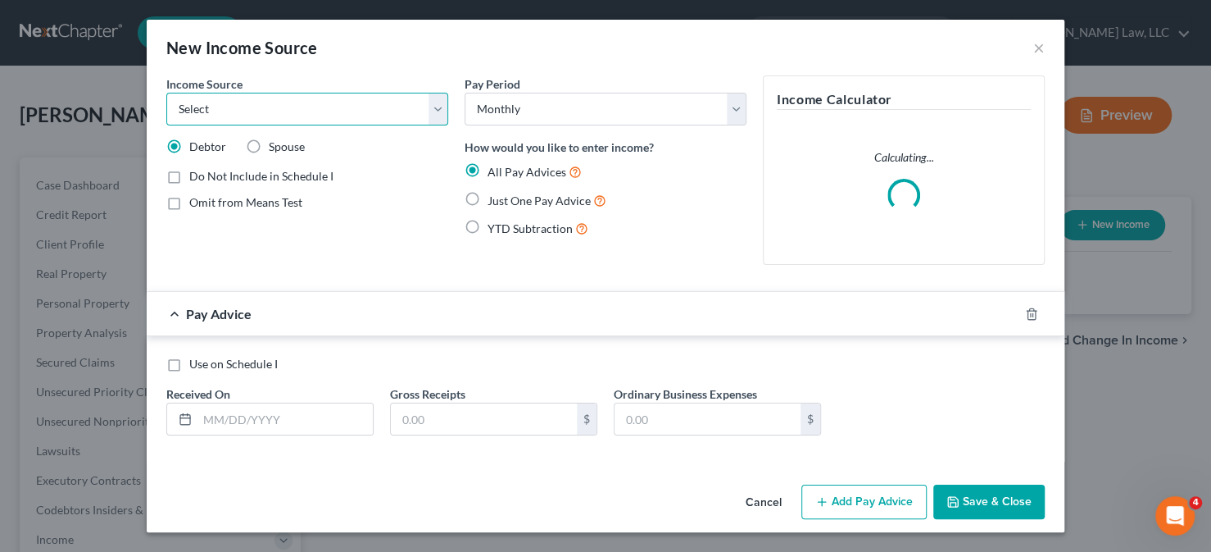
click at [359, 116] on select "Select Unemployment Disability (from employer) Pension Retirement Social Securi…" at bounding box center [307, 109] width 282 height 33
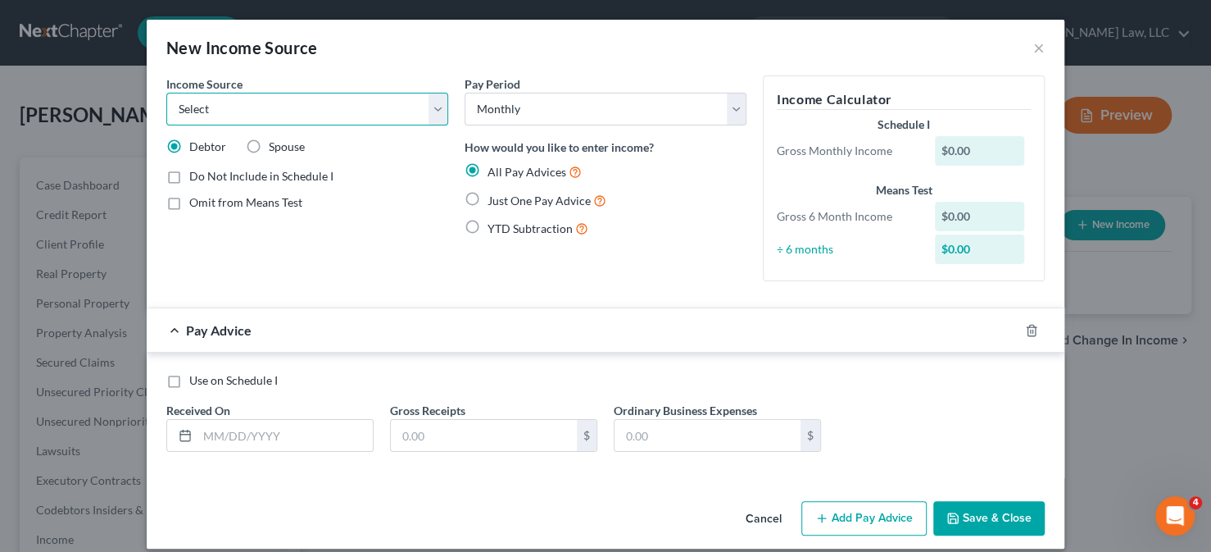
select select "4"
click at [166, 93] on select "Select Unemployment Disability (from employer) Pension Retirement Social Securi…" at bounding box center [307, 109] width 282 height 33
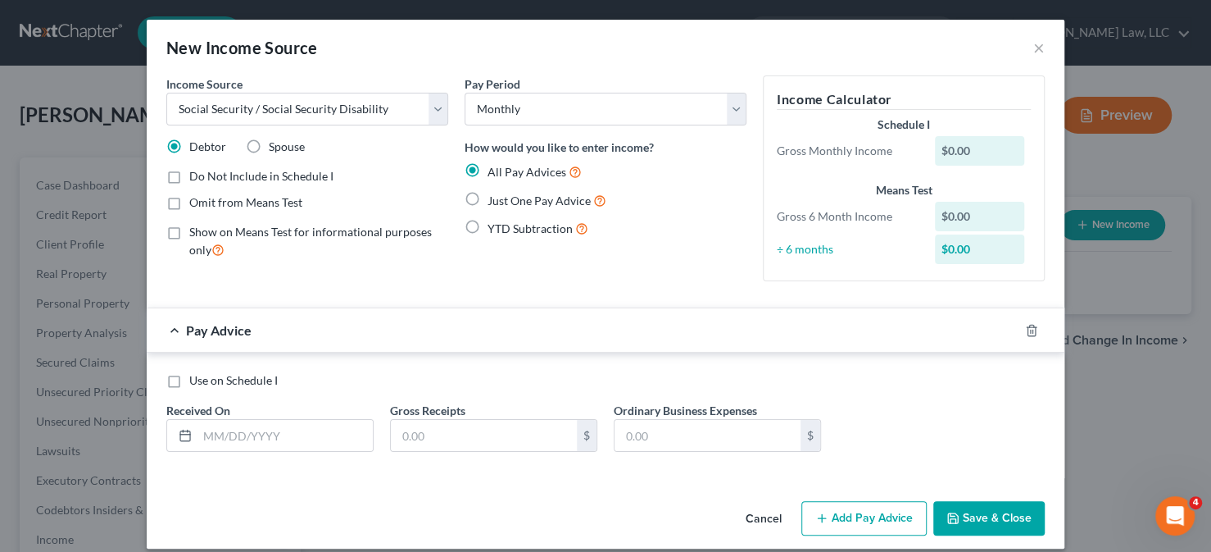
click at [243, 198] on span "Omit from Means Test" at bounding box center [245, 202] width 113 height 14
click at [207, 198] on input "Omit from Means Test" at bounding box center [201, 199] width 11 height 11
checkbox input "true"
click at [488, 196] on span "Just One Pay Advice" at bounding box center [539, 200] width 103 height 14
click at [494, 196] on input "Just One Pay Advice" at bounding box center [499, 196] width 11 height 11
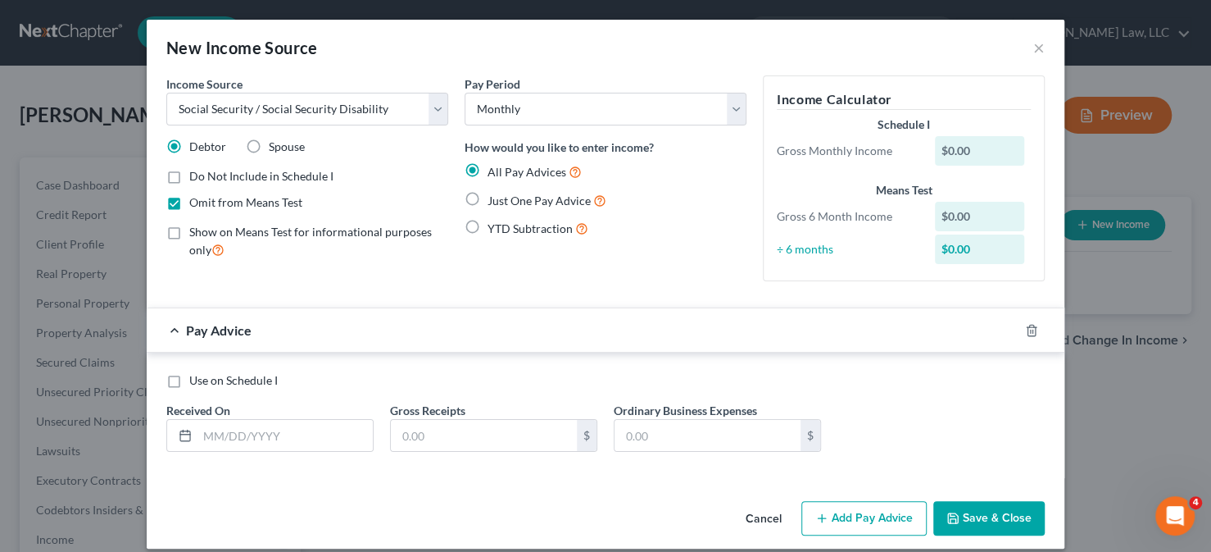
radio input "true"
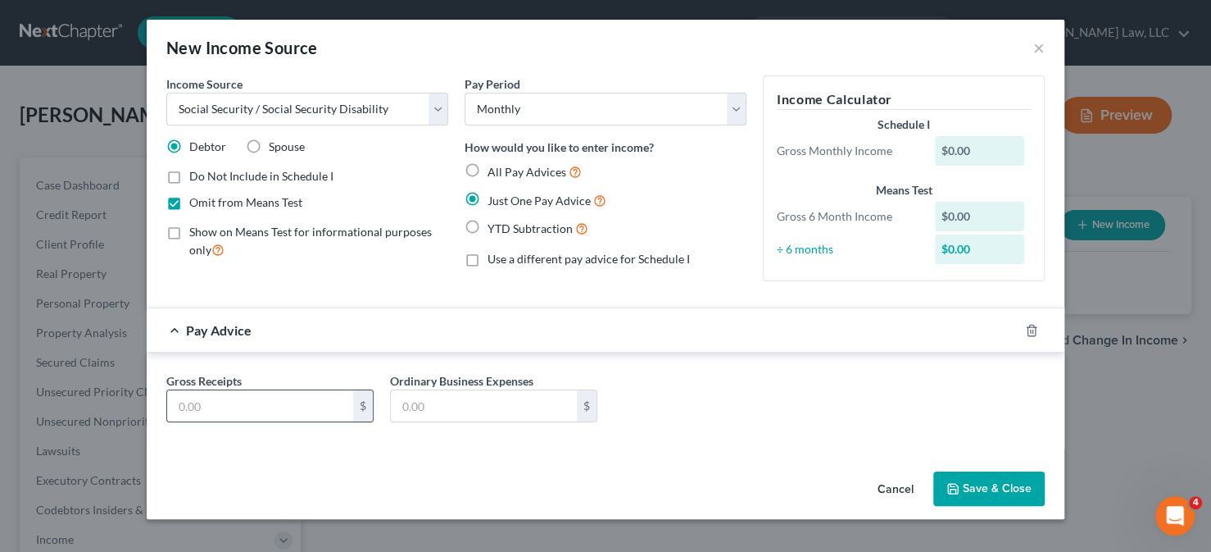
click at [286, 403] on input "text" at bounding box center [260, 405] width 186 height 31
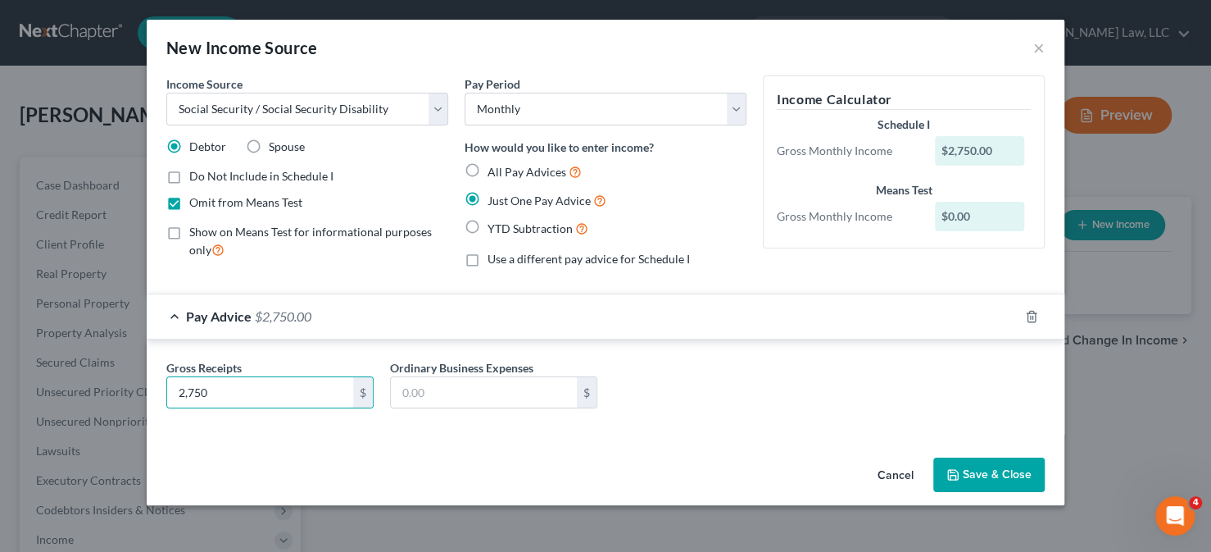
type input "2,750"
click at [970, 469] on button "Save & Close" at bounding box center [989, 474] width 111 height 34
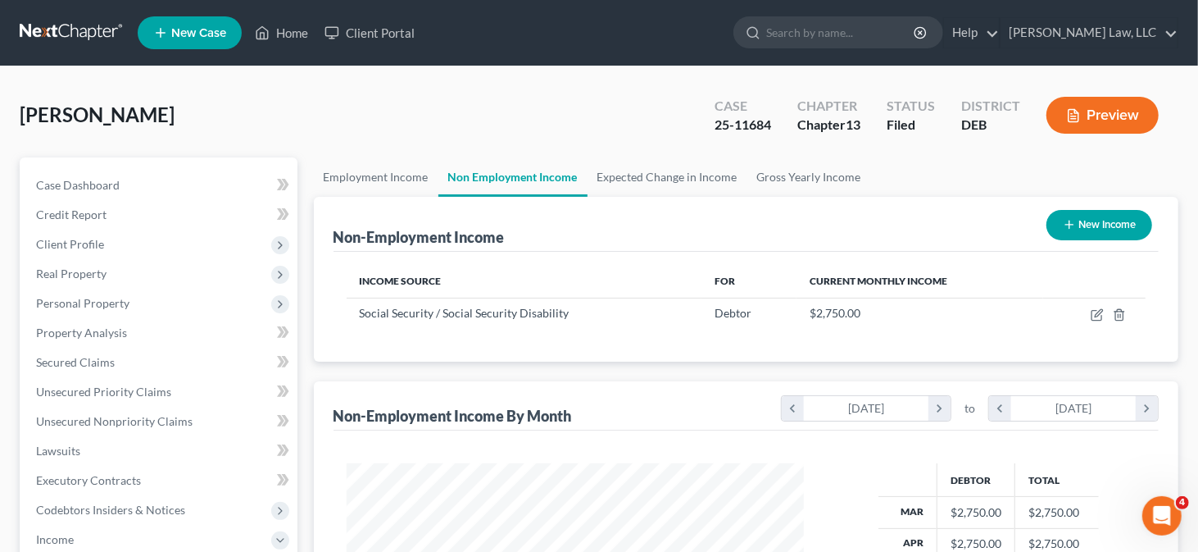
scroll to position [292, 486]
click at [1075, 224] on button "New Income" at bounding box center [1100, 225] width 106 height 30
select select "0"
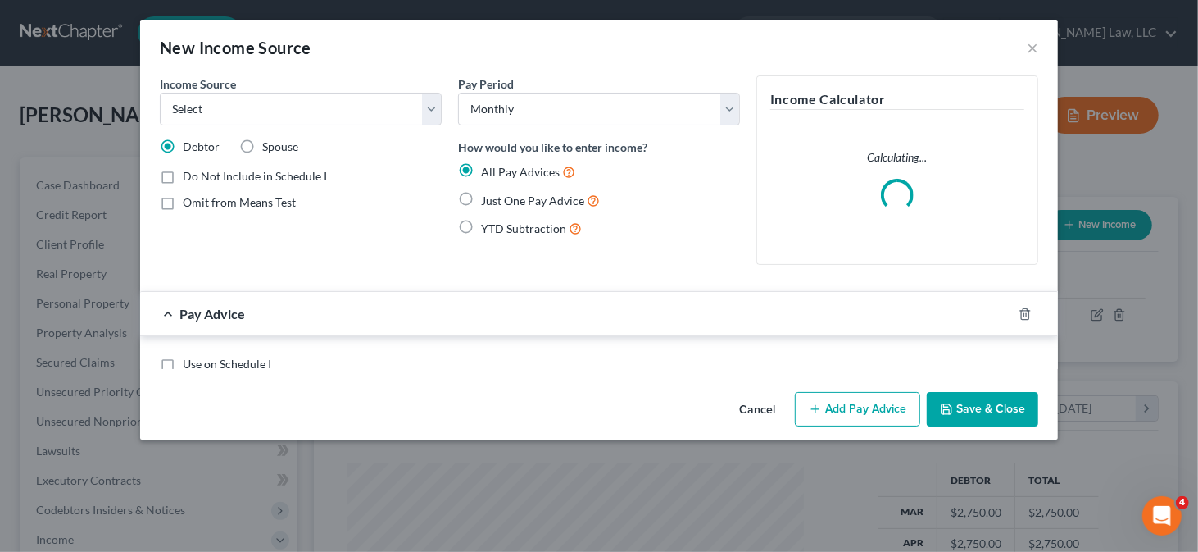
scroll to position [292, 491]
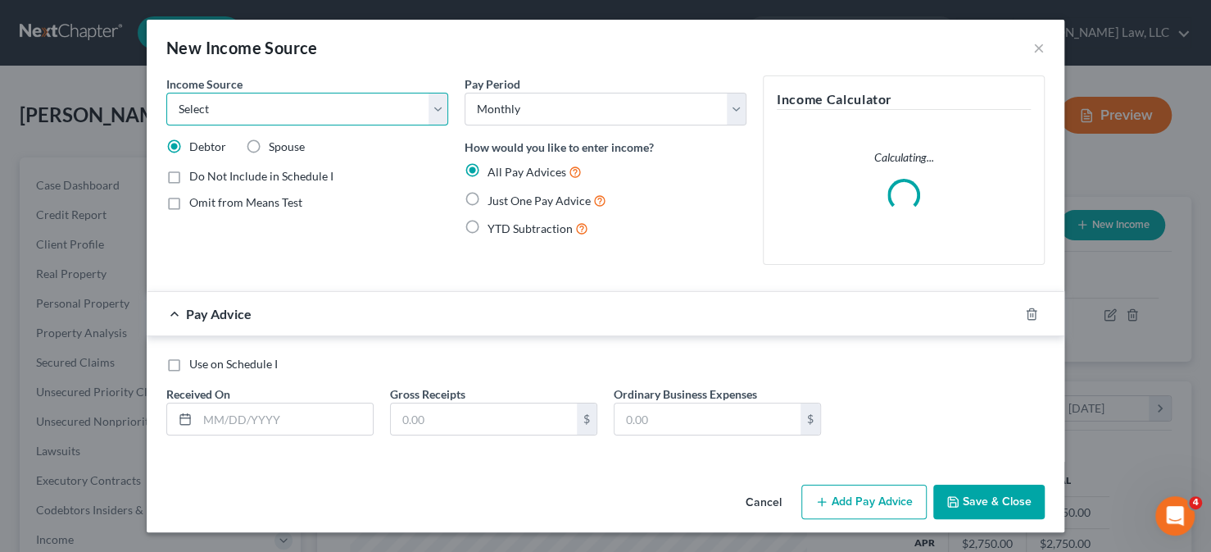
click at [243, 111] on select "Select Unemployment Disability (from employer) Pension Retirement Social Securi…" at bounding box center [307, 109] width 282 height 33
select select "4"
click at [166, 93] on select "Select Unemployment Disability (from employer) Pension Retirement Social Securi…" at bounding box center [307, 109] width 282 height 33
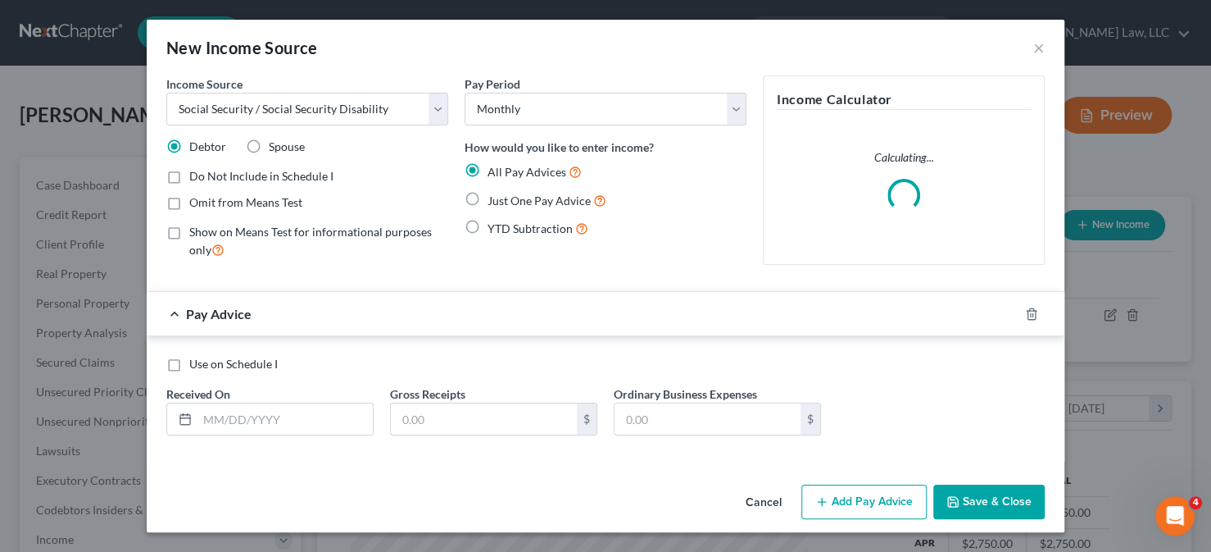
click at [506, 205] on span "Just One Pay Advice" at bounding box center [539, 200] width 103 height 14
click at [505, 202] on input "Just One Pay Advice" at bounding box center [499, 196] width 11 height 11
radio input "true"
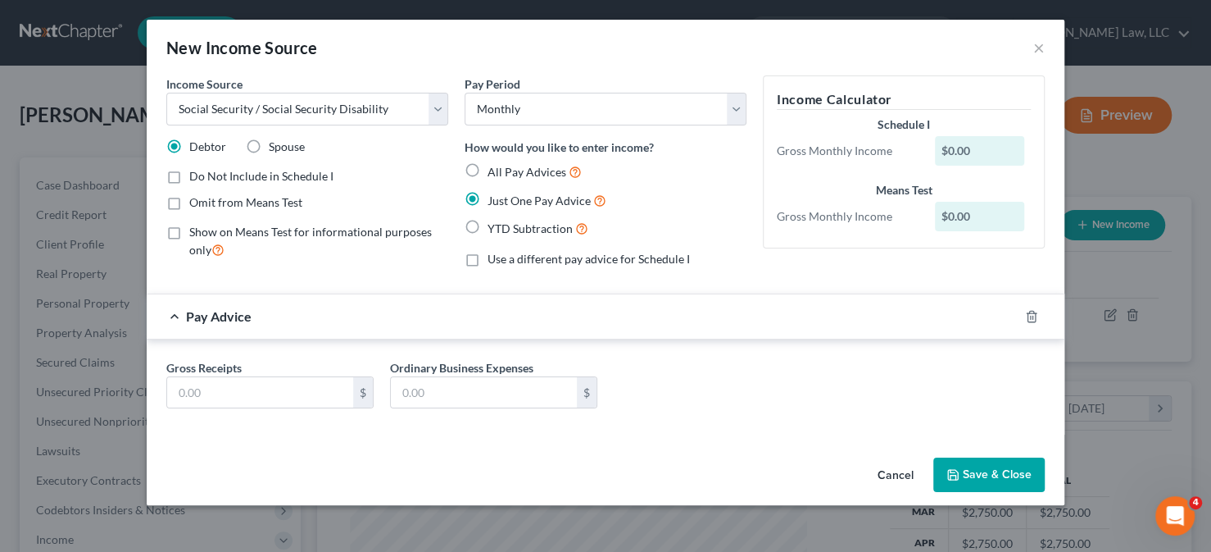
click at [202, 370] on label "Gross Receipts" at bounding box center [203, 367] width 75 height 17
click at [198, 381] on input "text" at bounding box center [260, 392] width 186 height 31
type input "687"
click at [979, 477] on button "Save & Close" at bounding box center [989, 474] width 111 height 34
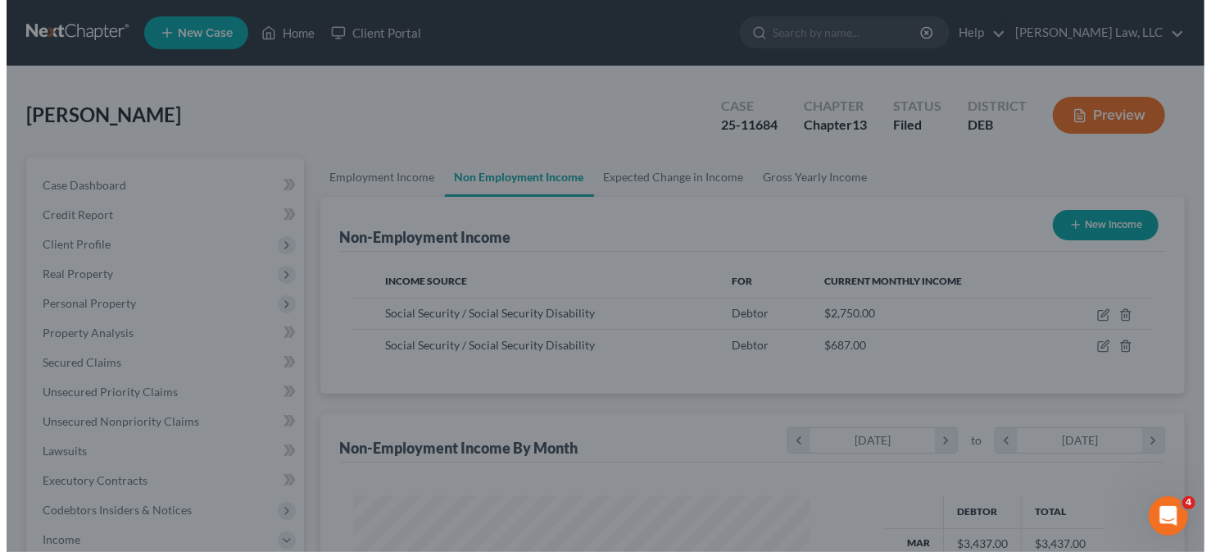
scroll to position [819335, 819141]
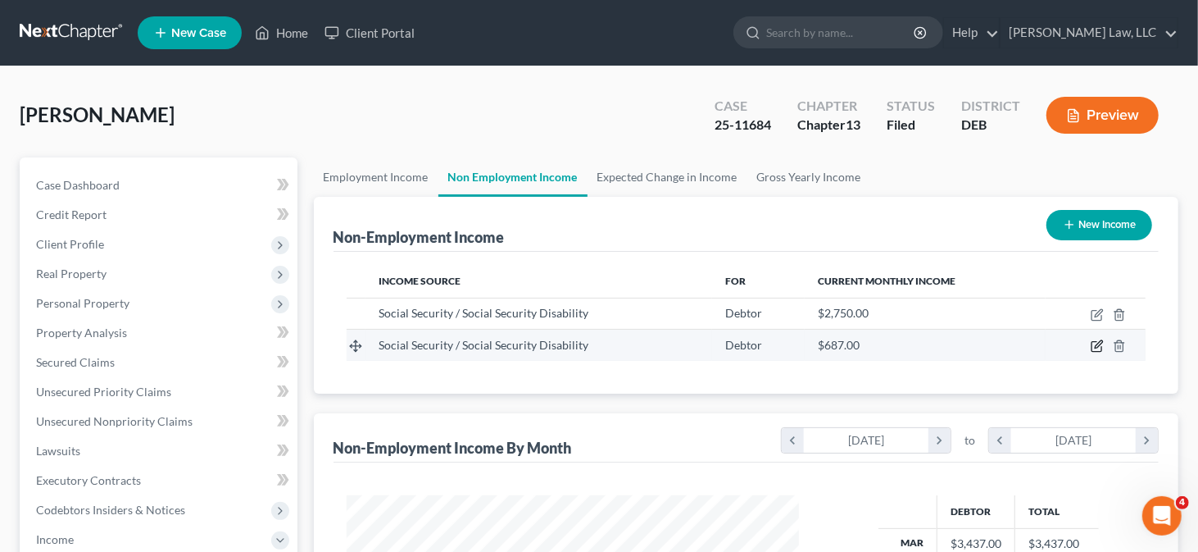
click at [1097, 343] on icon "button" at bounding box center [1098, 344] width 7 height 7
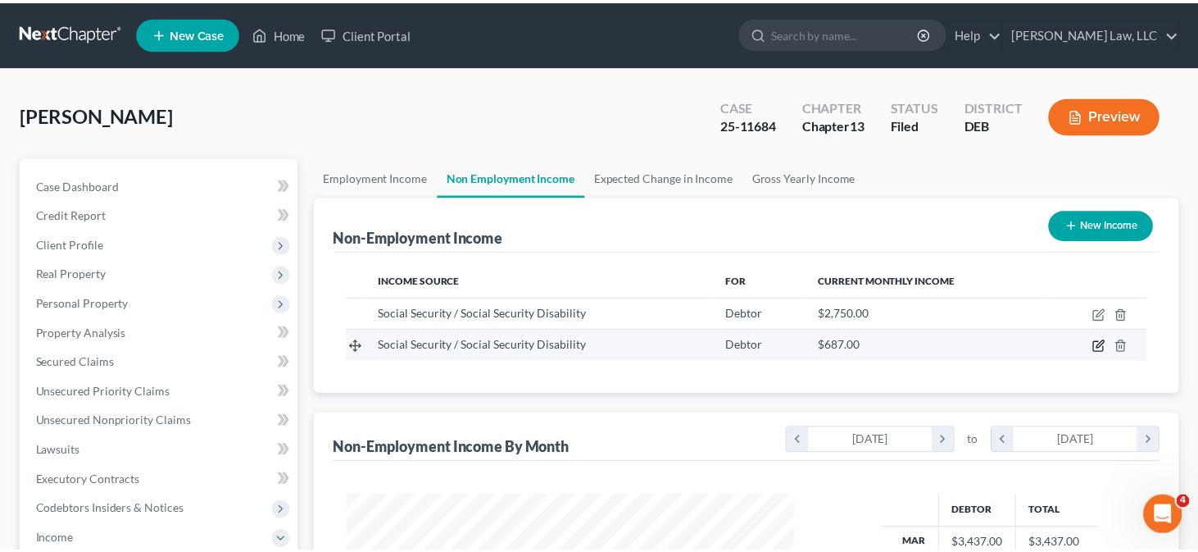
scroll to position [292, 491]
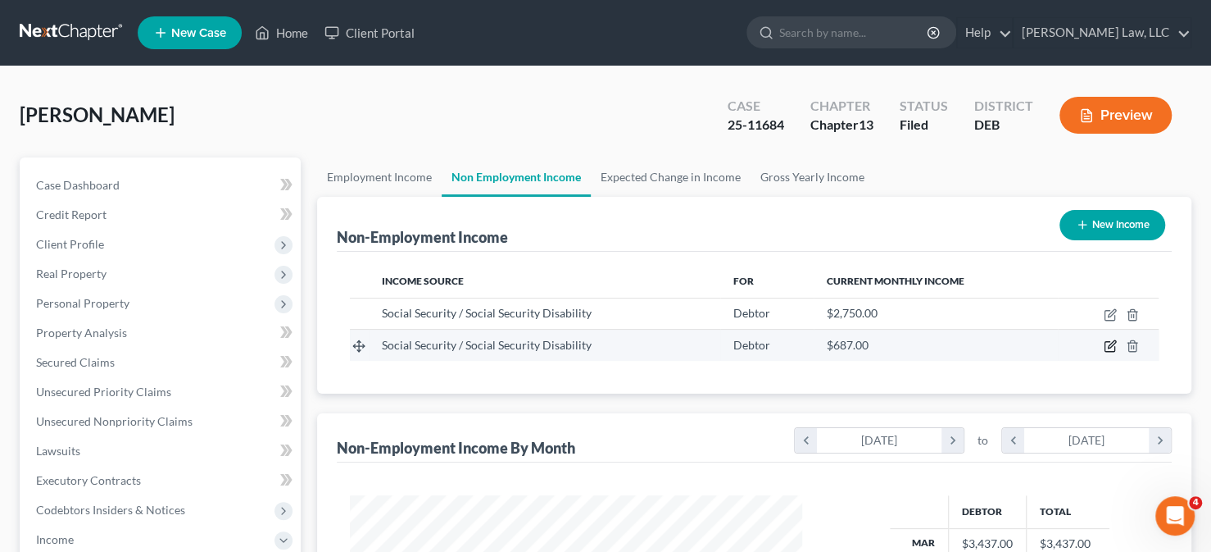
select select "4"
select select "0"
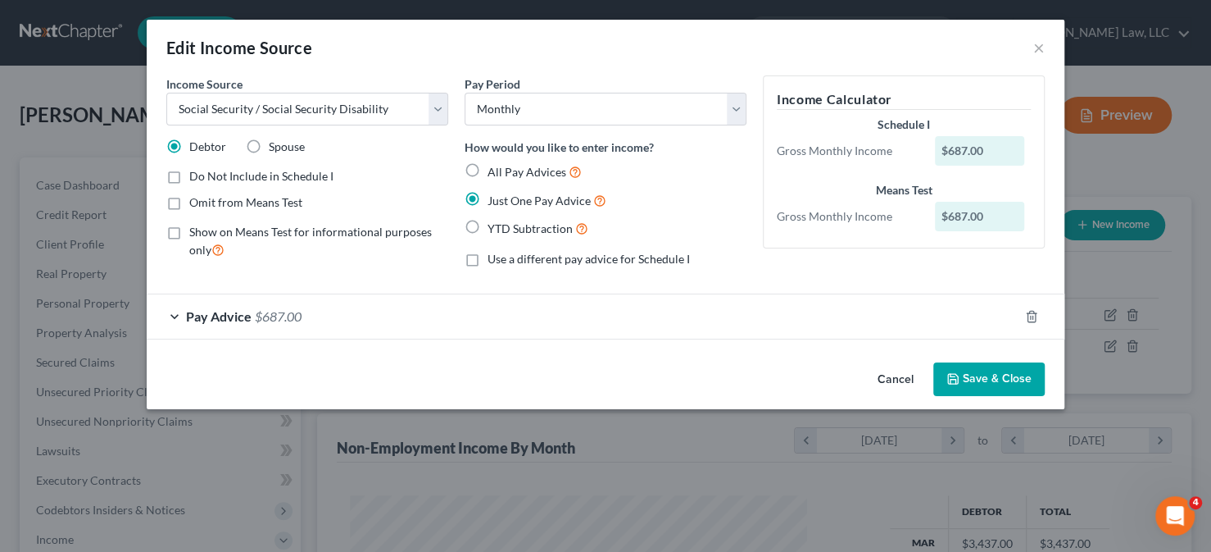
click at [409, 298] on div "Pay Advice $687.00" at bounding box center [583, 315] width 872 height 43
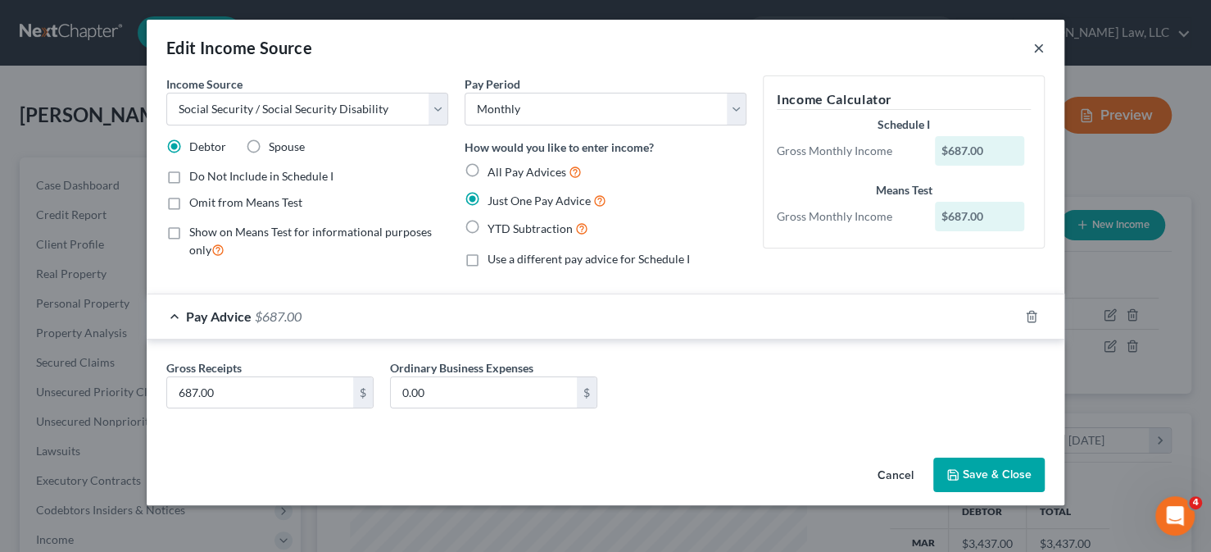
click at [1038, 47] on button "×" at bounding box center [1039, 48] width 11 height 20
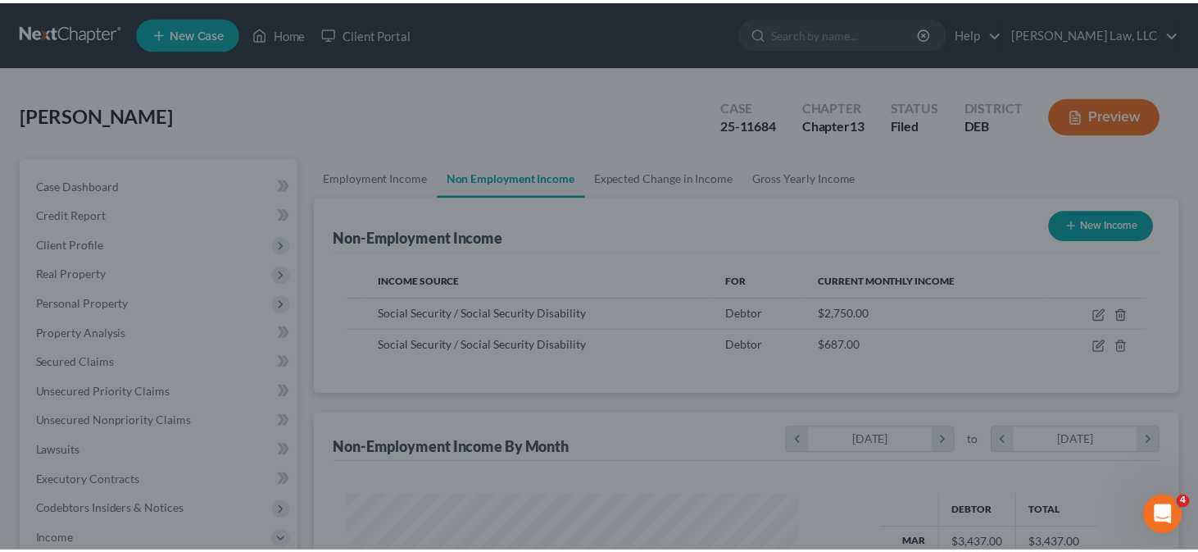
scroll to position [819335, 819141]
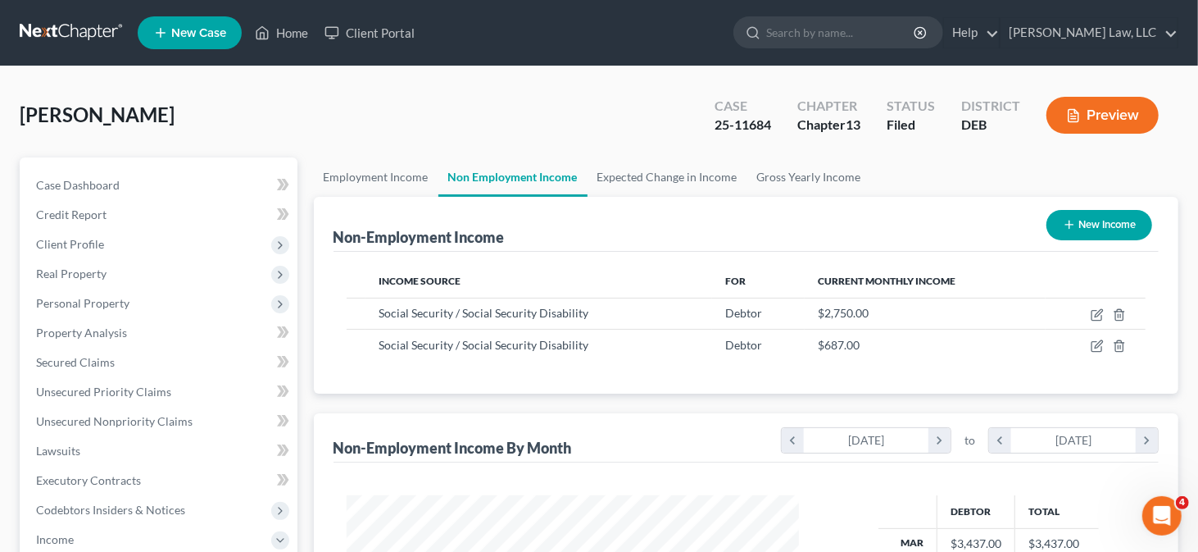
click at [1106, 230] on button "New Income" at bounding box center [1100, 225] width 106 height 30
select select "0"
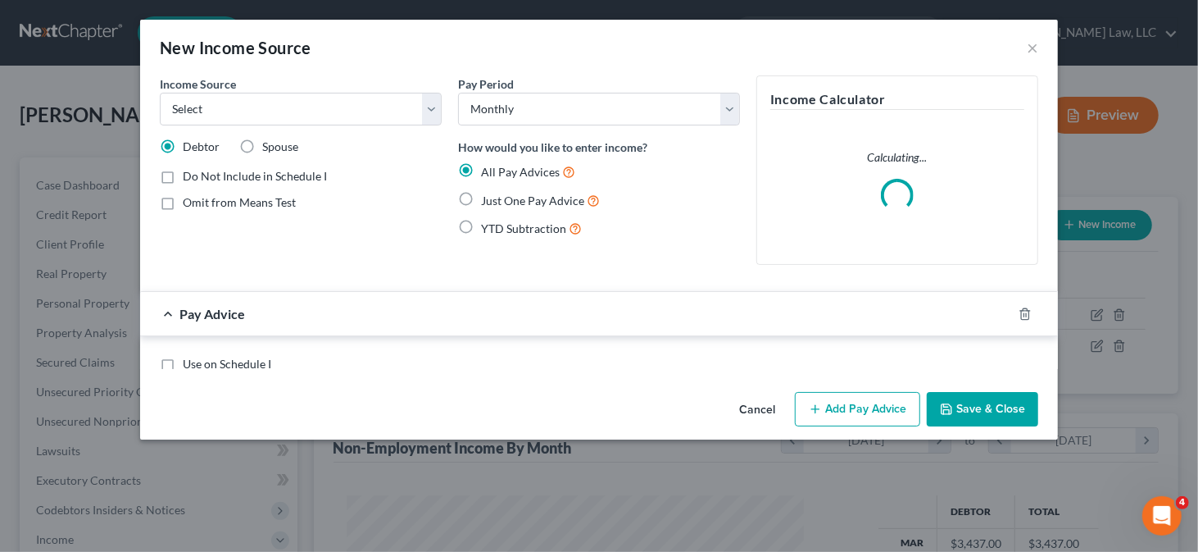
scroll to position [292, 491]
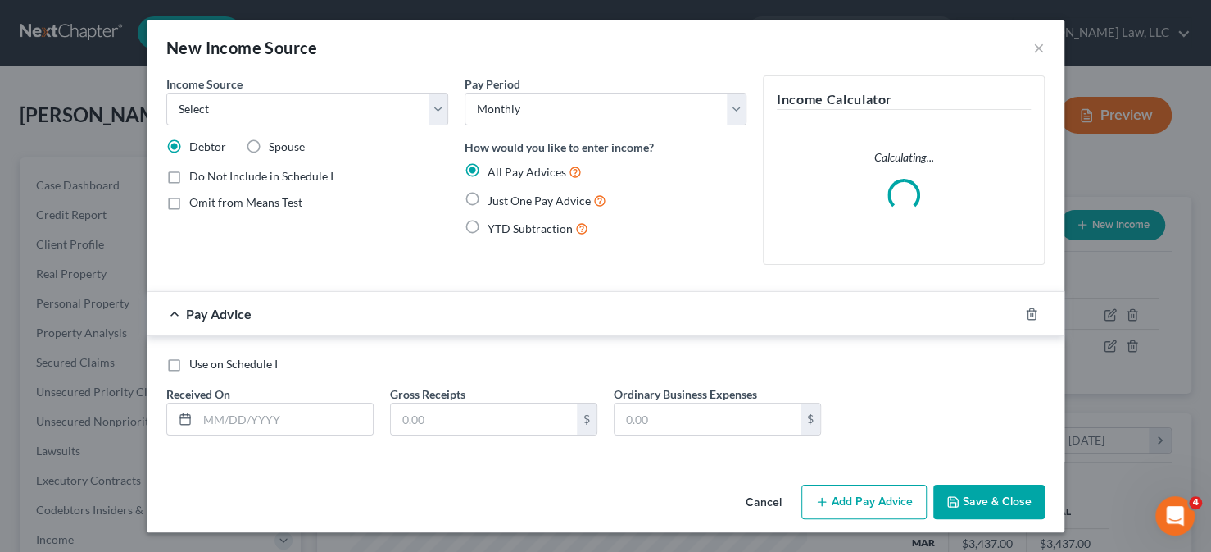
click at [448, 112] on div "Income Source * Select Unemployment Disability (from employer) Pension Retireme…" at bounding box center [307, 176] width 298 height 202
click at [446, 115] on select "Select Unemployment Disability (from employer) Pension Retirement Social Securi…" at bounding box center [307, 109] width 282 height 33
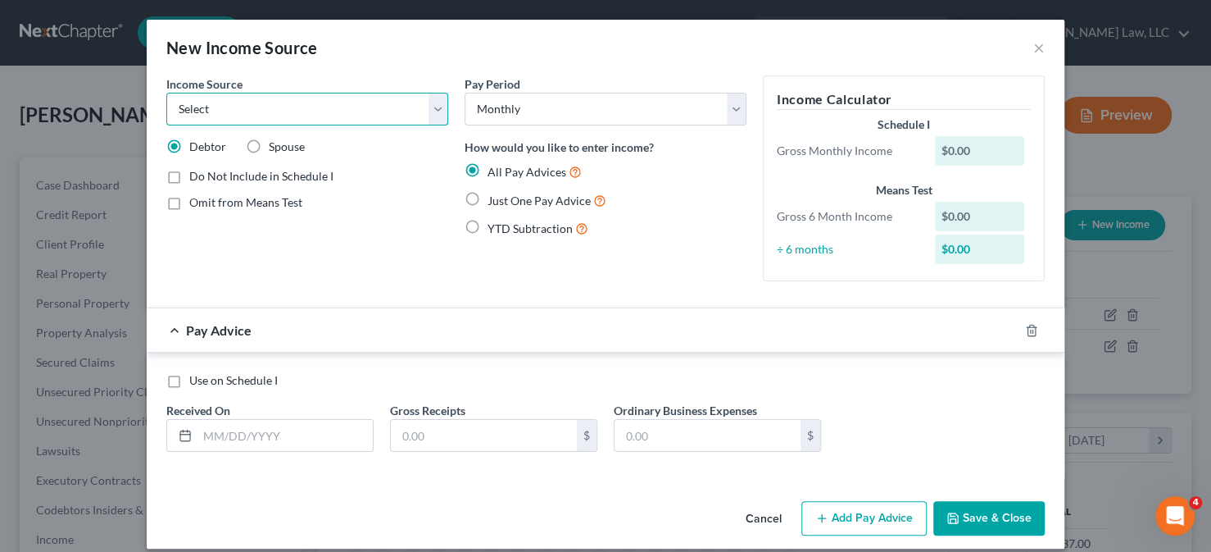
select select "4"
click at [166, 93] on select "Select Unemployment Disability (from employer) Pension Retirement Social Securi…" at bounding box center [307, 109] width 282 height 33
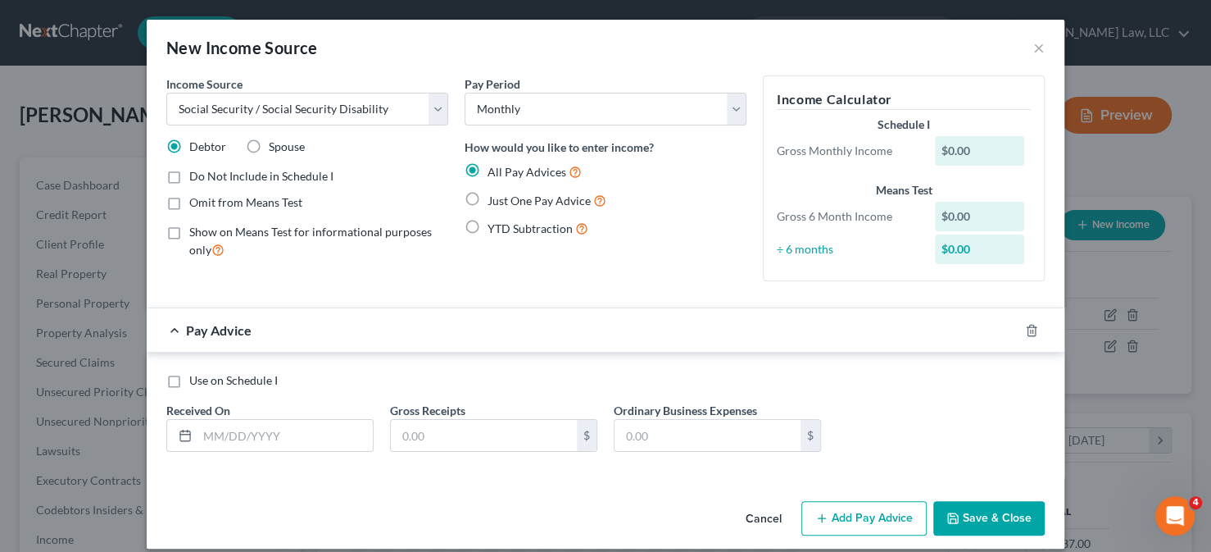
click at [523, 207] on label "Just One Pay Advice" at bounding box center [547, 200] width 119 height 19
click at [505, 202] on input "Just One Pay Advice" at bounding box center [499, 196] width 11 height 11
radio input "true"
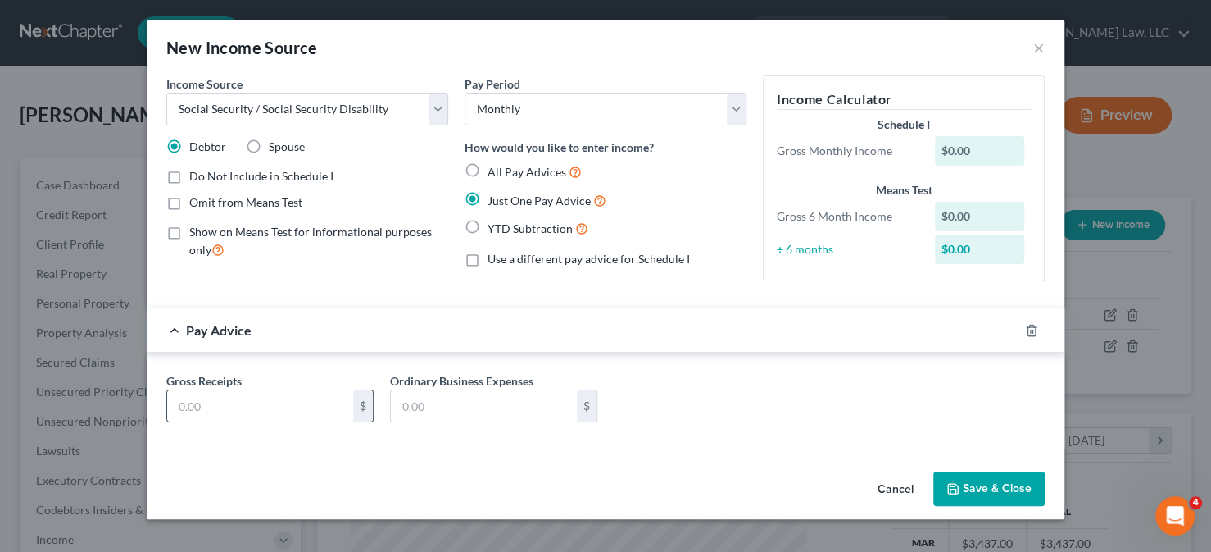
click at [265, 414] on input "text" at bounding box center [260, 405] width 186 height 31
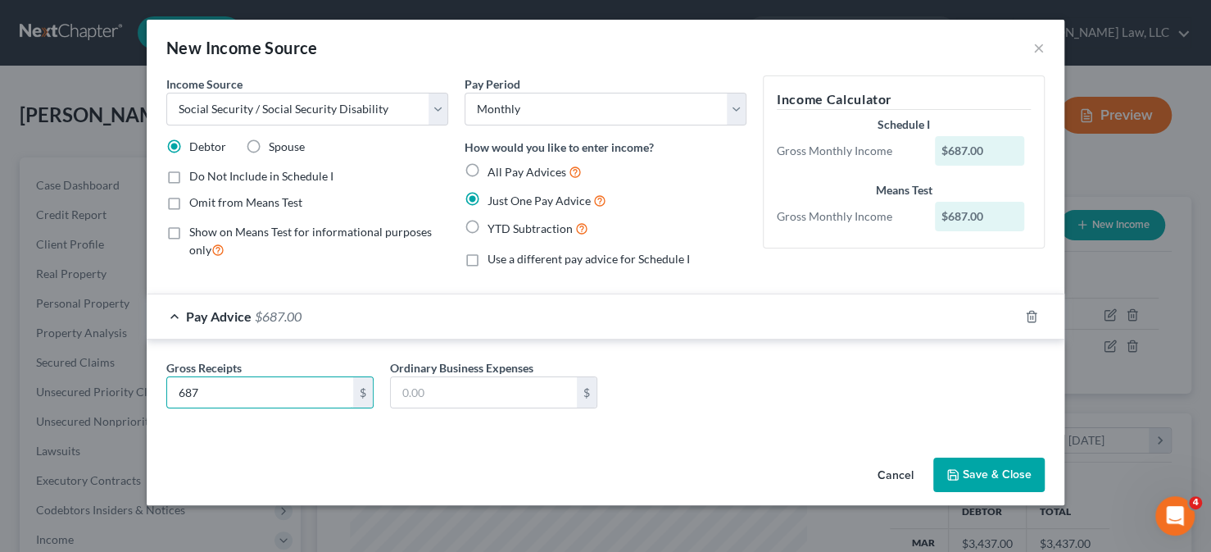
type input "687"
click at [1003, 472] on button "Save & Close" at bounding box center [989, 474] width 111 height 34
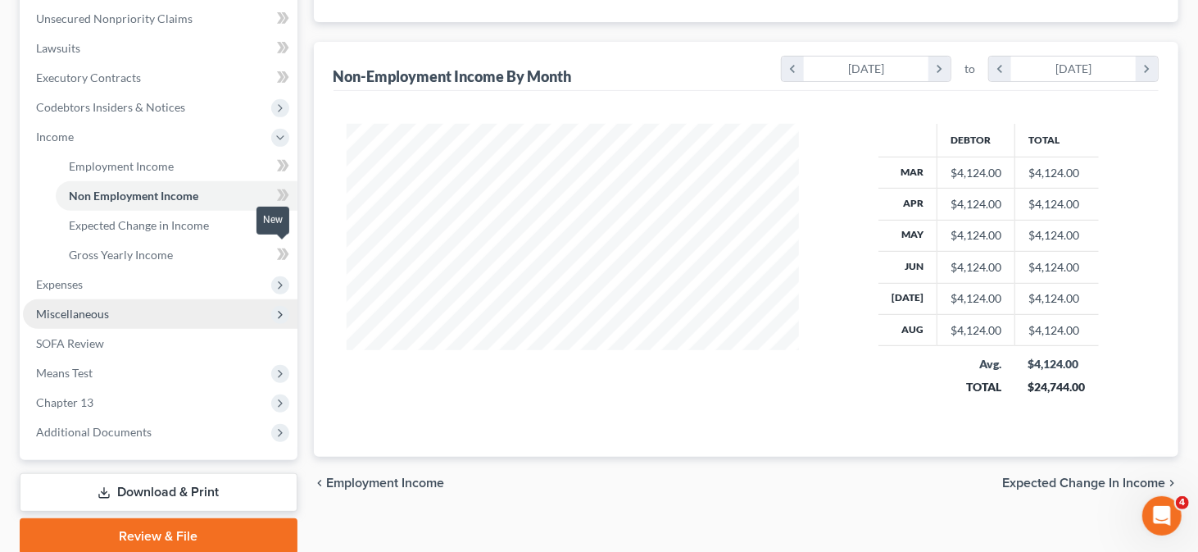
scroll to position [410, 0]
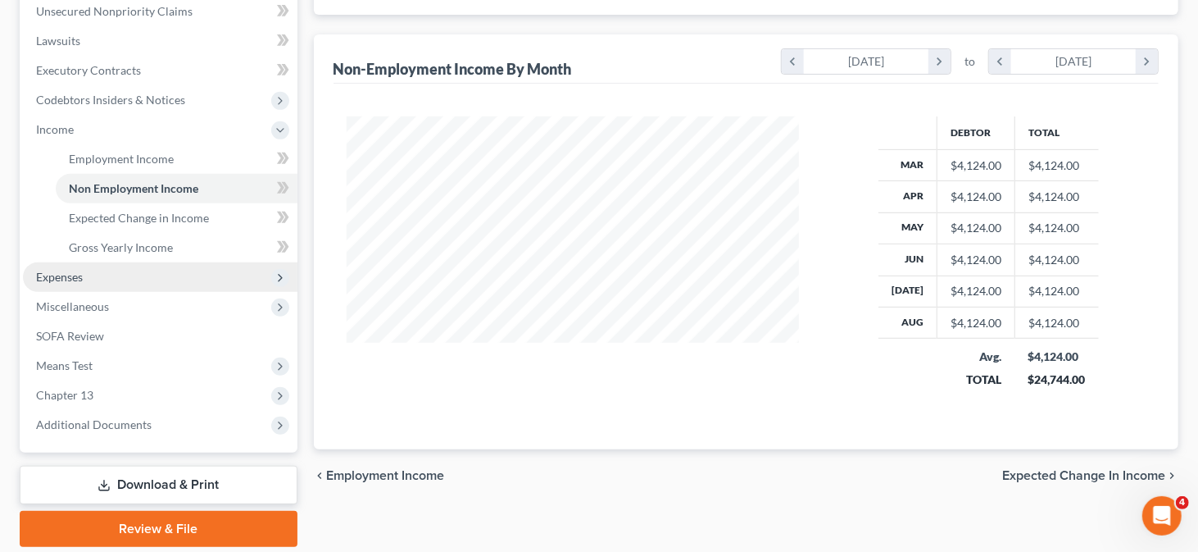
click at [144, 262] on span "Expenses" at bounding box center [160, 277] width 275 height 30
